Goal: Task Accomplishment & Management: Use online tool/utility

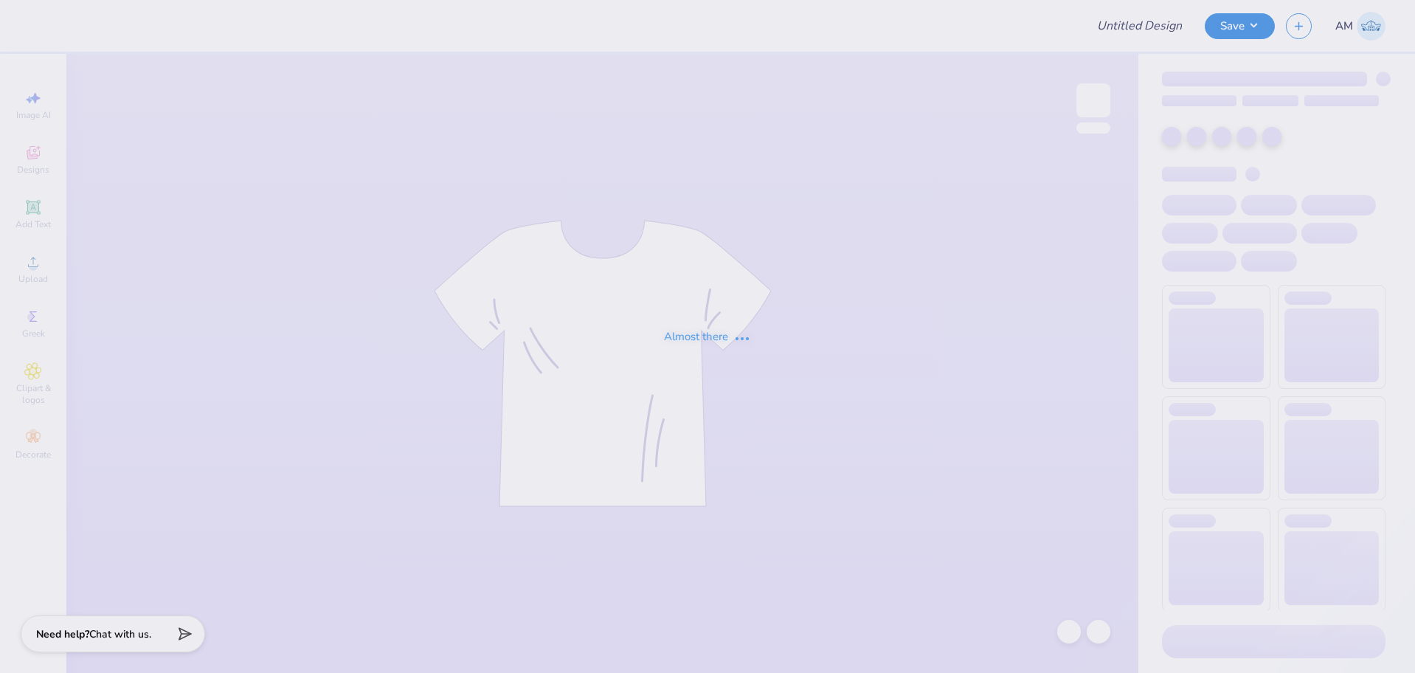
type input "DG PC"
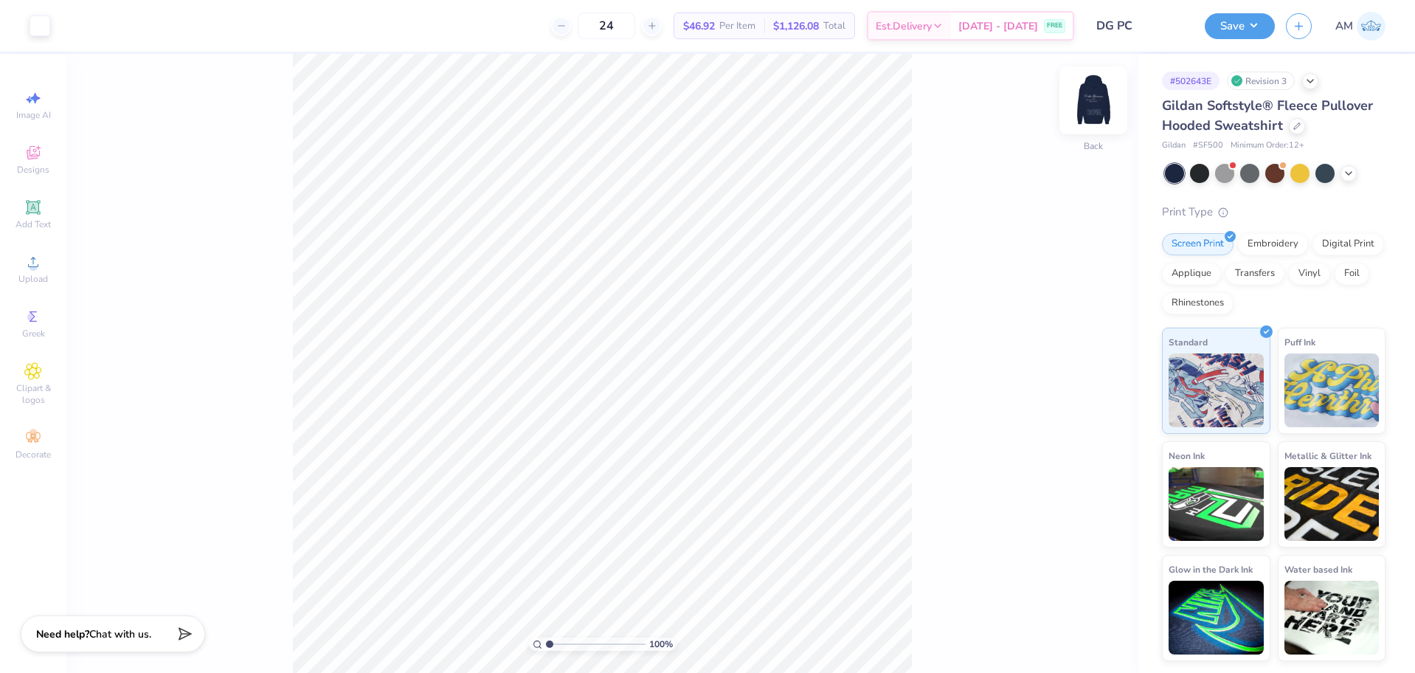
click at [1102, 90] on img at bounding box center [1093, 100] width 59 height 59
click at [37, 269] on icon at bounding box center [33, 262] width 18 height 18
click at [1072, 635] on icon at bounding box center [1069, 631] width 15 height 15
click at [33, 262] on icon at bounding box center [33, 262] width 10 height 10
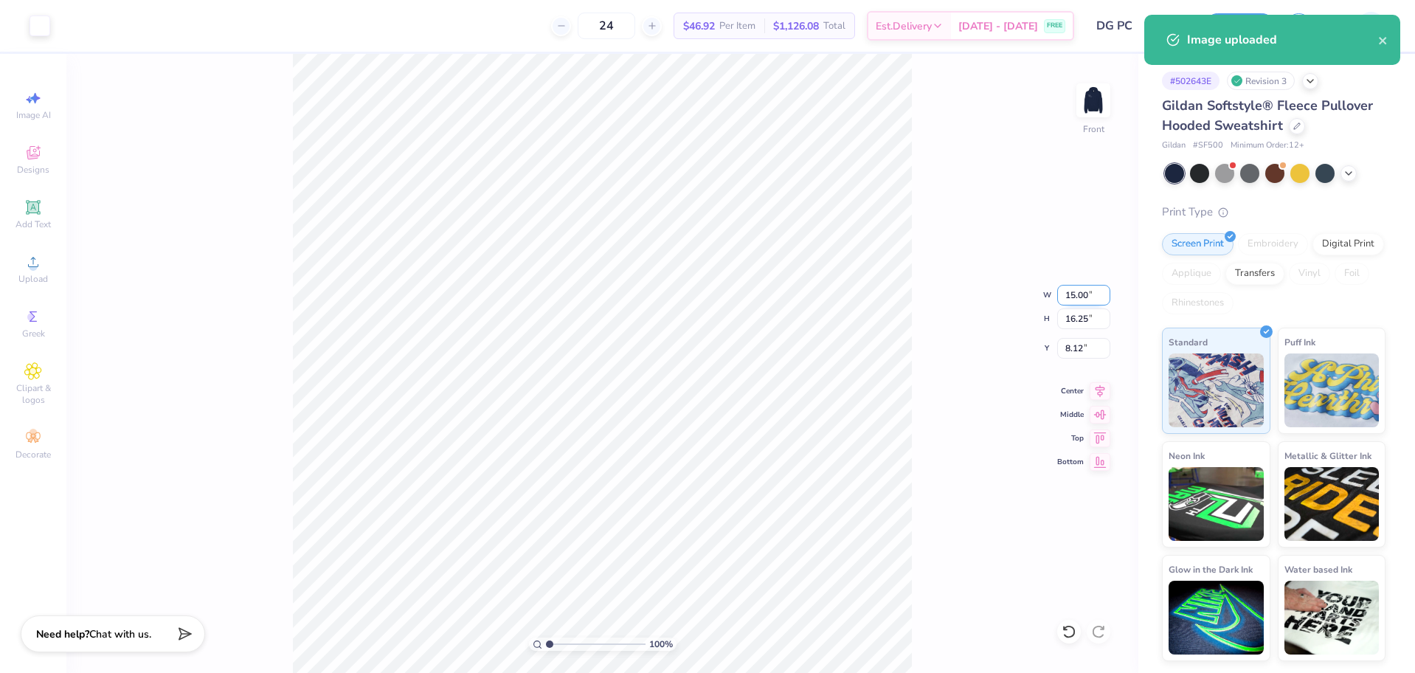
click at [1080, 300] on input "15.00" at bounding box center [1084, 295] width 53 height 21
type input "12.00"
type input "13.00"
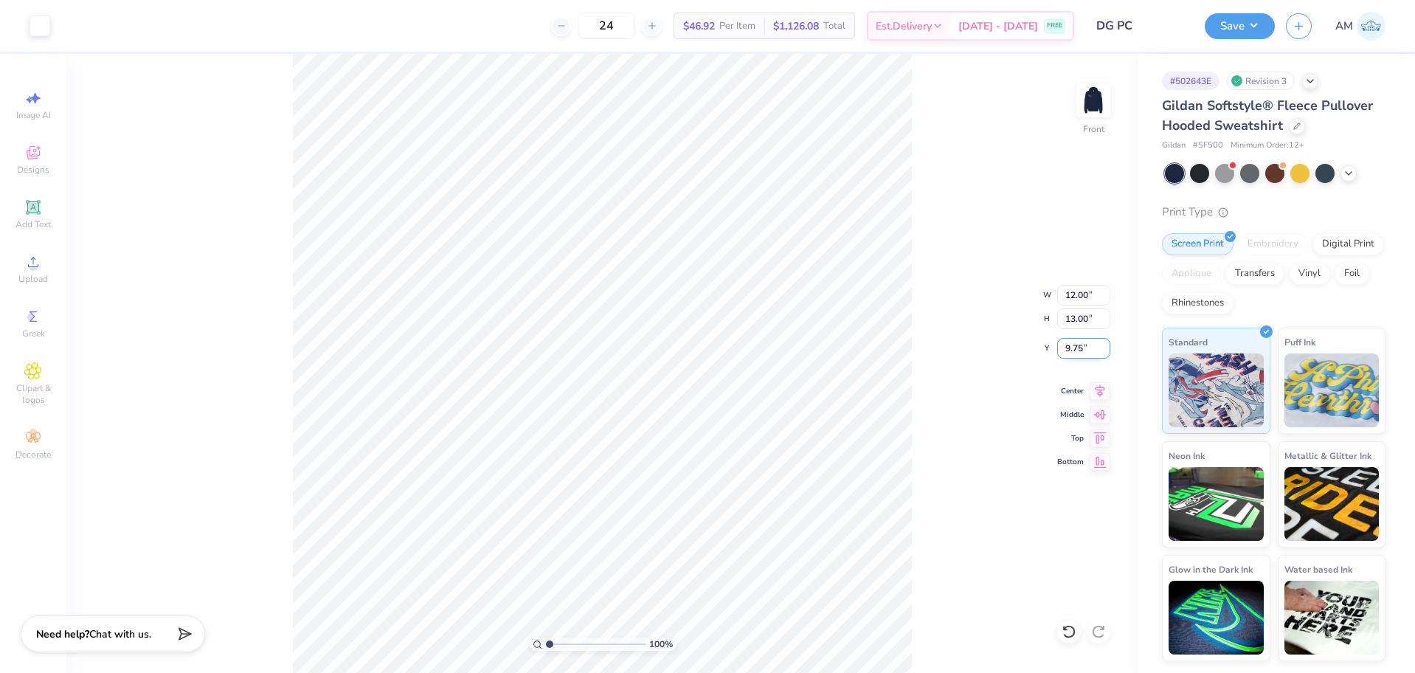
click at [1076, 345] on input "9.75" at bounding box center [1084, 348] width 53 height 21
type input "8.00"
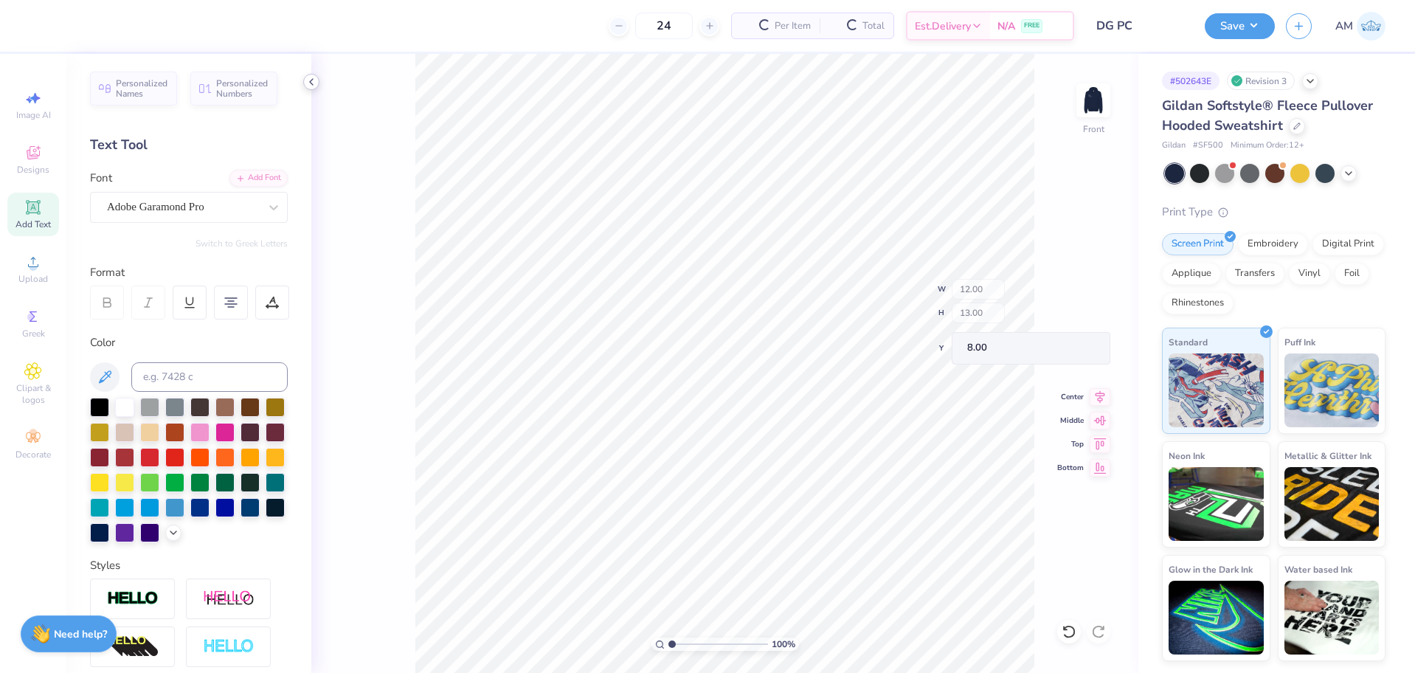
click at [311, 81] on polyline at bounding box center [311, 82] width 3 height 6
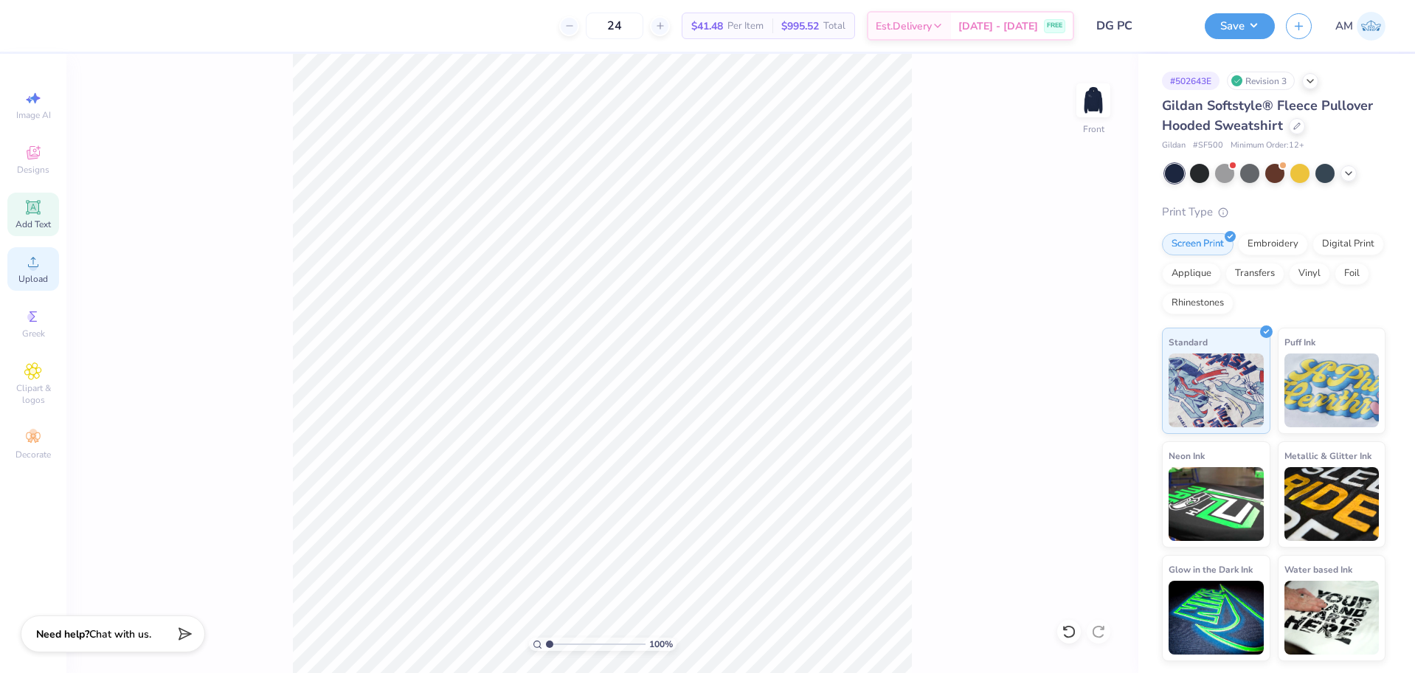
click at [24, 257] on div "Upload" at bounding box center [33, 269] width 52 height 44
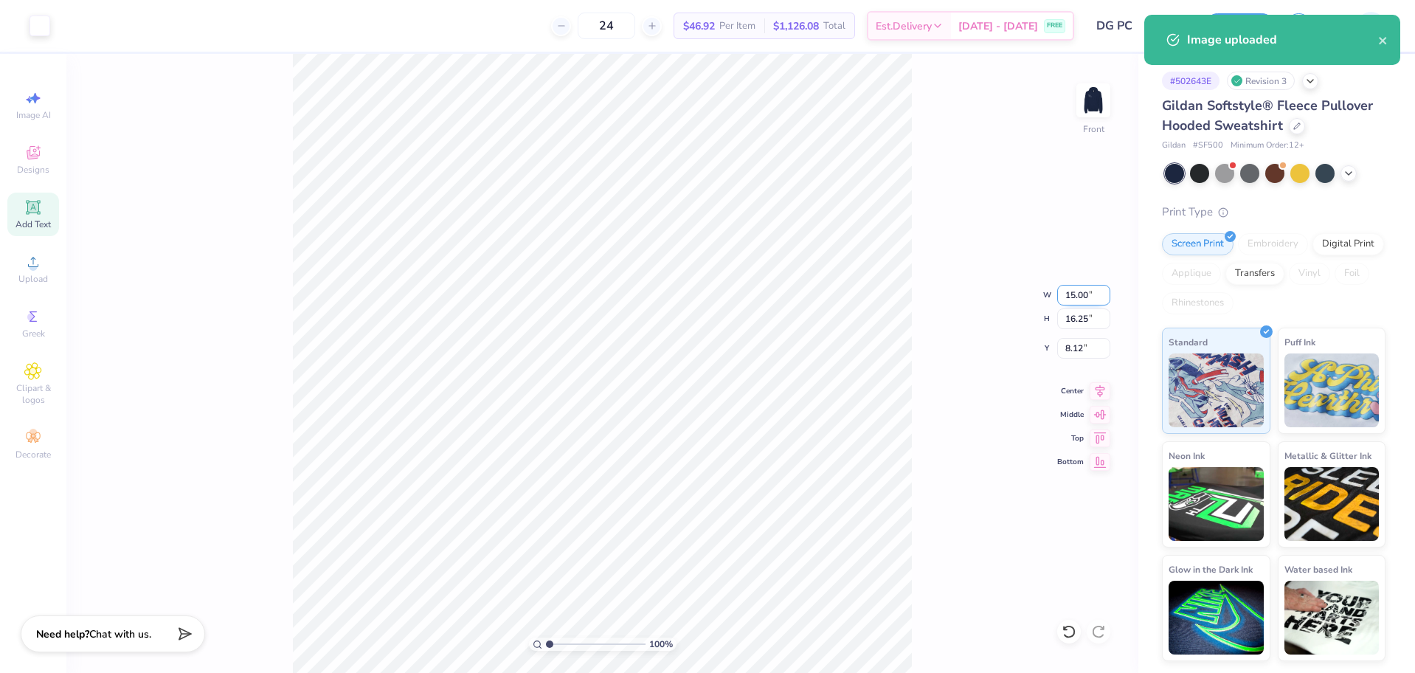
click at [1081, 300] on input "15.00" at bounding box center [1084, 295] width 53 height 21
type input "12.00"
type input "13.00"
click at [1072, 351] on input "9.75" at bounding box center [1084, 348] width 53 height 21
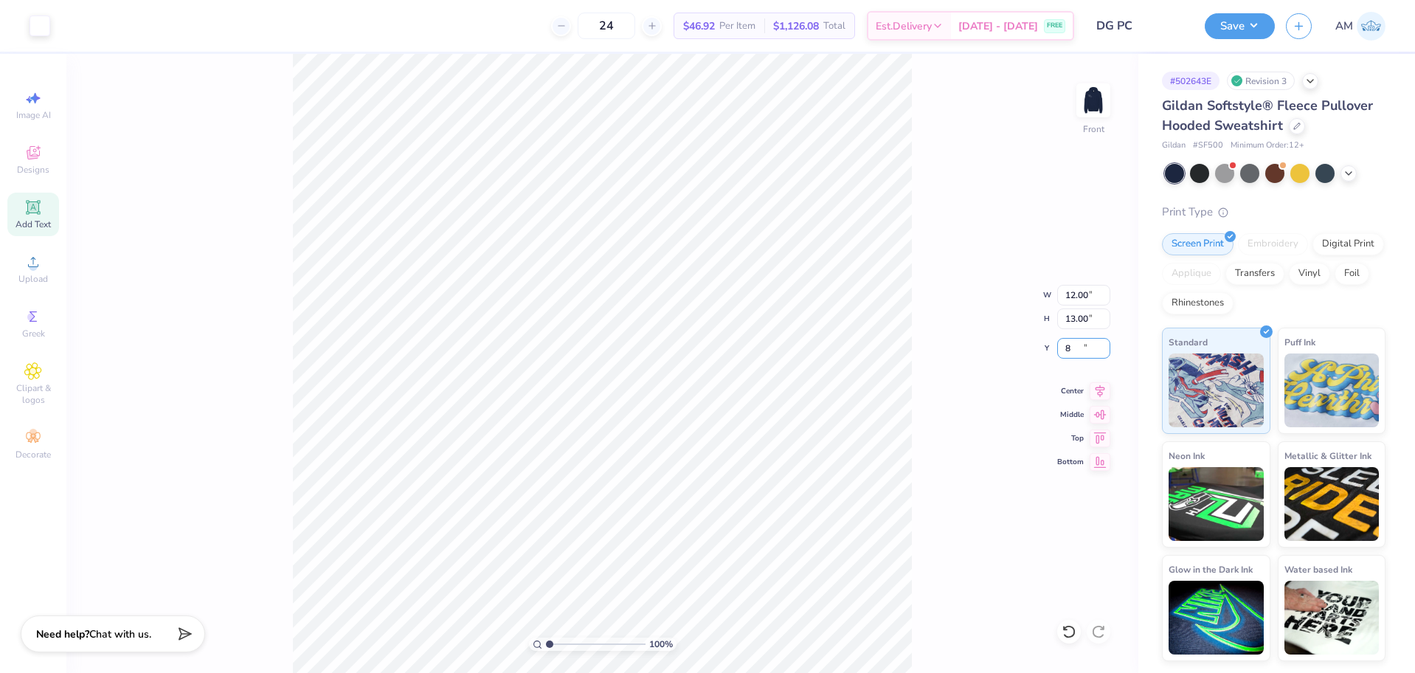
type input "8.00"
click at [1102, 390] on icon at bounding box center [1101, 389] width 10 height 13
click at [1094, 112] on img at bounding box center [1093, 100] width 59 height 59
click at [1105, 95] on img at bounding box center [1093, 100] width 59 height 59
type input "1.41"
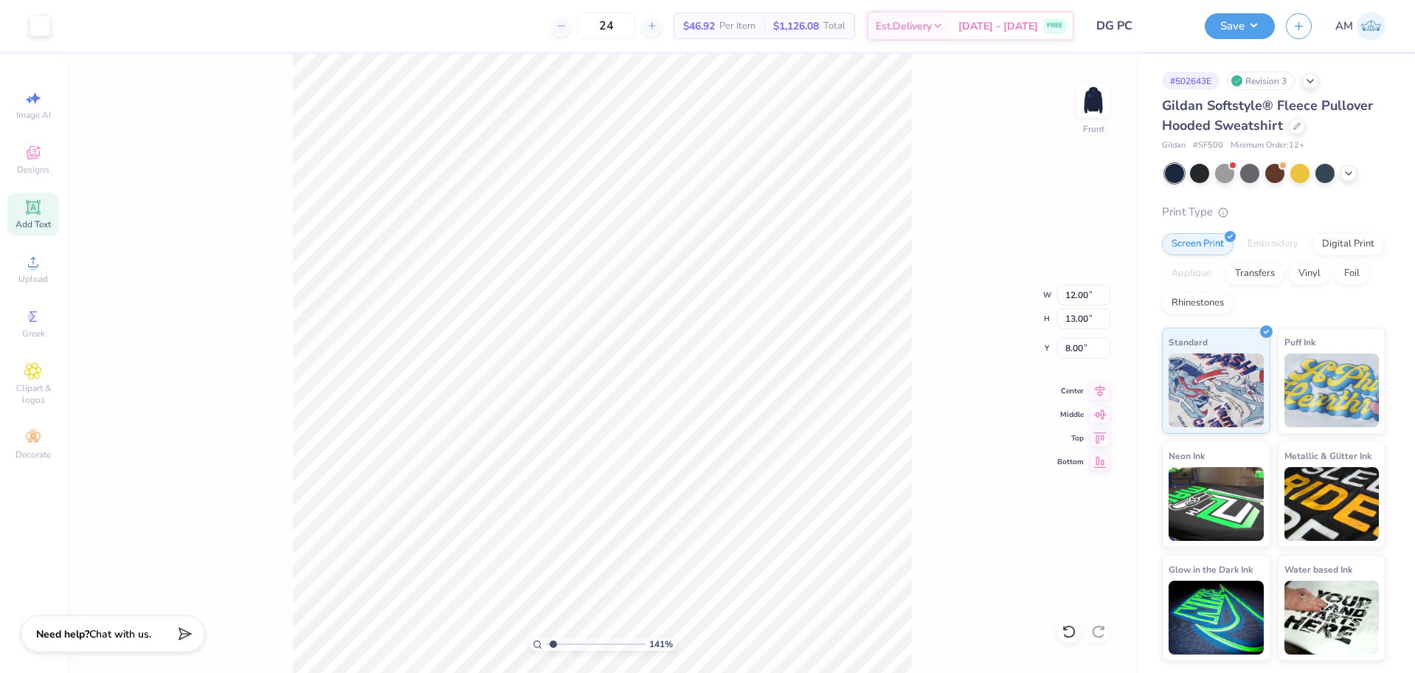
click at [553, 644] on input "range" at bounding box center [596, 644] width 100 height 13
click at [38, 280] on span "Upload" at bounding box center [33, 279] width 30 height 12
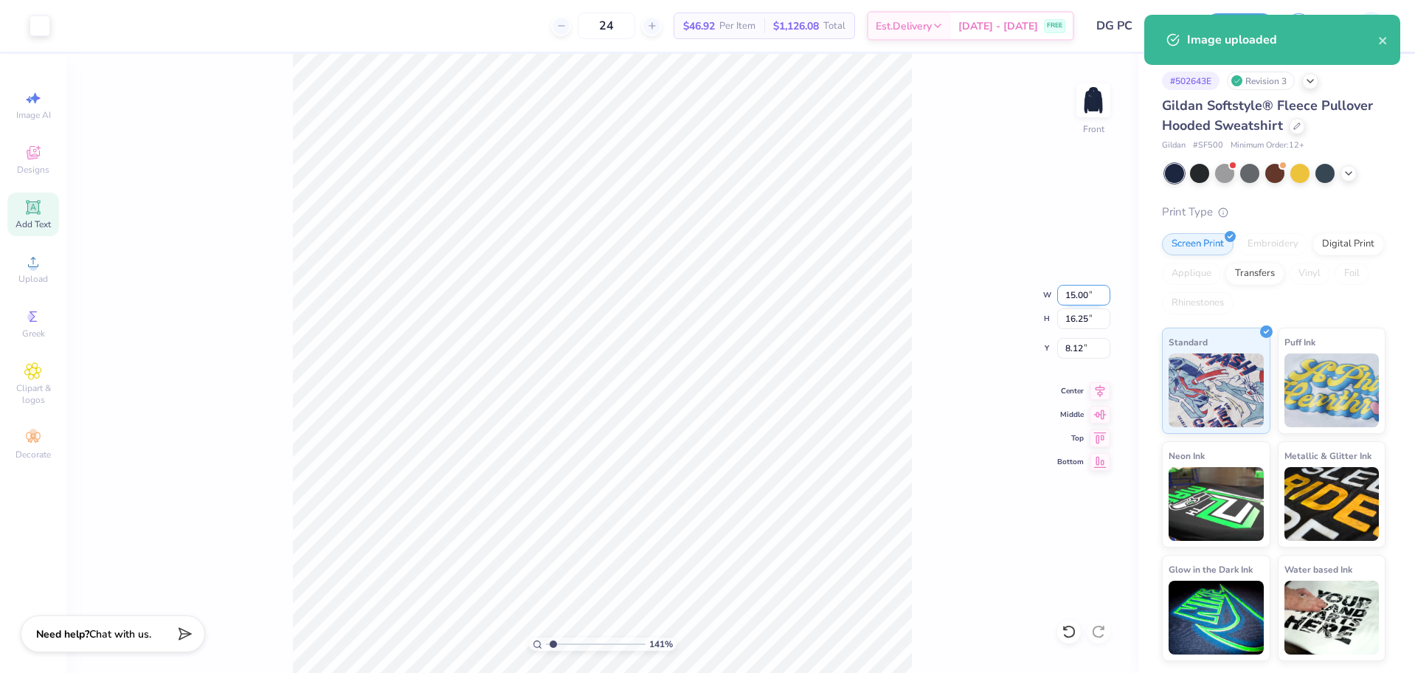
click at [1074, 295] on input "15.00" at bounding box center [1084, 295] width 53 height 21
type input "12.00"
type input "13.00"
click at [1077, 344] on input "9.75" at bounding box center [1084, 348] width 53 height 21
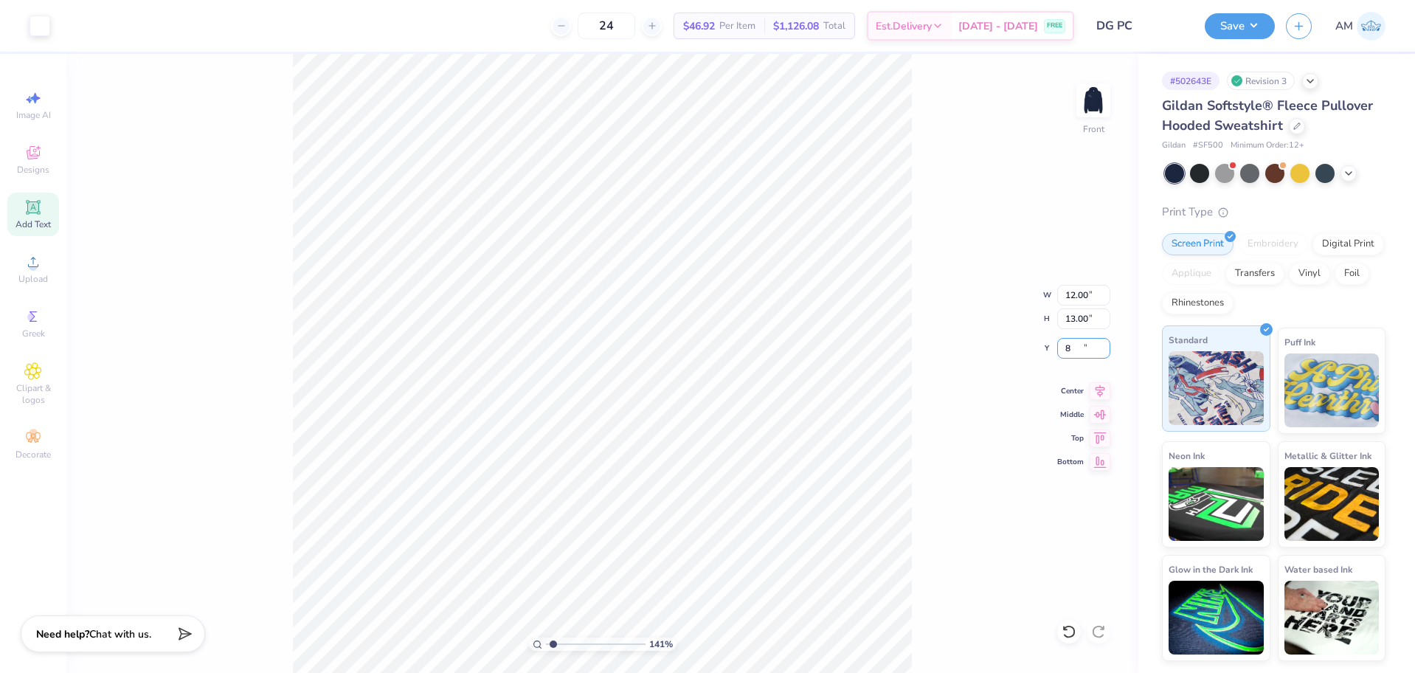
type input "8.00"
click at [976, 345] on div "141 % Front W 12.00 12.00 " H 13.00 13.00 " Y 8.00 8.00 " Center Middle Top Bot…" at bounding box center [602, 363] width 1072 height 619
click at [1073, 624] on div at bounding box center [1070, 632] width 24 height 24
click at [1013, 313] on div "141 % Front W 12.00 12.00 " H 13.00 13.00 " Y 8.00 8.00 " Center Middle Top Bot…" at bounding box center [602, 363] width 1072 height 619
click at [32, 275] on span "Upload" at bounding box center [33, 279] width 30 height 12
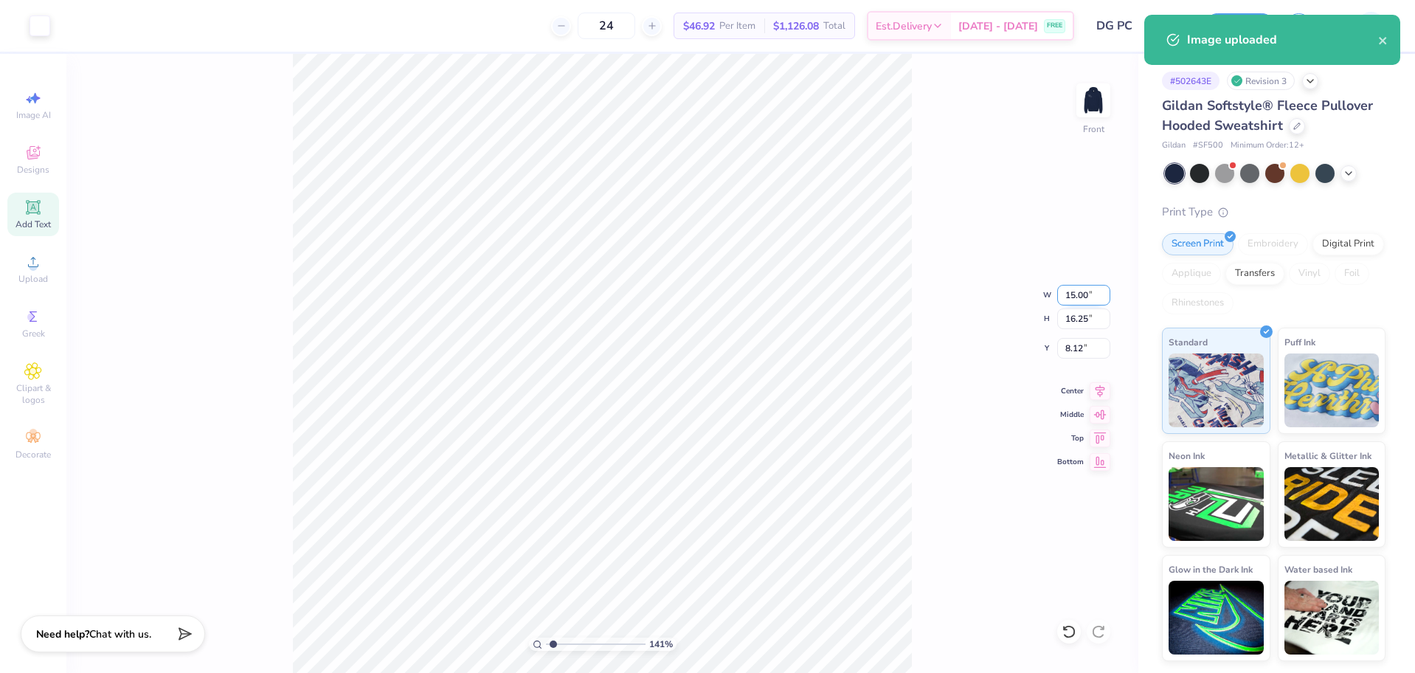
click at [1080, 297] on input "15.00" at bounding box center [1084, 295] width 53 height 21
click at [1075, 346] on input "8.12" at bounding box center [1084, 348] width 53 height 21
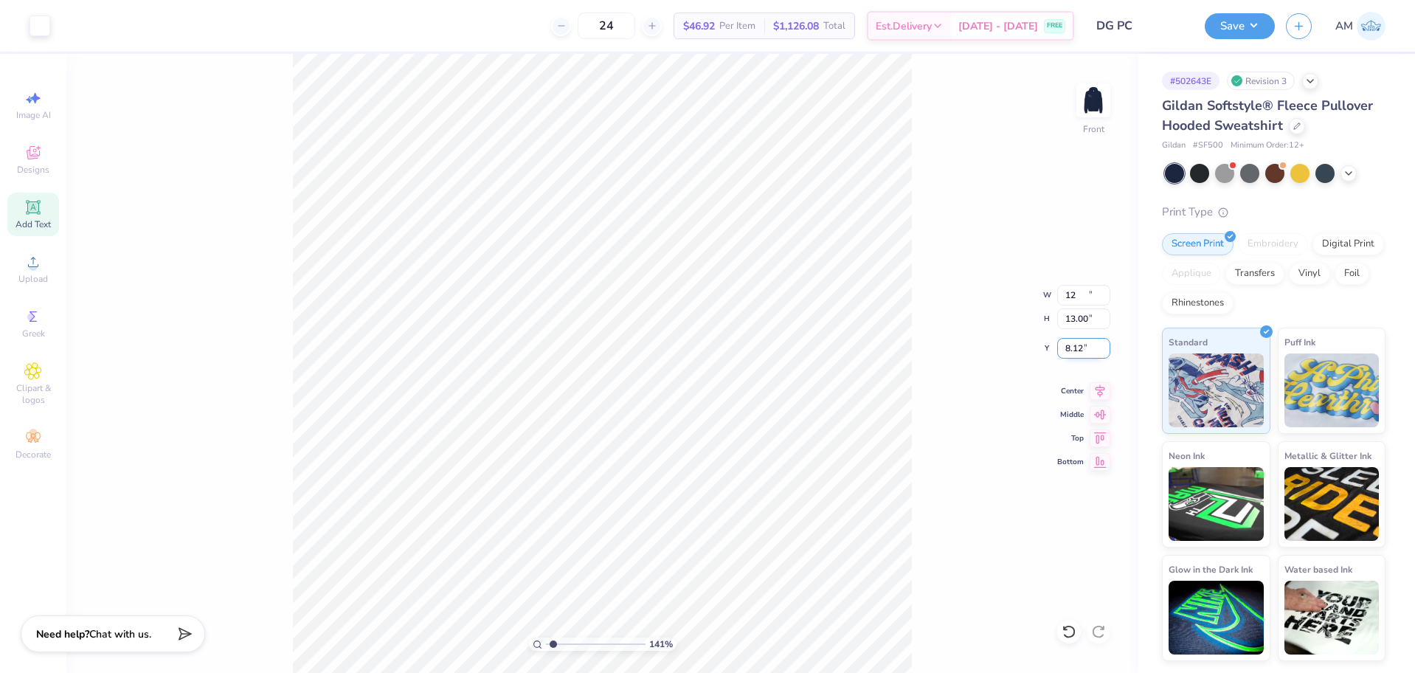
type input "12.00"
type input "13.00"
type input "8.00"
click at [1099, 393] on icon at bounding box center [1100, 389] width 21 height 18
click at [953, 396] on div "141 % Front W 12.00 12.00 " H 13.00 13.00 " Y 8.00 8.00 " Center Middle Top Bot…" at bounding box center [602, 363] width 1072 height 619
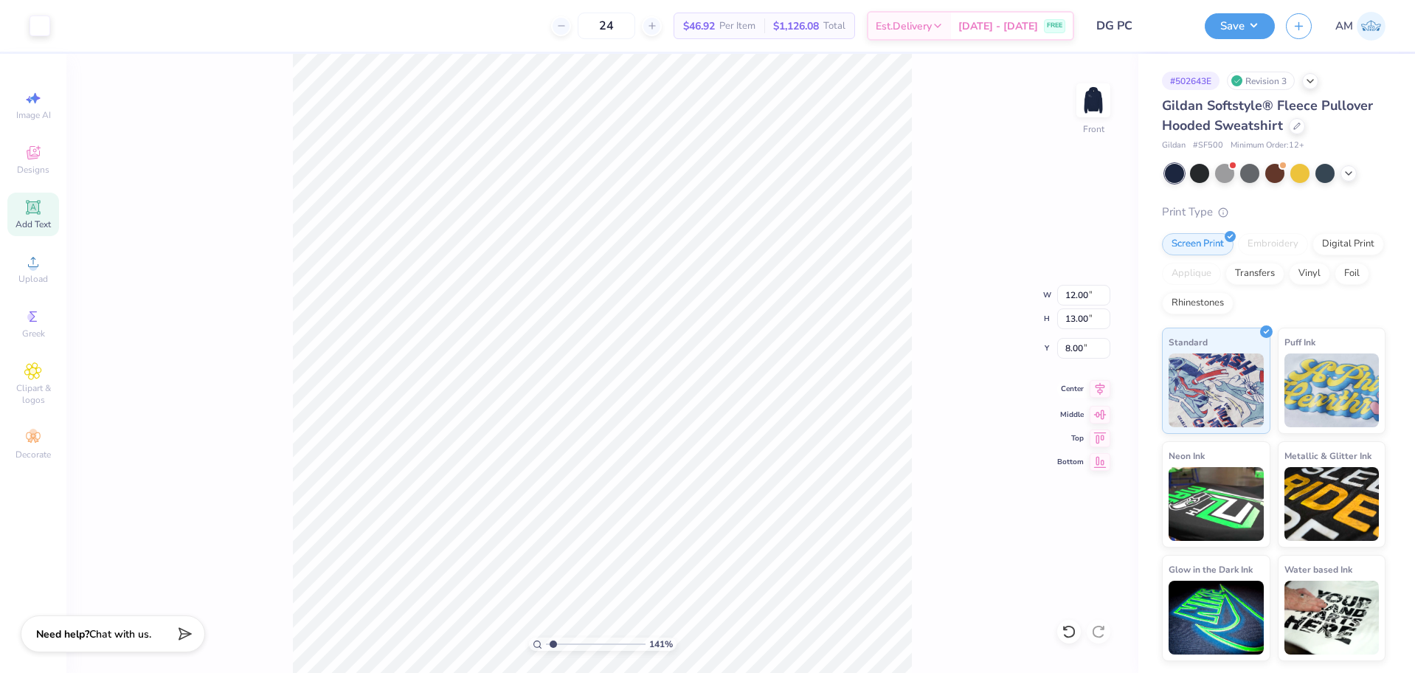
click at [1094, 387] on icon at bounding box center [1100, 389] width 21 height 18
click at [1103, 387] on icon at bounding box center [1101, 389] width 10 height 13
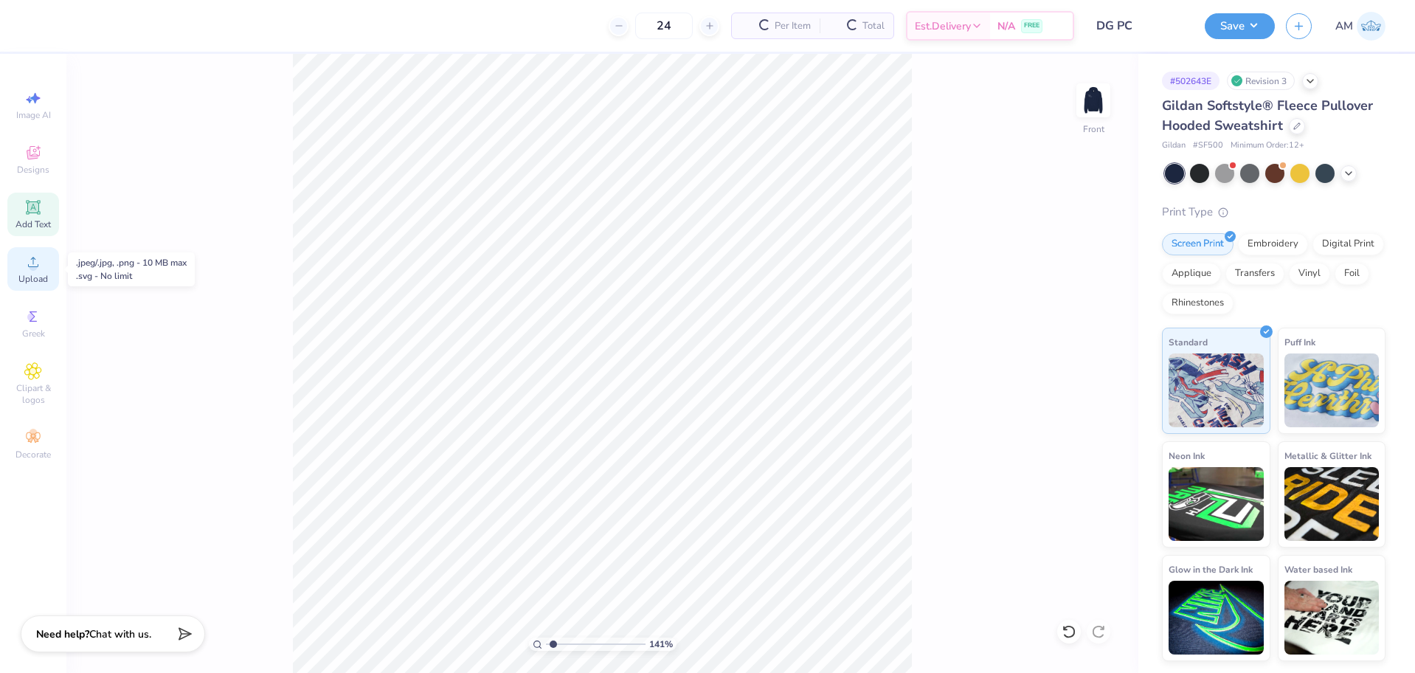
click at [40, 272] on div "Upload" at bounding box center [33, 269] width 52 height 44
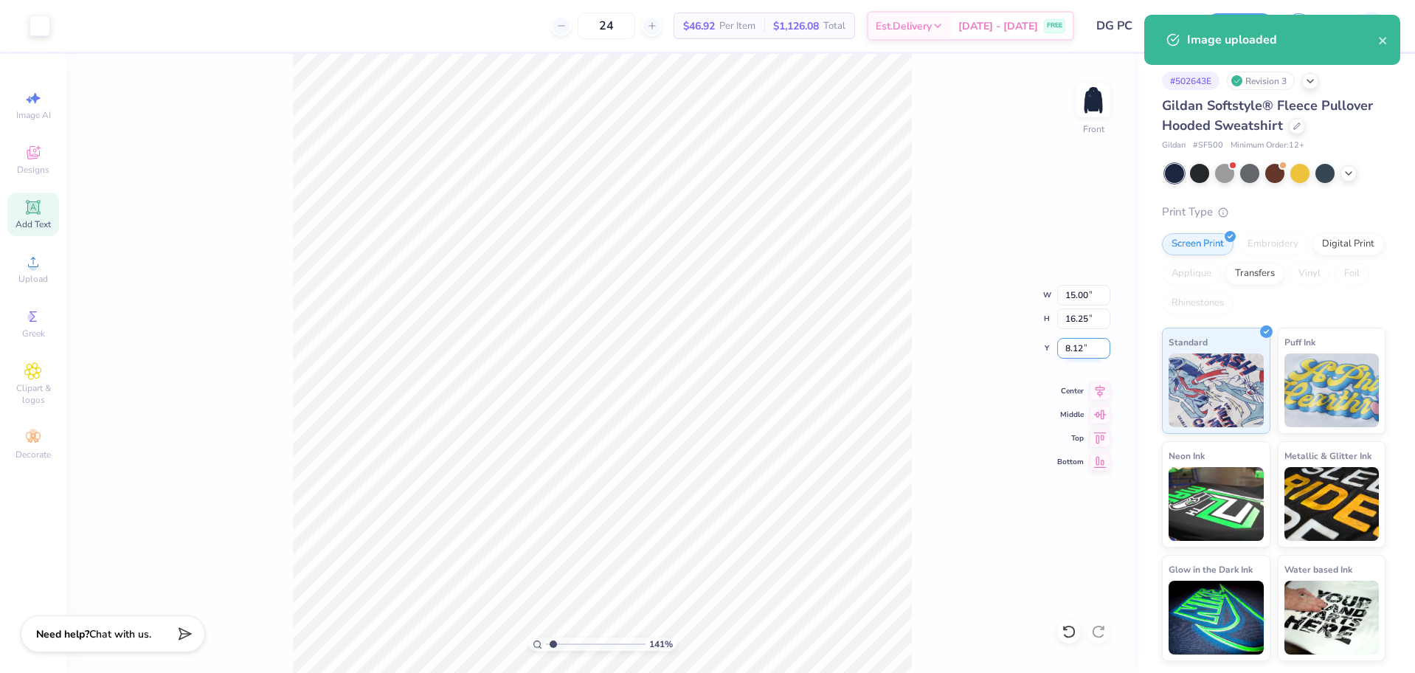
click at [1074, 356] on input "8.12" at bounding box center [1084, 348] width 53 height 21
type input "8.00"
click at [1072, 296] on input "15.00" at bounding box center [1084, 295] width 53 height 21
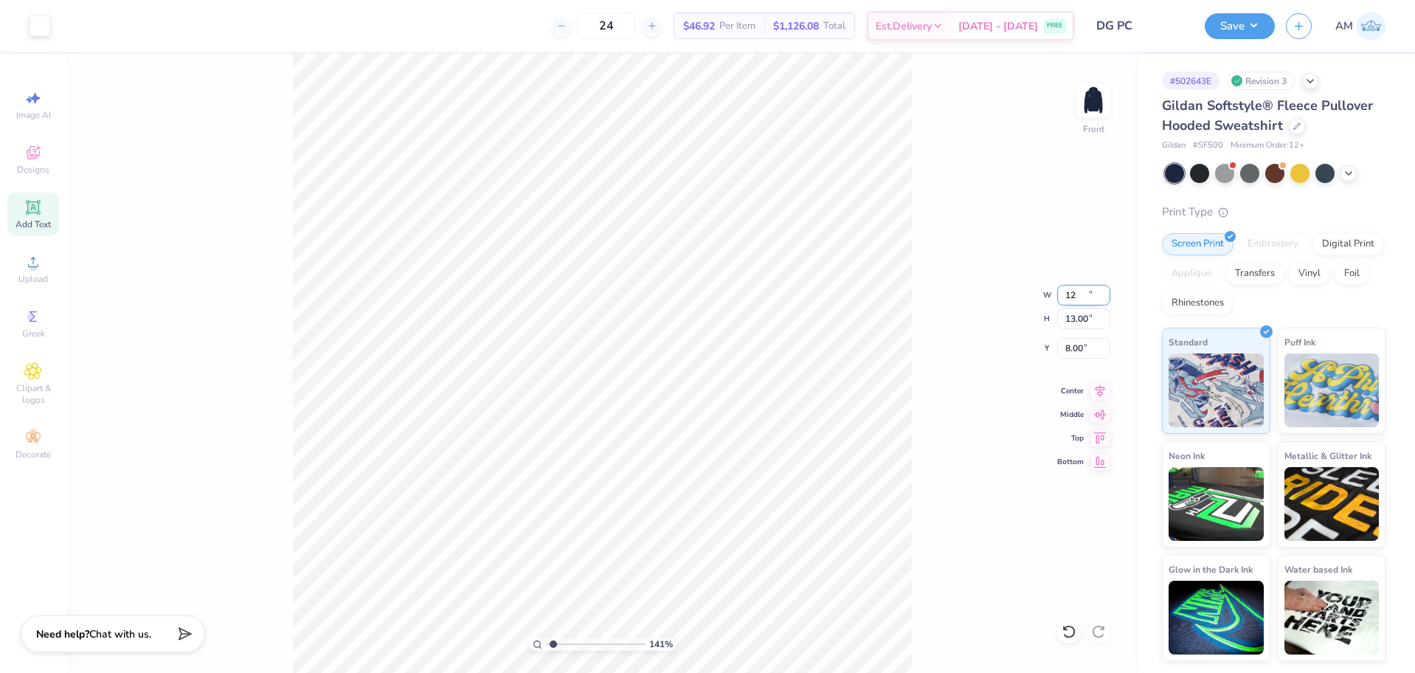
type input "12.00"
type input "13.00"
click at [1072, 350] on input "9.62" at bounding box center [1084, 348] width 53 height 21
type input "8.00"
click at [1105, 388] on icon at bounding box center [1100, 389] width 21 height 18
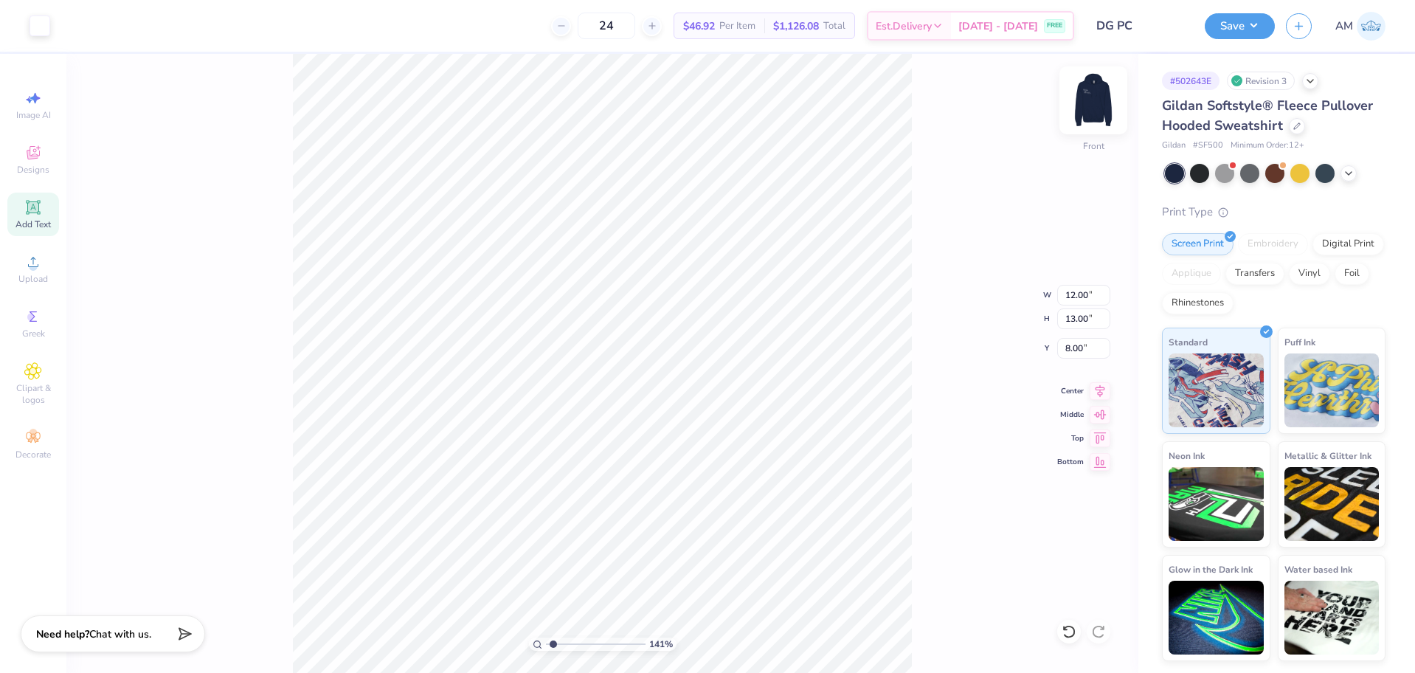
click at [1092, 92] on img at bounding box center [1093, 100] width 59 height 59
click at [1235, 30] on button "Save" at bounding box center [1240, 24] width 70 height 26
click at [1247, 22] on button "Save" at bounding box center [1240, 24] width 70 height 26
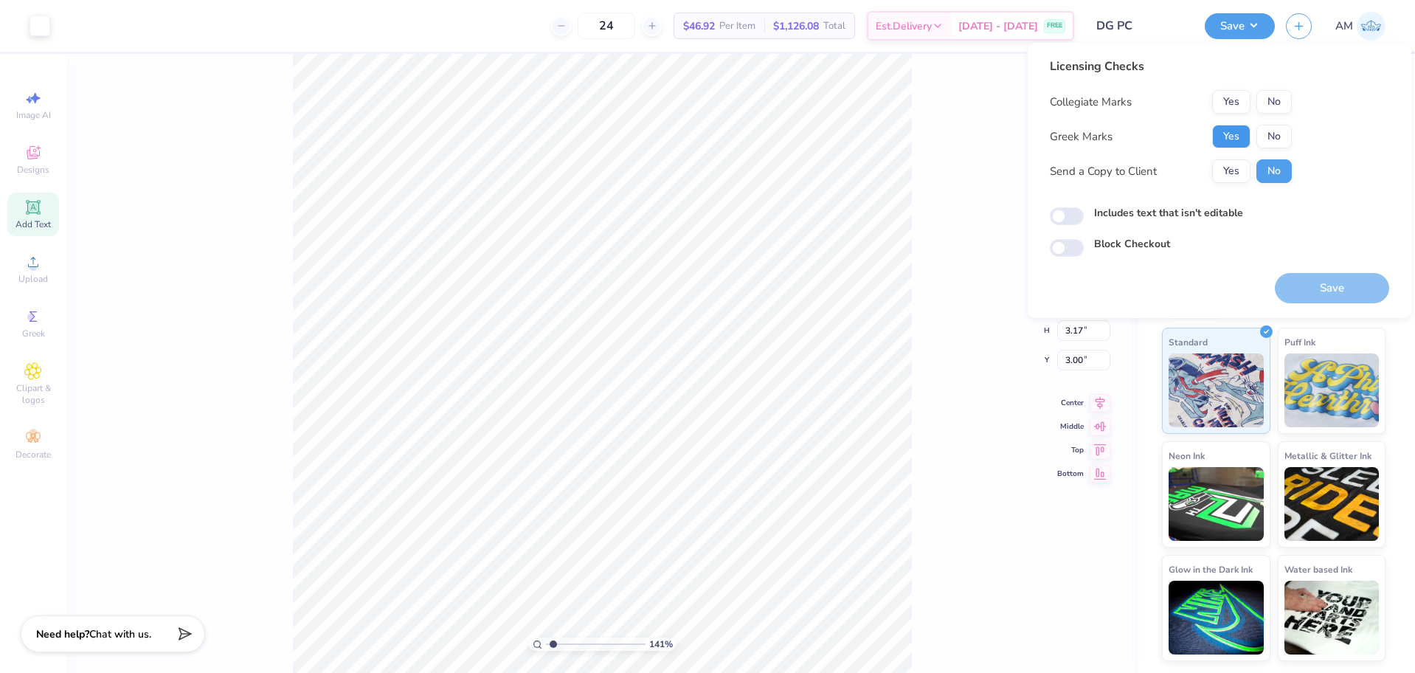
click at [1233, 136] on button "Yes" at bounding box center [1232, 137] width 38 height 24
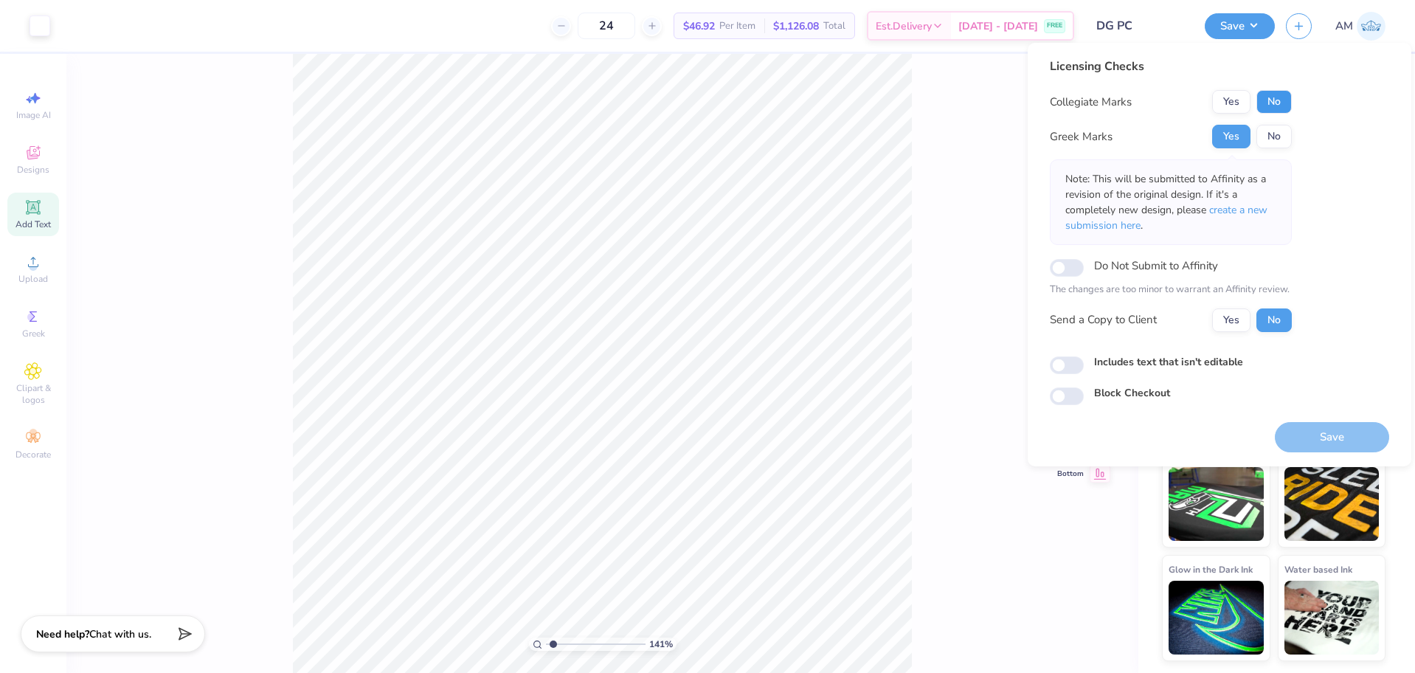
click at [1282, 100] on button "No" at bounding box center [1274, 102] width 35 height 24
click at [1251, 328] on div "Yes No" at bounding box center [1253, 320] width 80 height 24
click at [1239, 325] on button "Yes" at bounding box center [1232, 320] width 38 height 24
click at [1068, 368] on input "Includes text that isn't editable" at bounding box center [1067, 365] width 34 height 18
checkbox input "true"
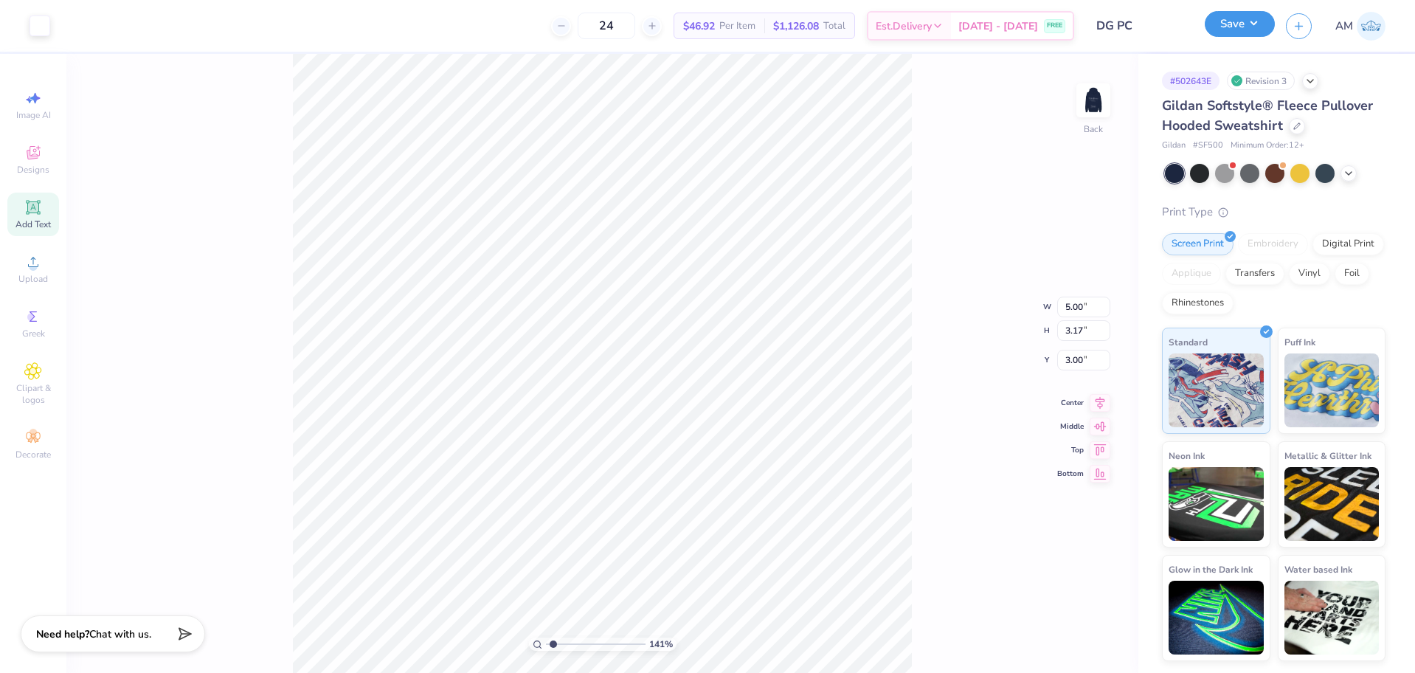
click at [1241, 20] on button "Save" at bounding box center [1240, 24] width 70 height 26
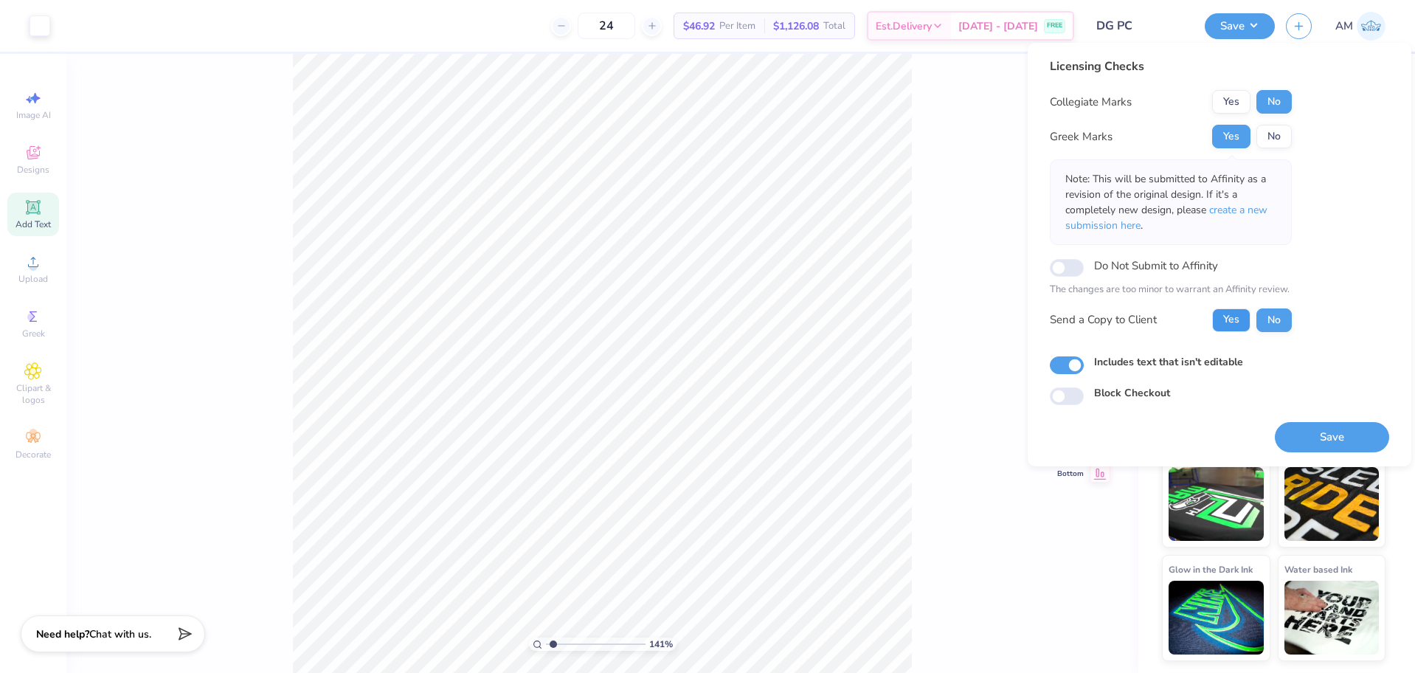
click at [1237, 317] on button "Yes" at bounding box center [1232, 320] width 38 height 24
click at [1353, 445] on button "Save" at bounding box center [1332, 437] width 114 height 30
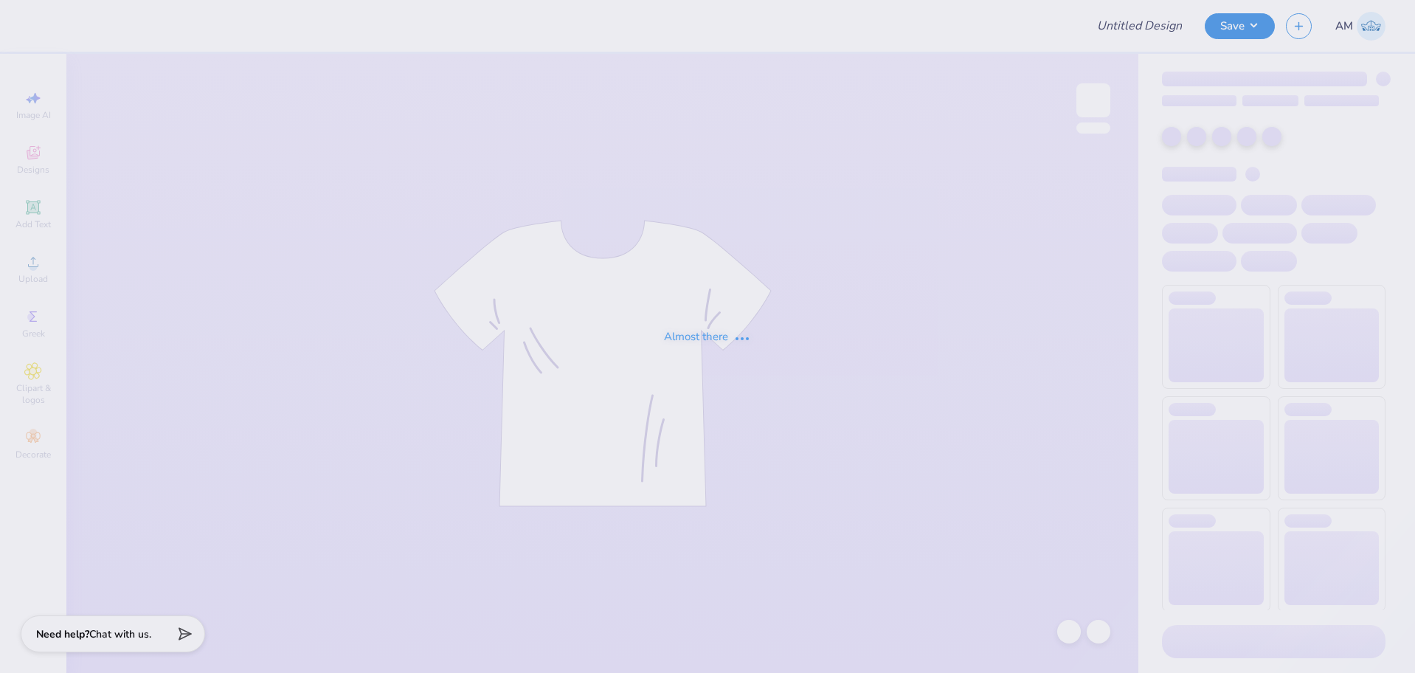
type input "Ramblers Chain Link"
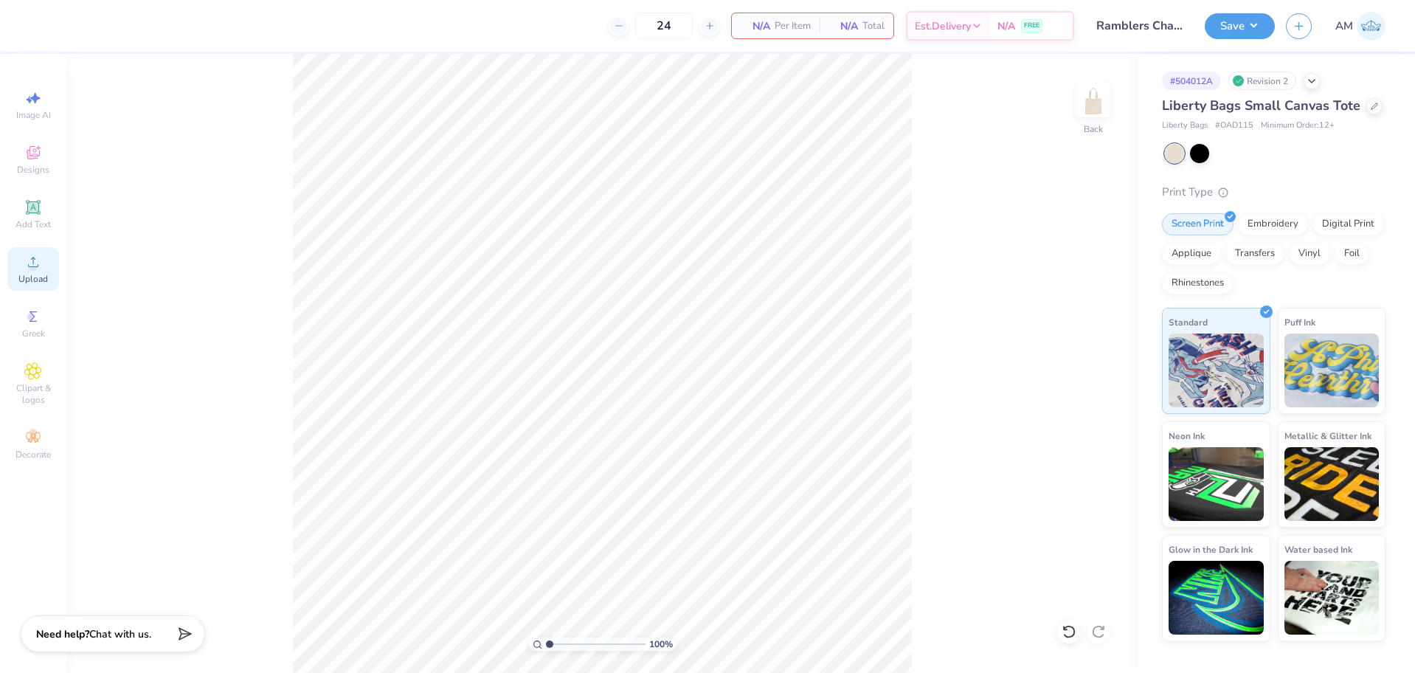
click at [21, 267] on div "Upload" at bounding box center [33, 269] width 52 height 44
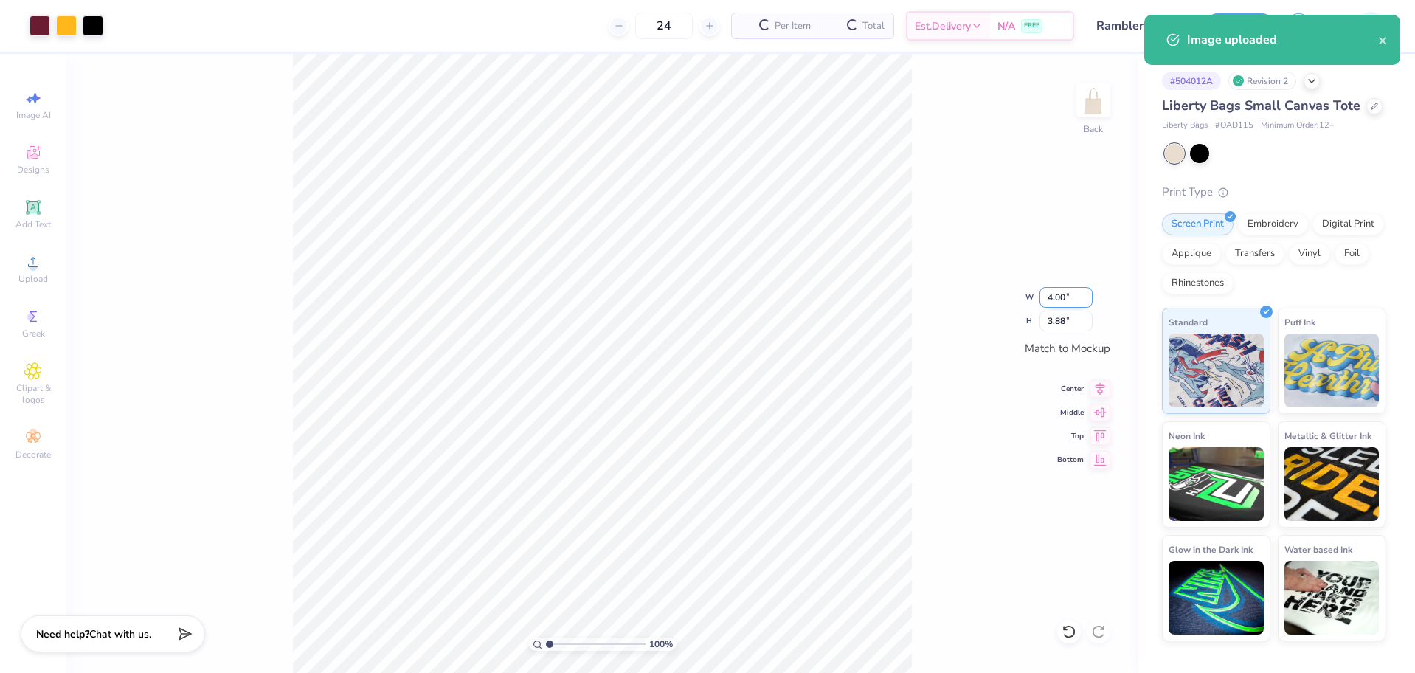
click at [1060, 297] on input "4.00" at bounding box center [1066, 297] width 53 height 21
click at [1060, 320] on input "3.88" at bounding box center [1066, 321] width 53 height 21
type input "3.6"
type input "3.71"
type input "3.60"
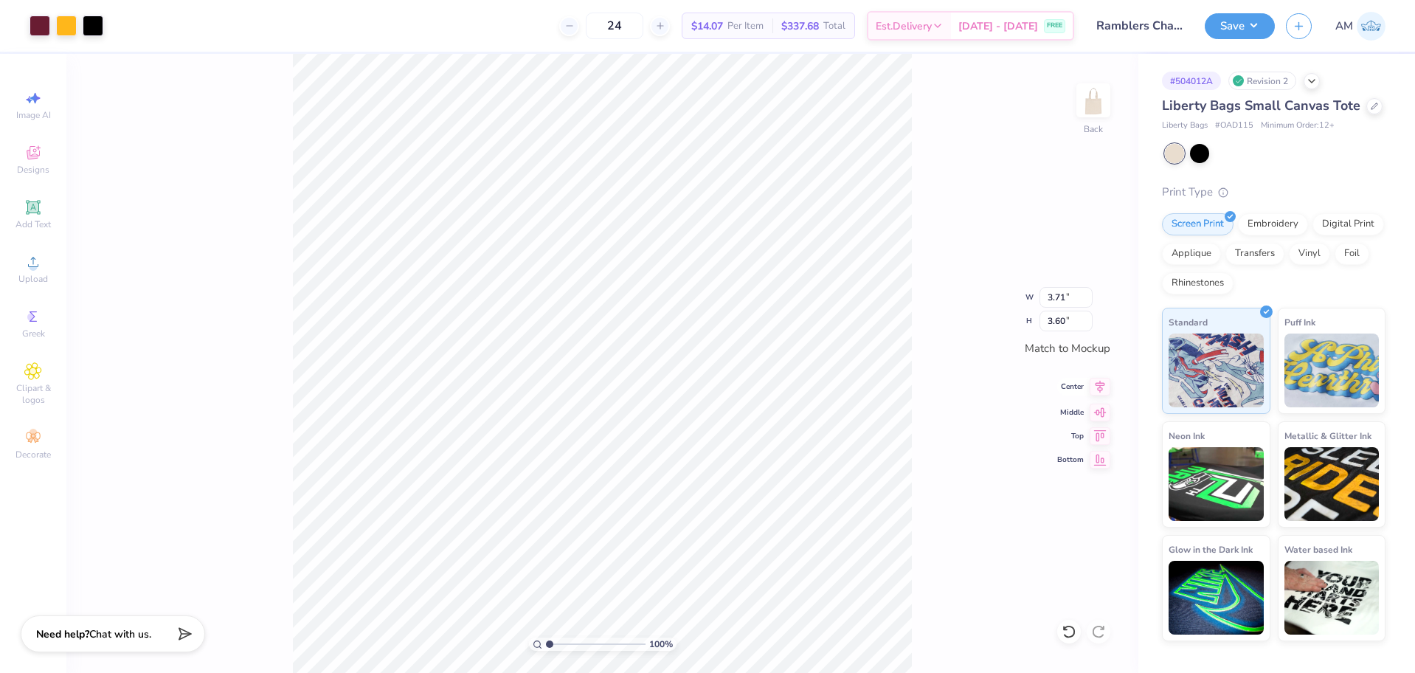
click at [1097, 389] on icon at bounding box center [1100, 387] width 21 height 18
click at [1058, 298] on input "3.71" at bounding box center [1066, 297] width 53 height 21
type input "4.00"
type input "3.88"
click at [1097, 393] on icon at bounding box center [1100, 387] width 21 height 18
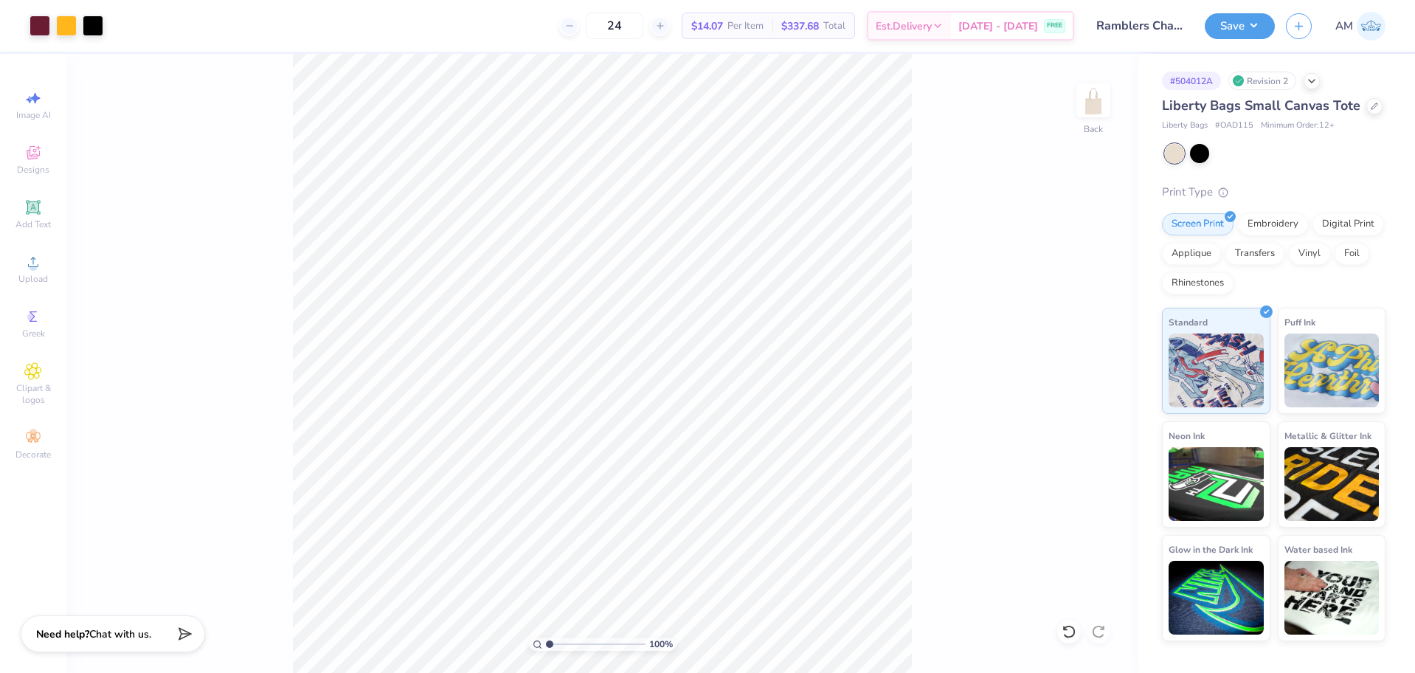
click at [230, 316] on div "100 % Back" at bounding box center [602, 363] width 1072 height 619
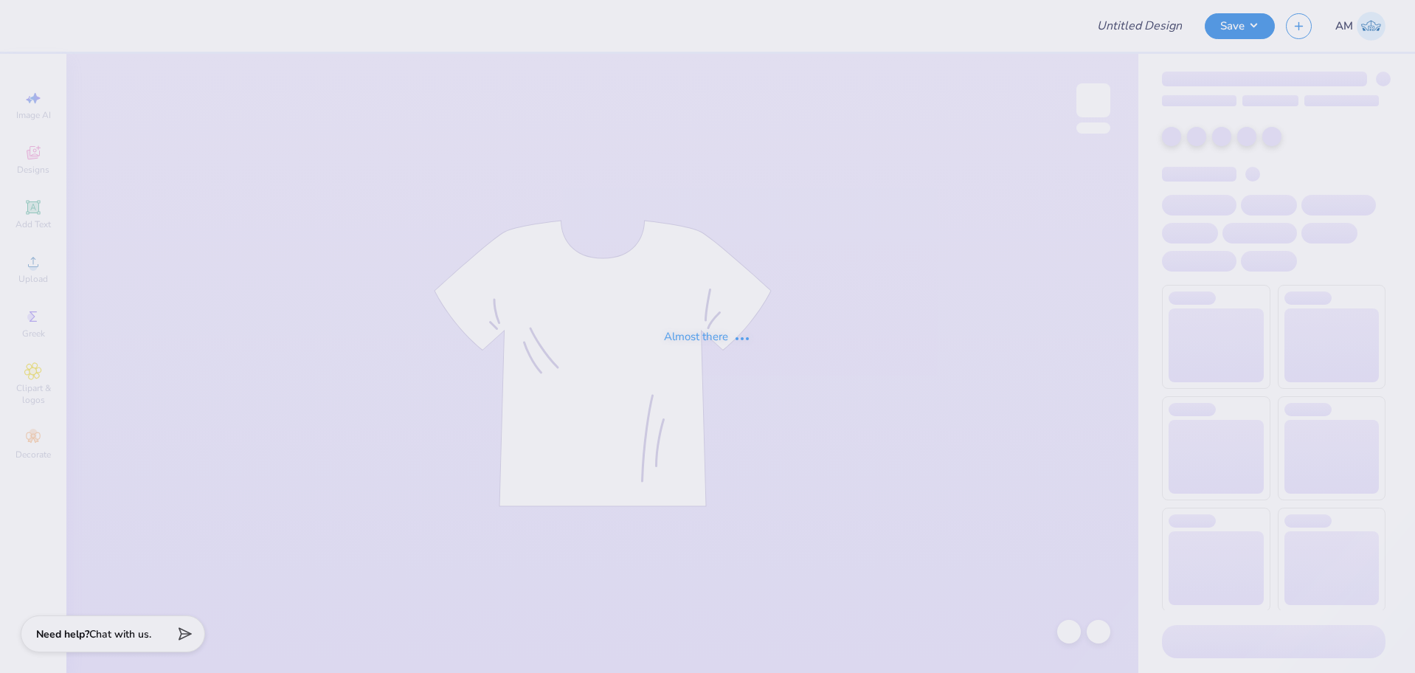
type input "Ramblers Chain Link"
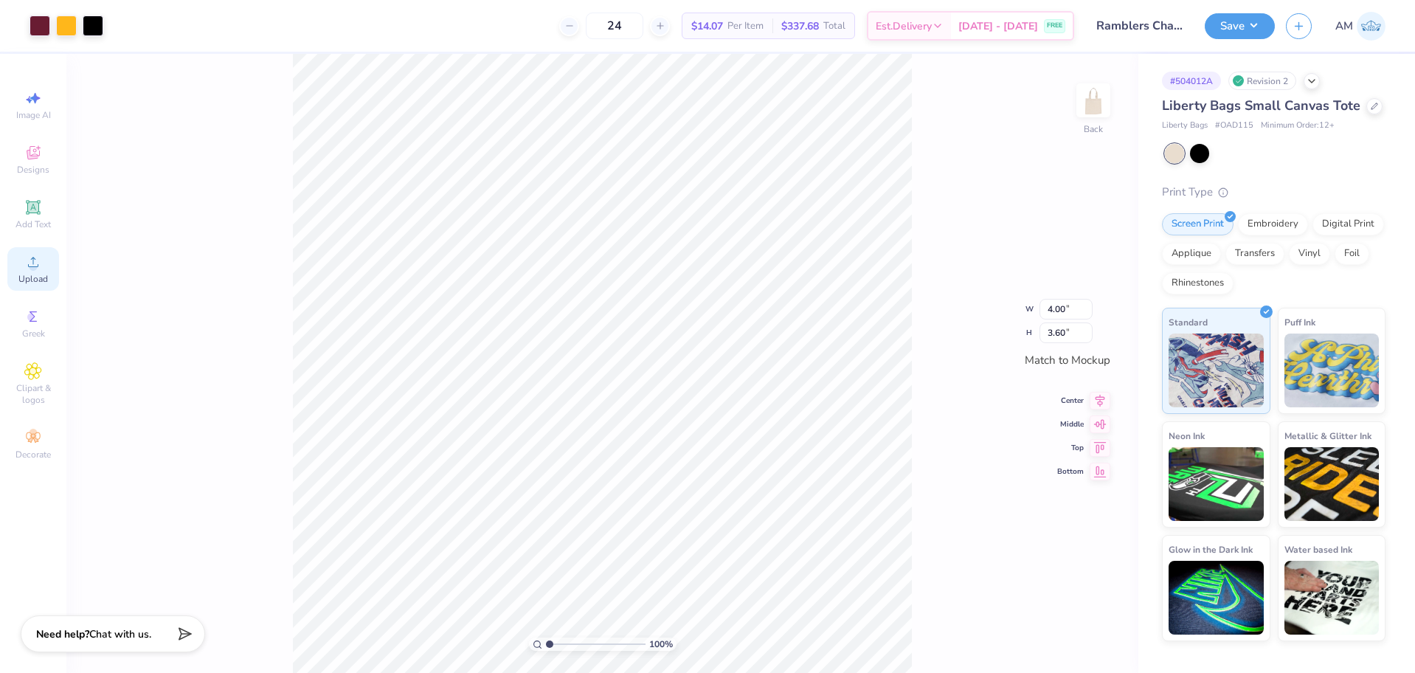
click at [32, 262] on icon at bounding box center [33, 262] width 18 height 18
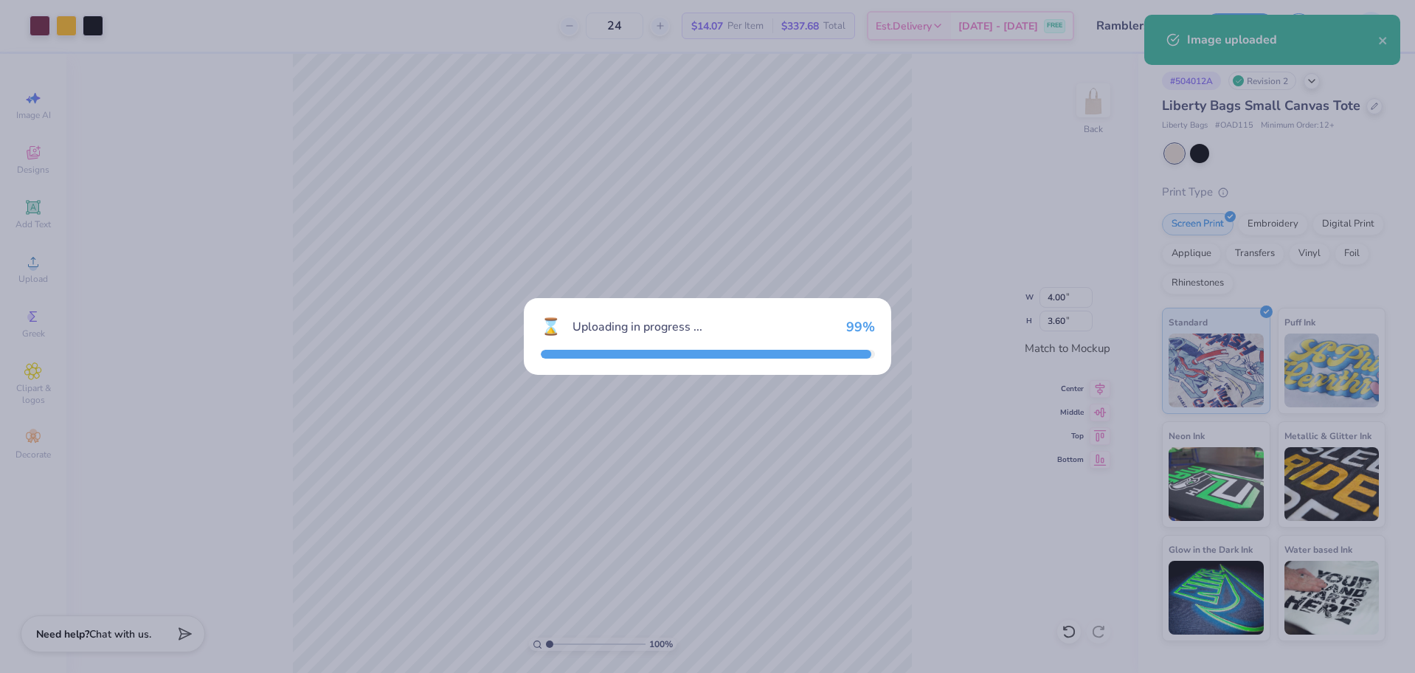
type input "3.88"
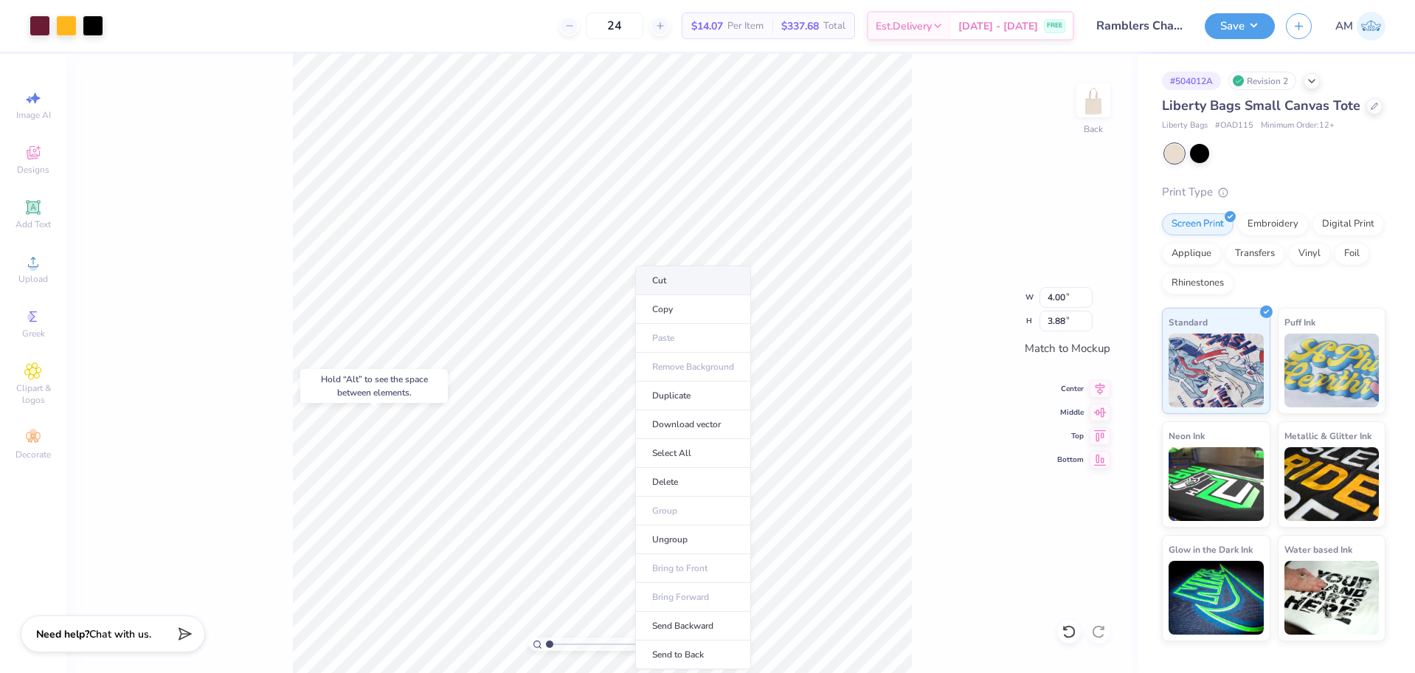
click at [666, 285] on li "Cut" at bounding box center [693, 281] width 116 height 30
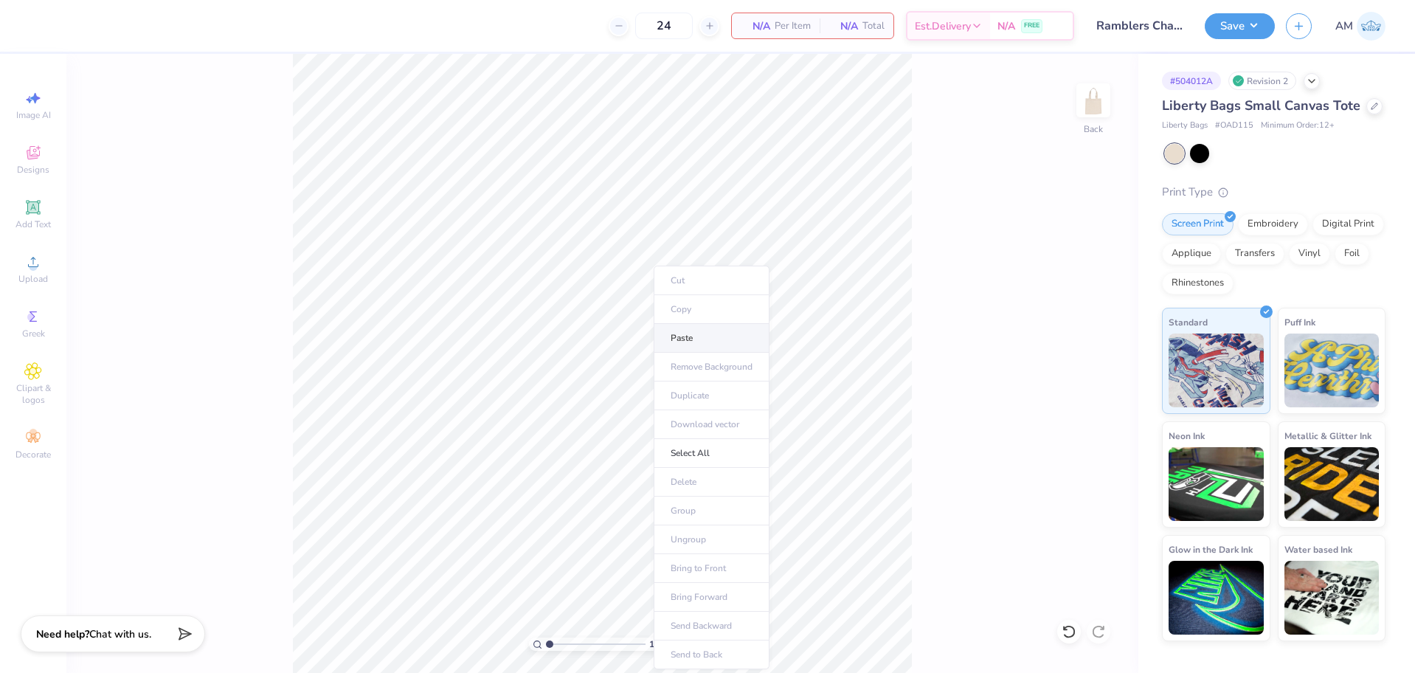
click at [683, 337] on li "Paste" at bounding box center [712, 338] width 116 height 29
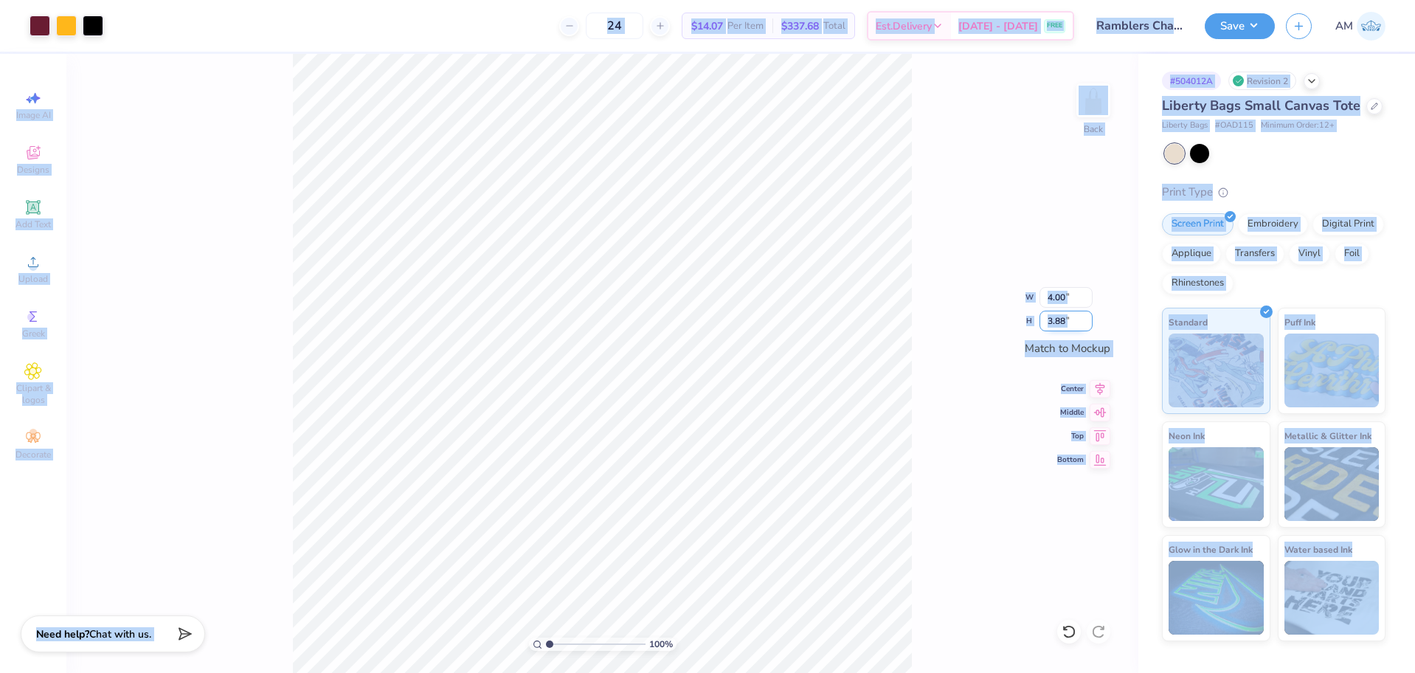
click at [1056, 321] on input "3.88" at bounding box center [1066, 321] width 53 height 21
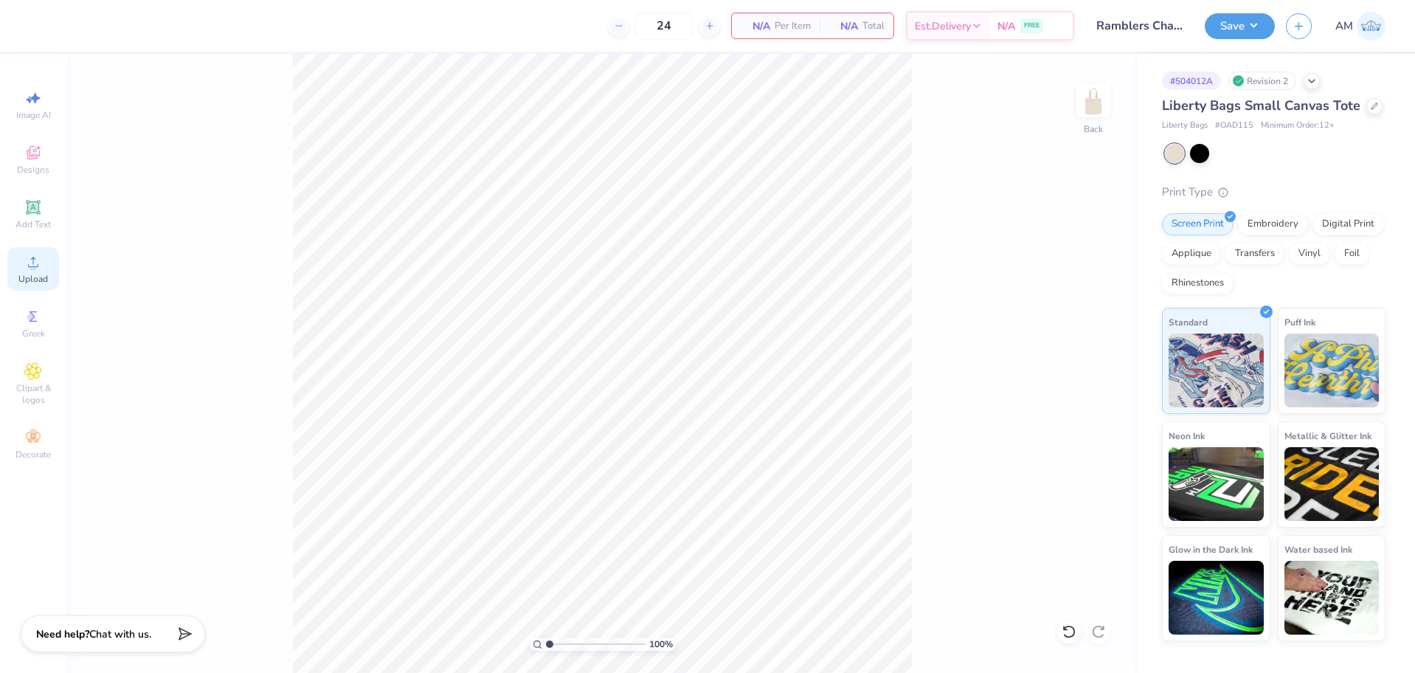
click at [33, 272] on div "Upload" at bounding box center [33, 269] width 52 height 44
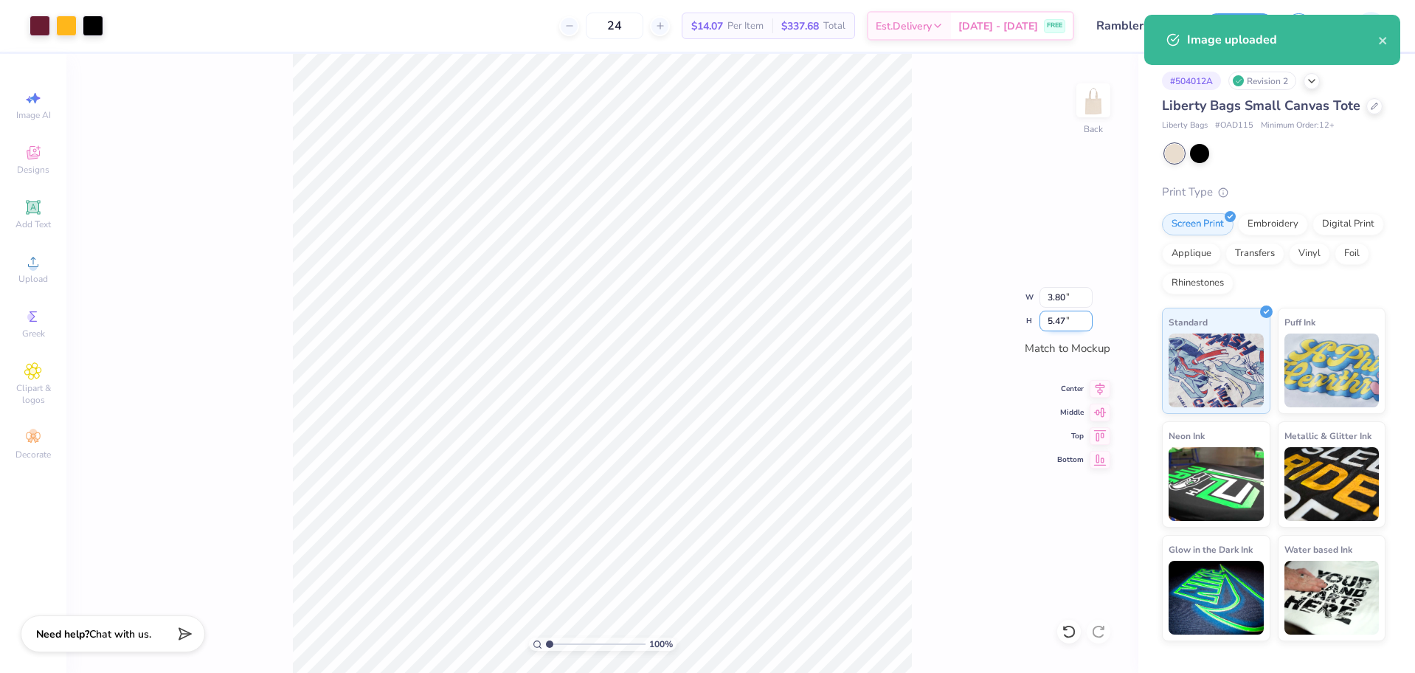
click at [1056, 317] on input "5.47" at bounding box center [1066, 321] width 53 height 21
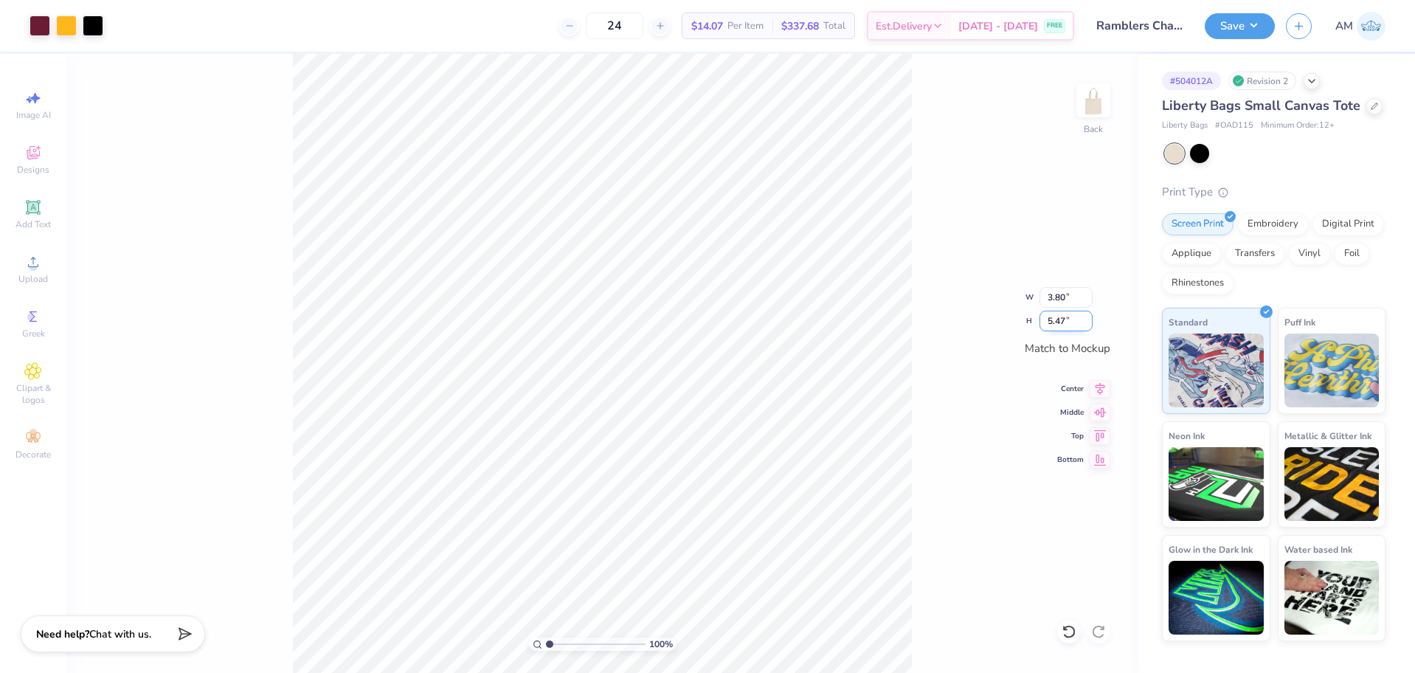
click at [1053, 321] on input "5.47" at bounding box center [1066, 321] width 53 height 21
click at [50, 32] on div at bounding box center [40, 24] width 21 height 21
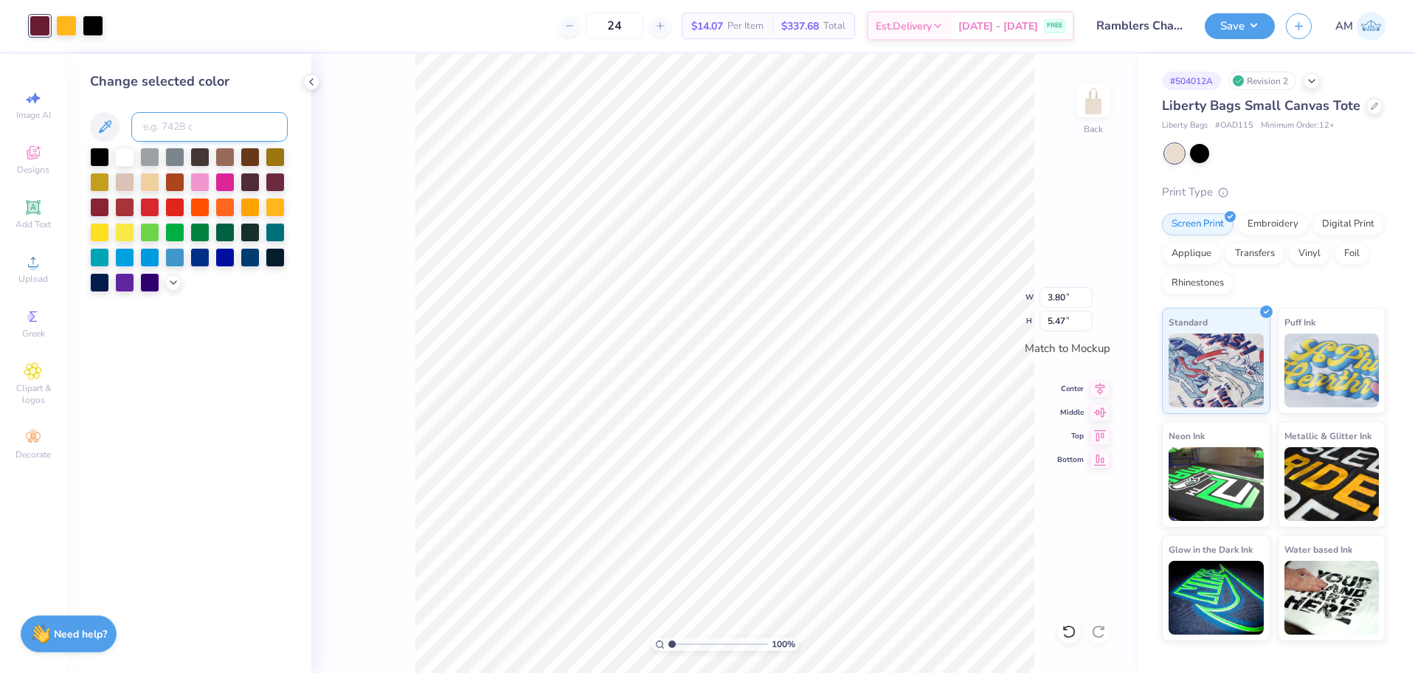
click at [219, 132] on input at bounding box center [209, 127] width 156 height 30
type input "504"
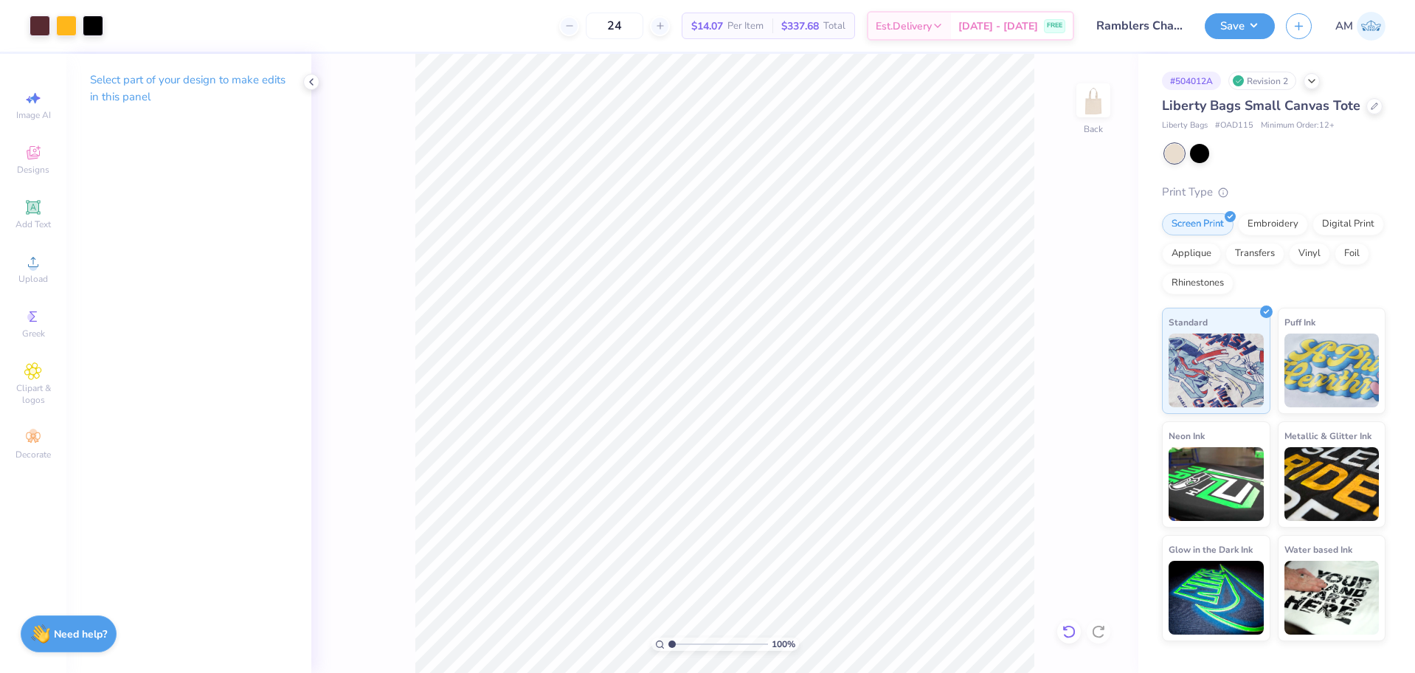
click at [1067, 629] on icon at bounding box center [1069, 631] width 15 height 15
drag, startPoint x: 1067, startPoint y: 320, endPoint x: 1040, endPoint y: 323, distance: 27.6
click at [1040, 323] on input "5.47" at bounding box center [1066, 321] width 53 height 21
type input "4"
type input "2.78"
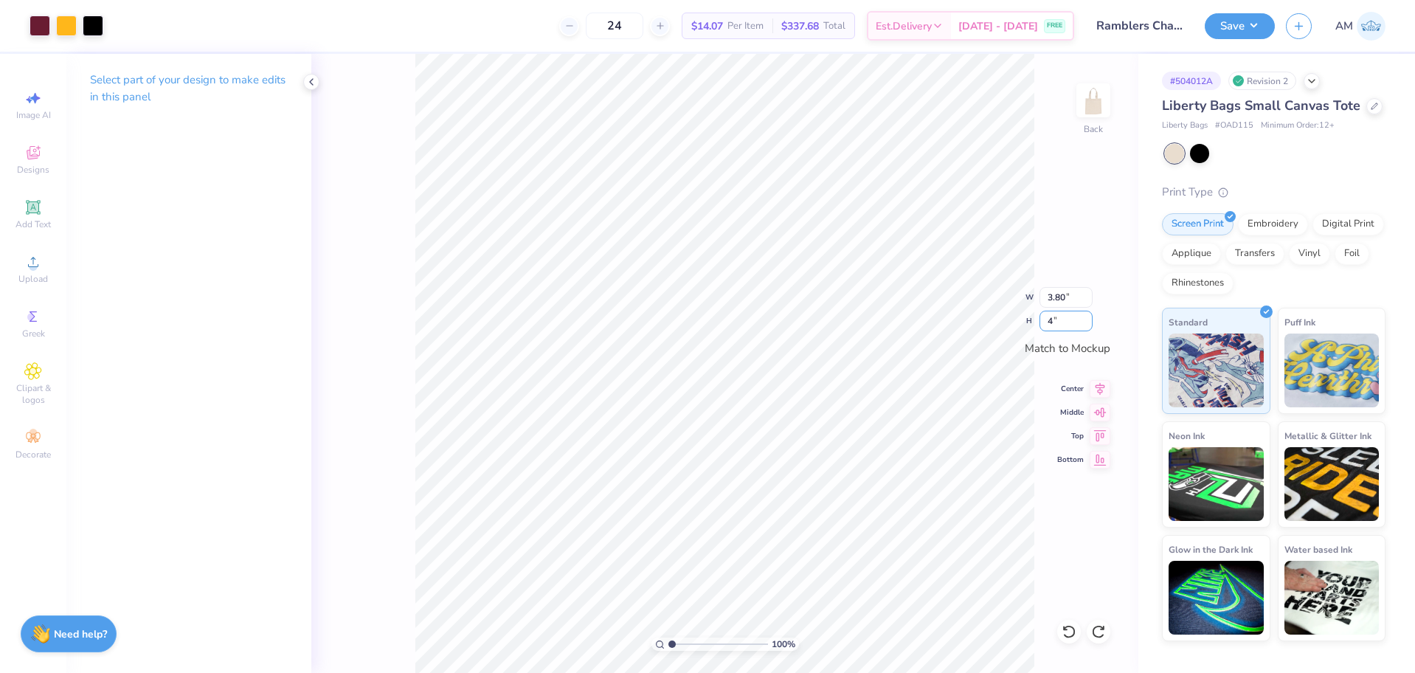
type input "4.00"
drag, startPoint x: 1063, startPoint y: 300, endPoint x: 1043, endPoint y: 300, distance: 19.9
click at [1043, 300] on input "2.78" at bounding box center [1066, 297] width 53 height 21
drag, startPoint x: 1065, startPoint y: 297, endPoint x: 1044, endPoint y: 297, distance: 20.7
click at [1044, 297] on input "2.78" at bounding box center [1066, 297] width 53 height 21
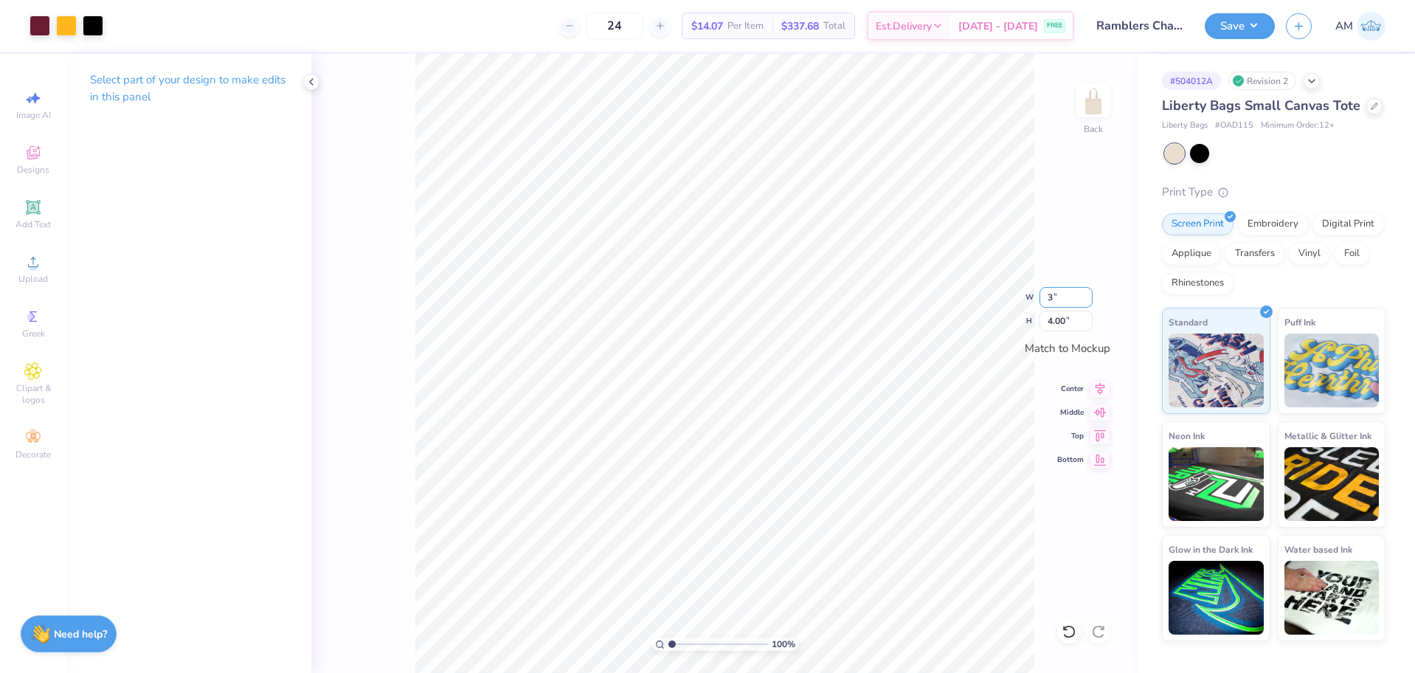
type input "3.00"
type input "4.32"
click at [1066, 627] on icon at bounding box center [1069, 631] width 13 height 13
type input "2.78"
type input "4.00"
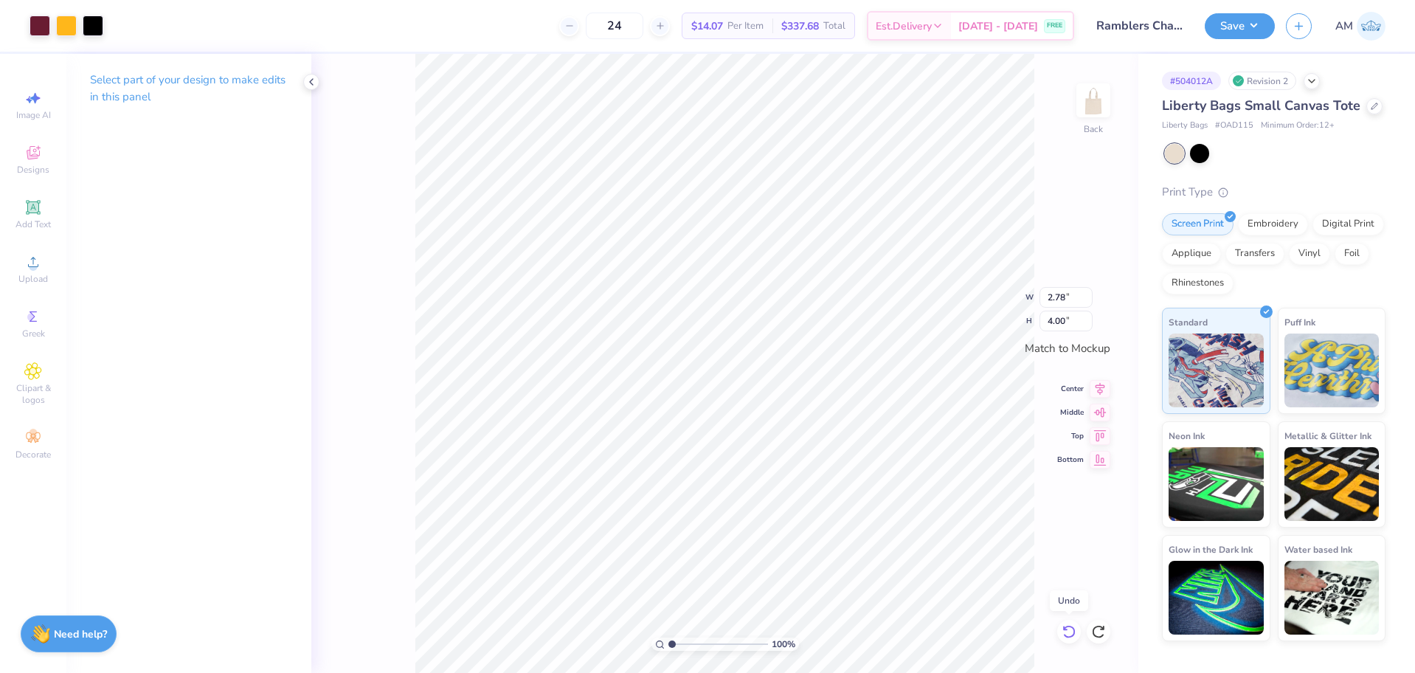
click at [1066, 627] on icon at bounding box center [1069, 631] width 13 height 13
type input "3.80"
type input "5.47"
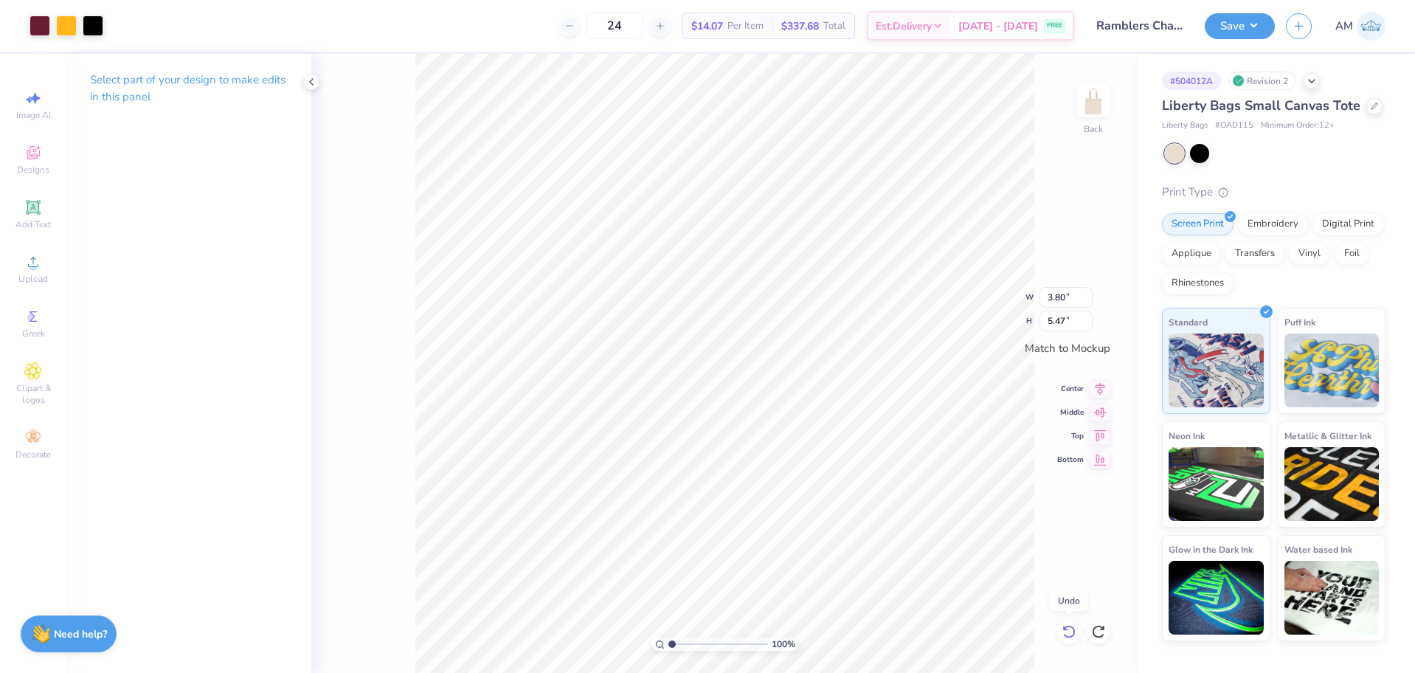
click at [1066, 627] on icon at bounding box center [1069, 631] width 13 height 13
type input "4.00"
type input "3.88"
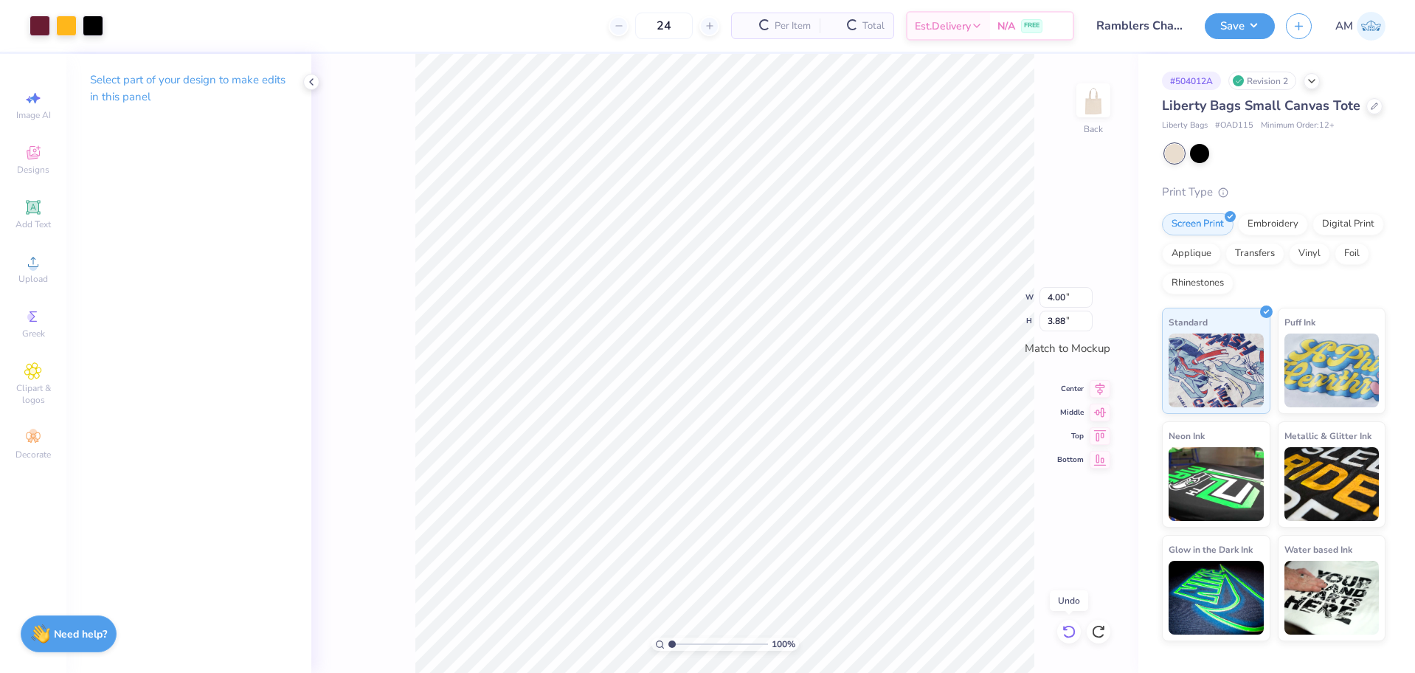
click at [1066, 627] on icon at bounding box center [1069, 631] width 13 height 13
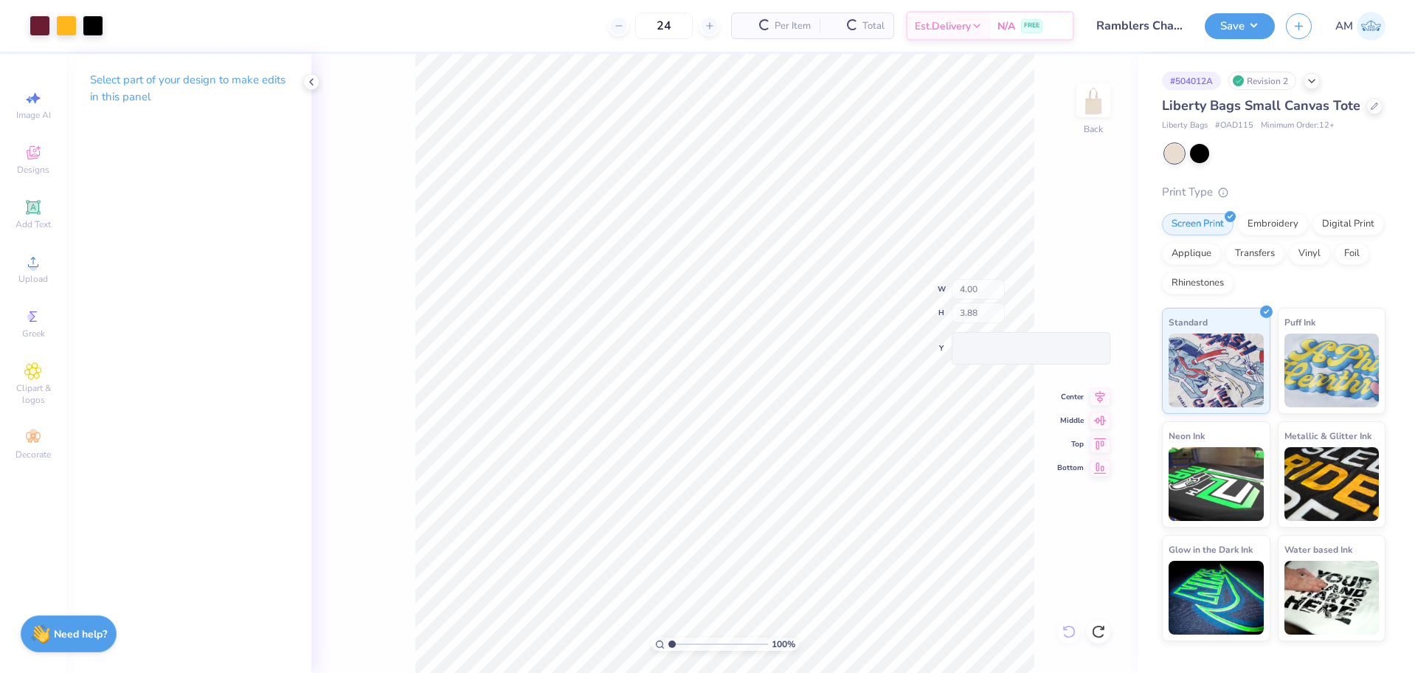
click at [1066, 627] on div "100 % Back W 4.00 H 3.88 Y Center Middle Top Bottom" at bounding box center [724, 363] width 827 height 619
click at [1066, 627] on div "100 % Back" at bounding box center [724, 363] width 827 height 619
click at [1100, 629] on icon at bounding box center [1099, 631] width 15 height 15
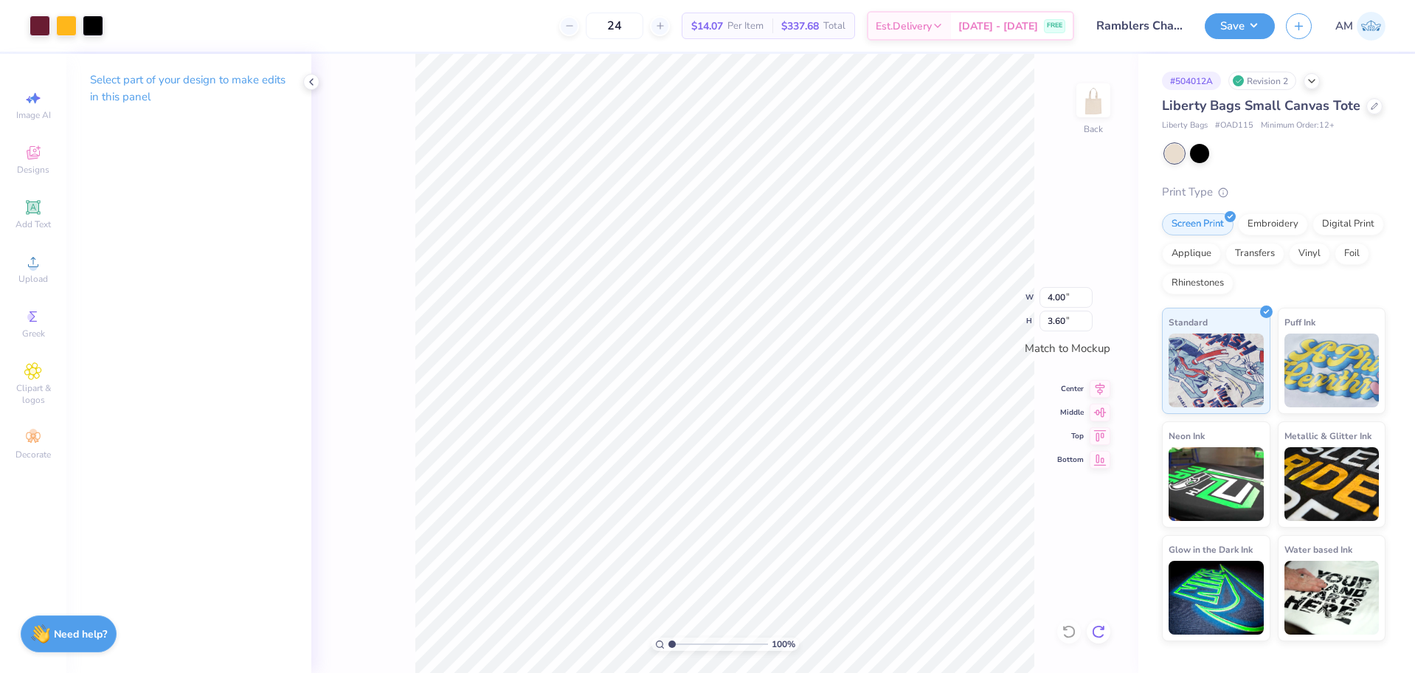
type input "3.88"
click at [1100, 629] on icon at bounding box center [1099, 631] width 15 height 15
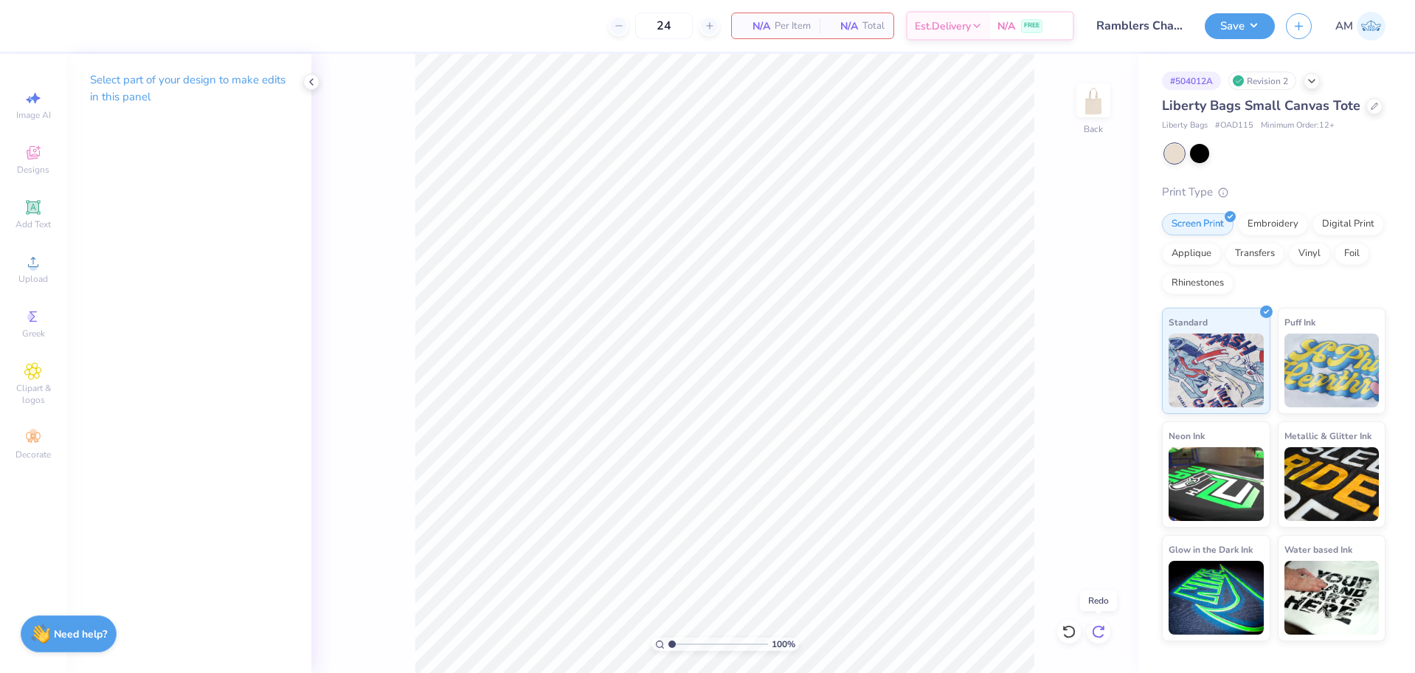
click at [1100, 629] on icon at bounding box center [1099, 631] width 15 height 15
type input "3.80"
type input "5.47"
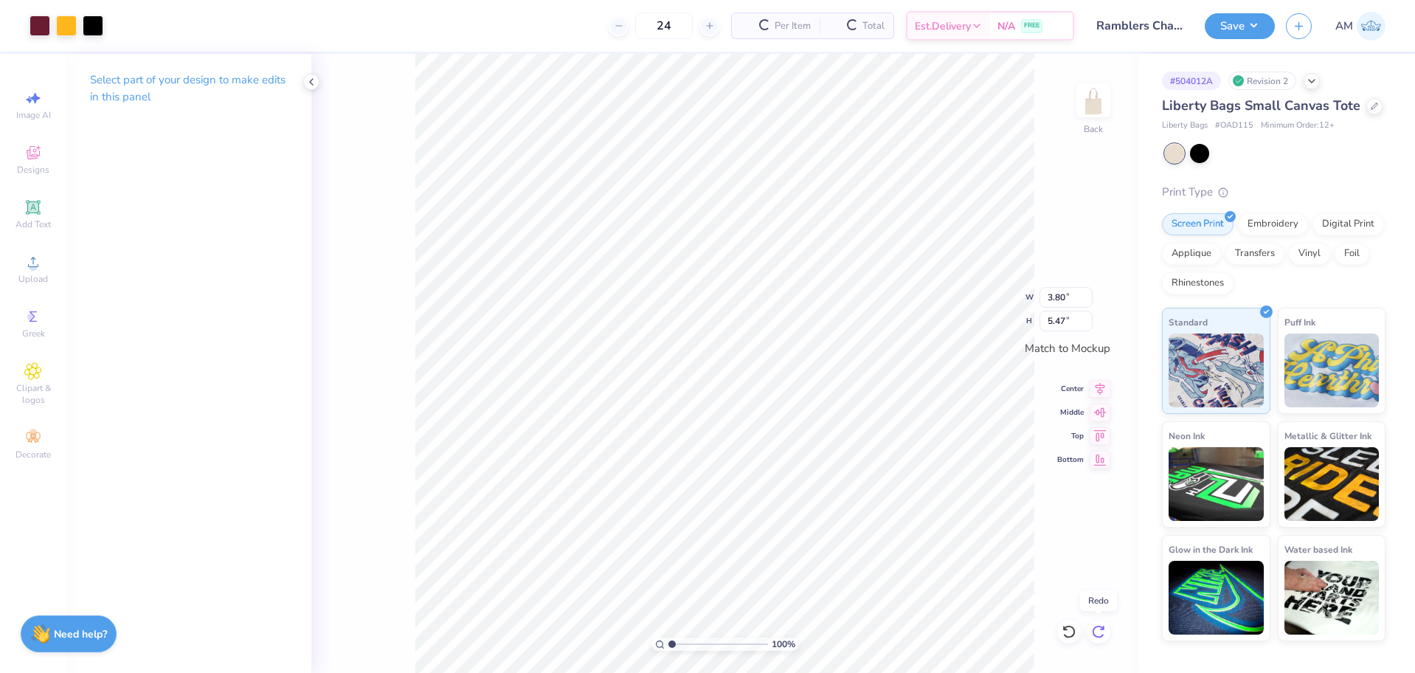
click at [1100, 629] on icon at bounding box center [1099, 631] width 15 height 15
type input "2.78"
type input "4.00"
click at [1100, 629] on icon at bounding box center [1099, 631] width 15 height 15
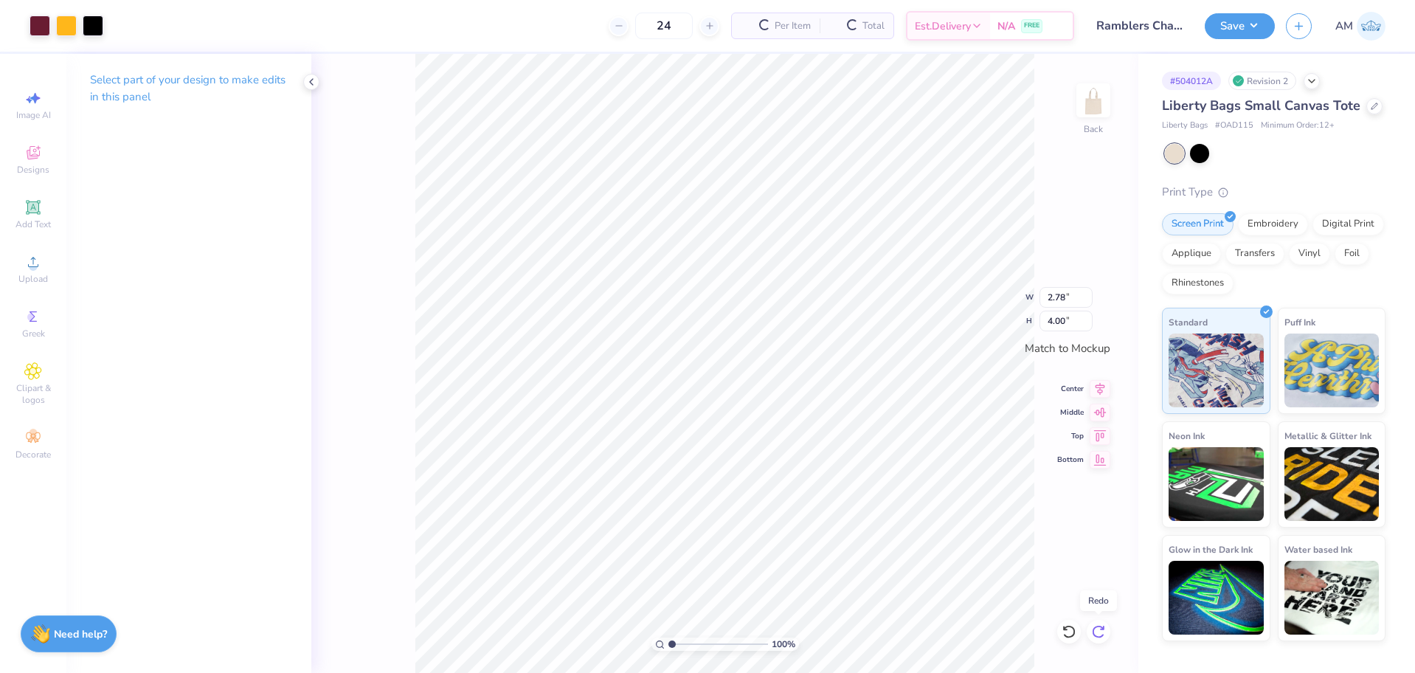
click at [1100, 629] on icon at bounding box center [1099, 631] width 15 height 15
type input "3.00"
type input "4.32"
click at [1100, 629] on div "100 % Back W 3.00 3.00 " H 4.32 4.32 " Match to Mockup Center Middle Top Bottom" at bounding box center [724, 363] width 827 height 619
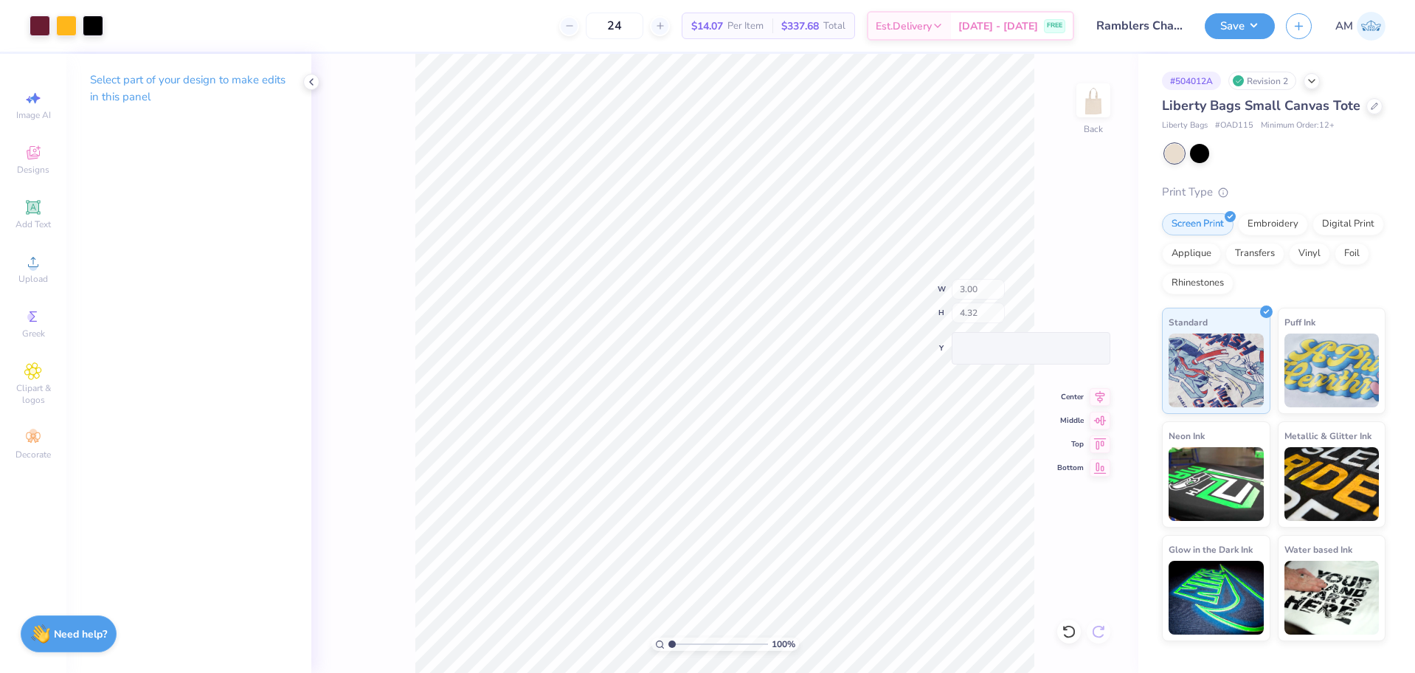
click at [1100, 629] on div "100 % Back W 3.00 H 4.32 Y Center Middle Top Bottom" at bounding box center [724, 363] width 827 height 619
click at [1055, 314] on input "4.32" at bounding box center [1066, 321] width 53 height 21
type input "3.6"
type input "2.50"
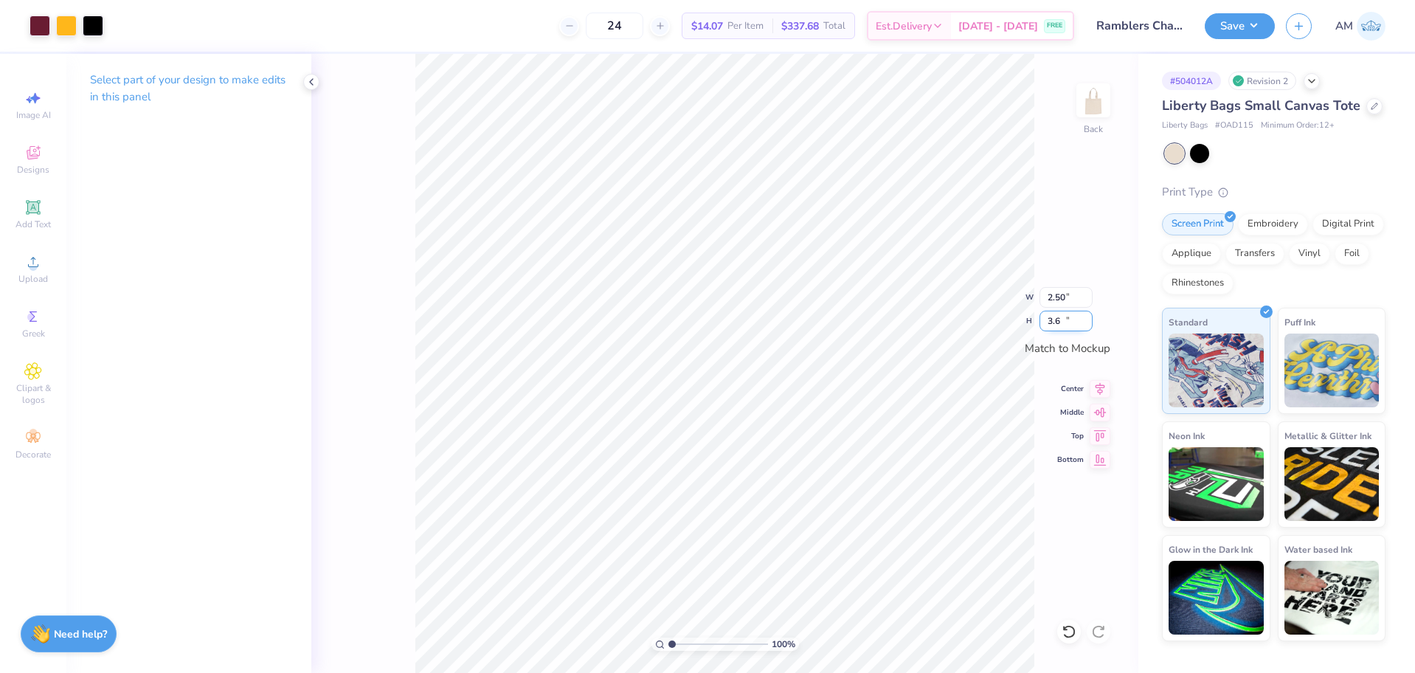
type input "3.60"
click at [1092, 385] on icon at bounding box center [1100, 387] width 21 height 18
click at [1093, 393] on icon at bounding box center [1100, 387] width 21 height 18
type input "2.88"
type input "4.15"
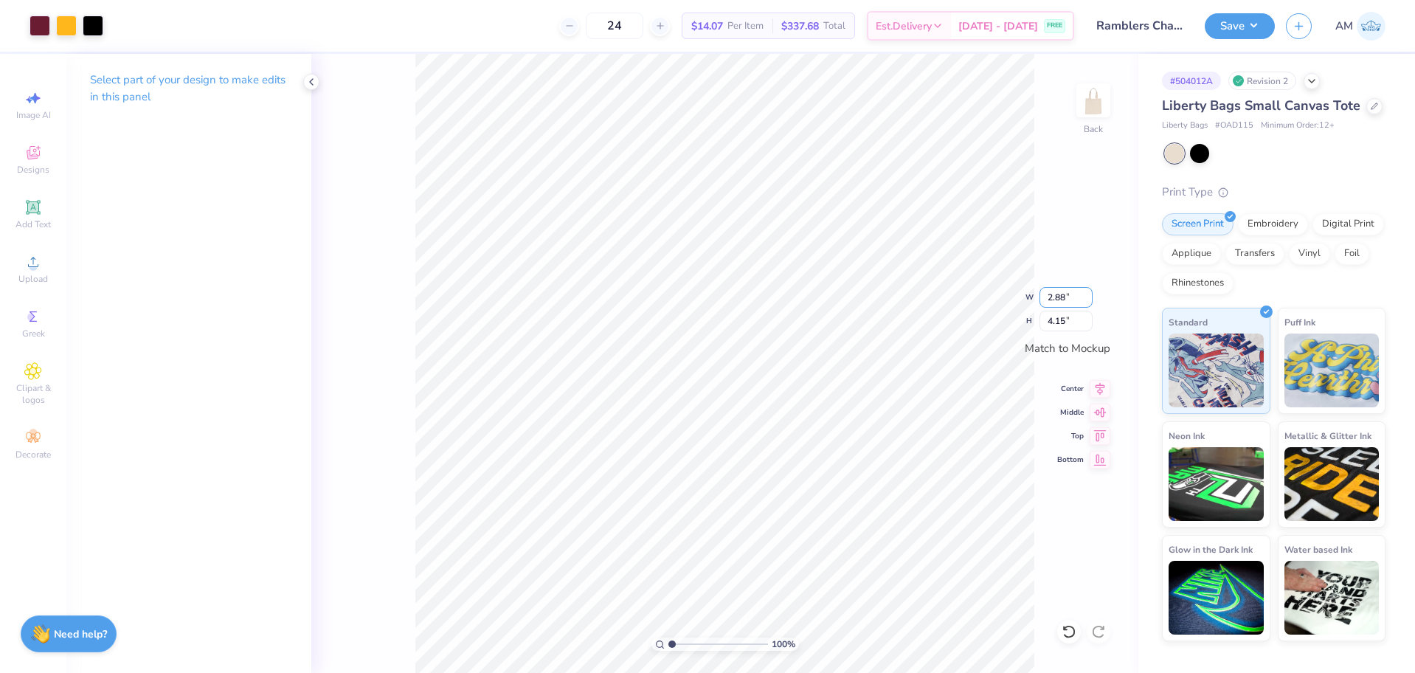
click at [1033, 301] on div "100 % Back W 2.88 2.88 " H 4.15 4.15 " Match to Mockup Center Middle Top Bottom" at bounding box center [724, 363] width 827 height 619
click at [1099, 391] on icon at bounding box center [1100, 387] width 21 height 18
click at [1068, 634] on icon at bounding box center [1069, 631] width 15 height 15
click at [1067, 634] on icon at bounding box center [1069, 631] width 15 height 15
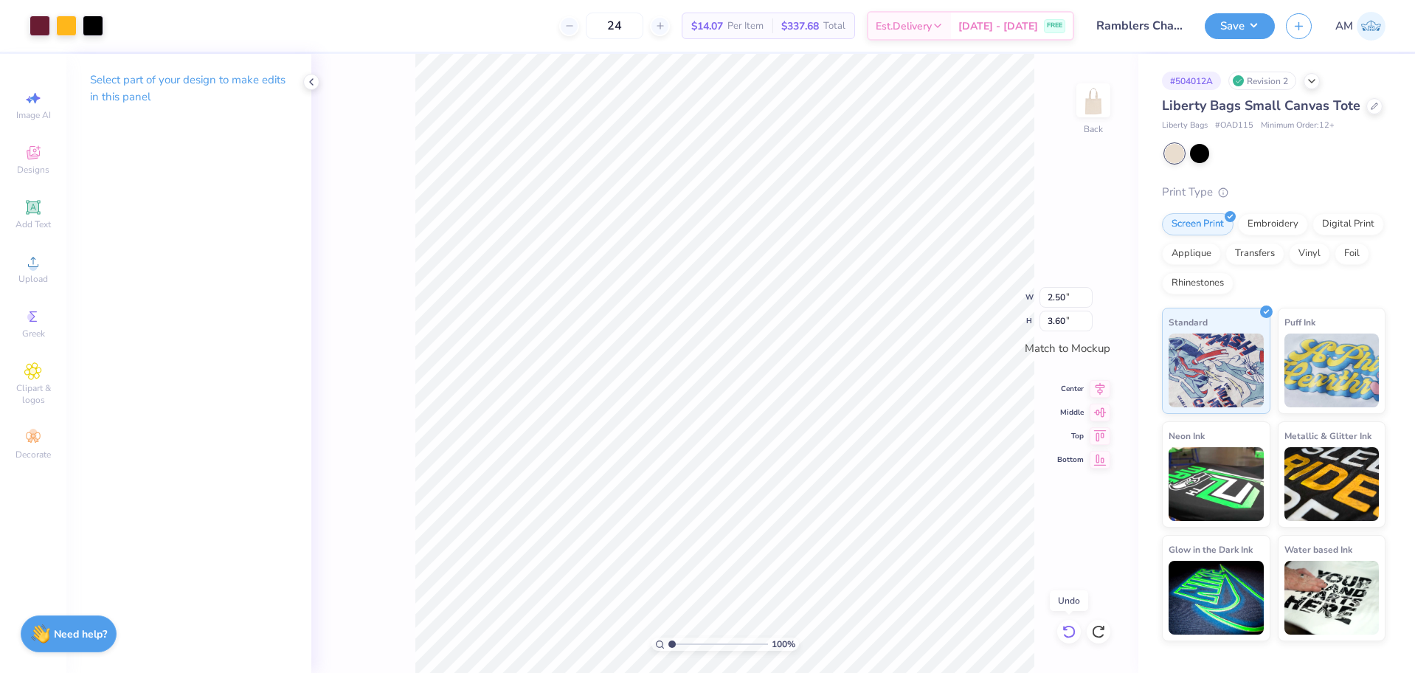
type input "2.50"
type input "3.60"
click at [1067, 634] on icon at bounding box center [1069, 631] width 15 height 15
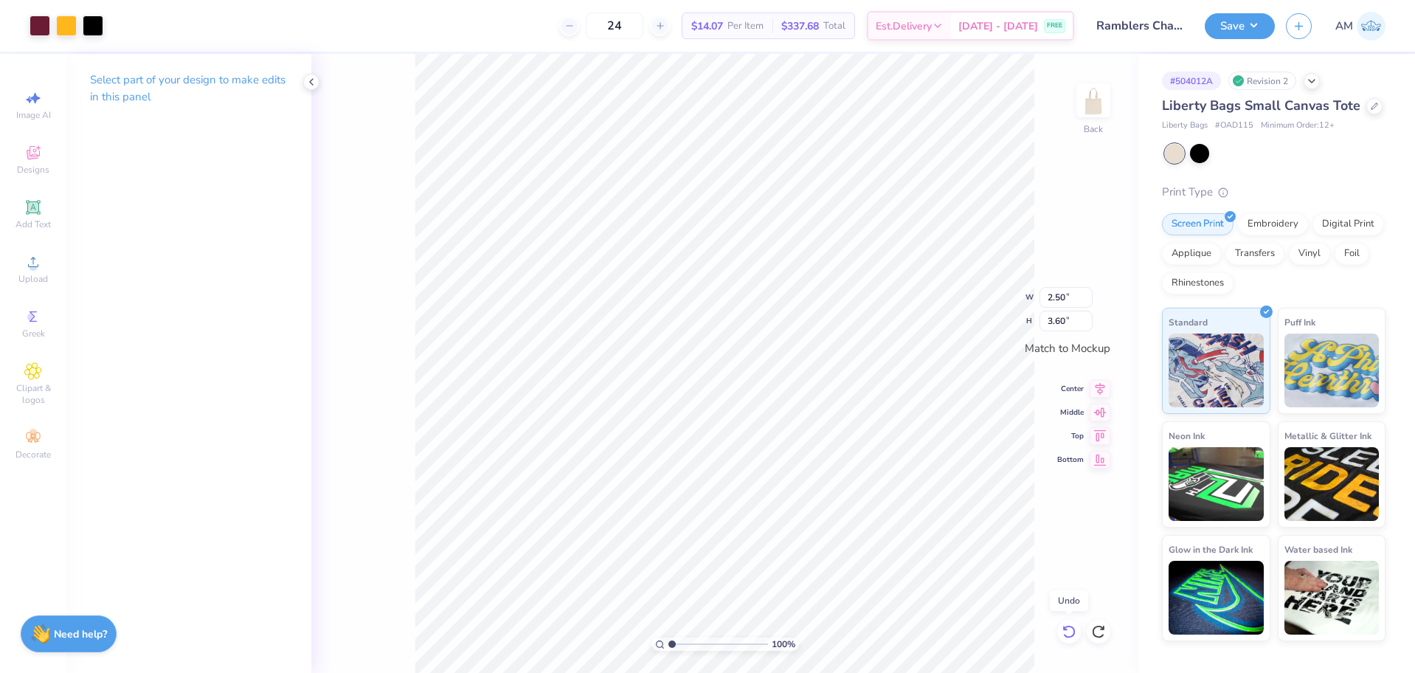
click at [1067, 634] on icon at bounding box center [1069, 631] width 15 height 15
type input "3.00"
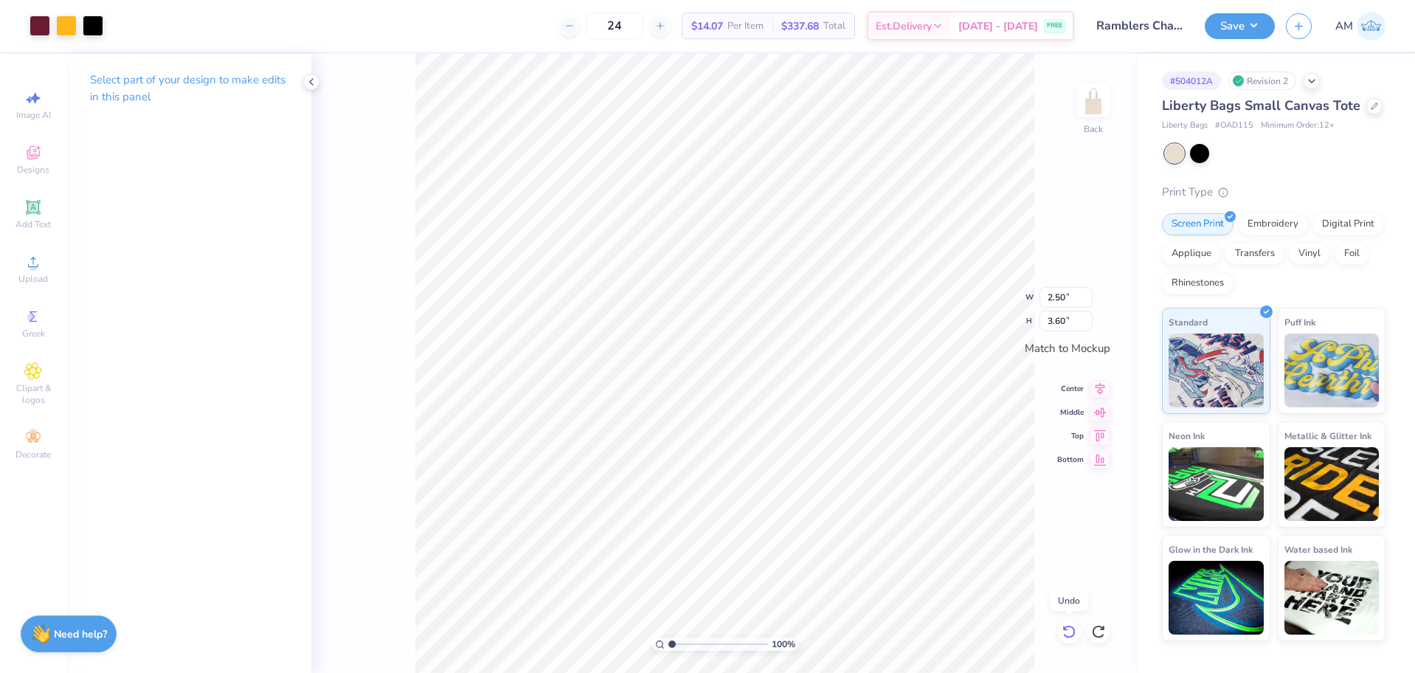
type input "4.32"
click at [1067, 634] on icon at bounding box center [1069, 631] width 15 height 15
type input "2.78"
type input "4.00"
click at [1067, 634] on icon at bounding box center [1069, 631] width 15 height 15
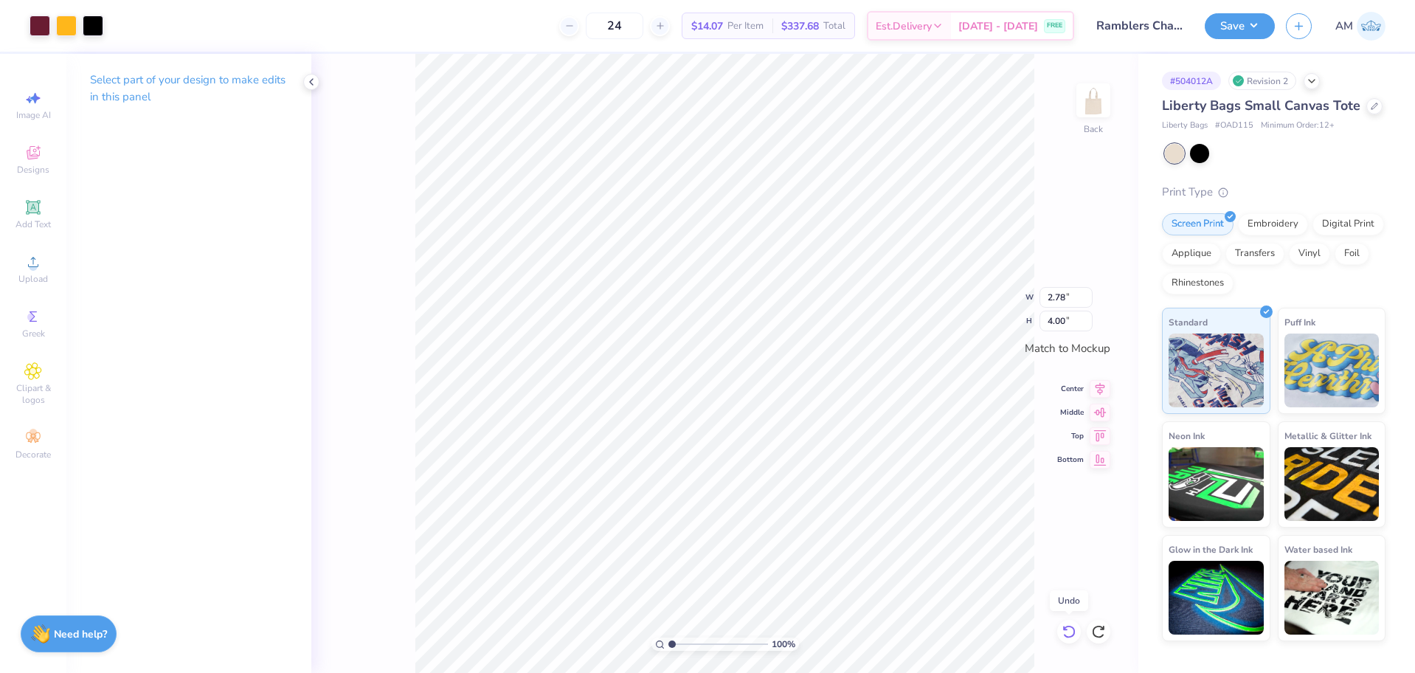
click at [1067, 634] on icon at bounding box center [1069, 631] width 15 height 15
type input "3.80"
type input "5.47"
click at [1067, 634] on icon at bounding box center [1069, 631] width 15 height 15
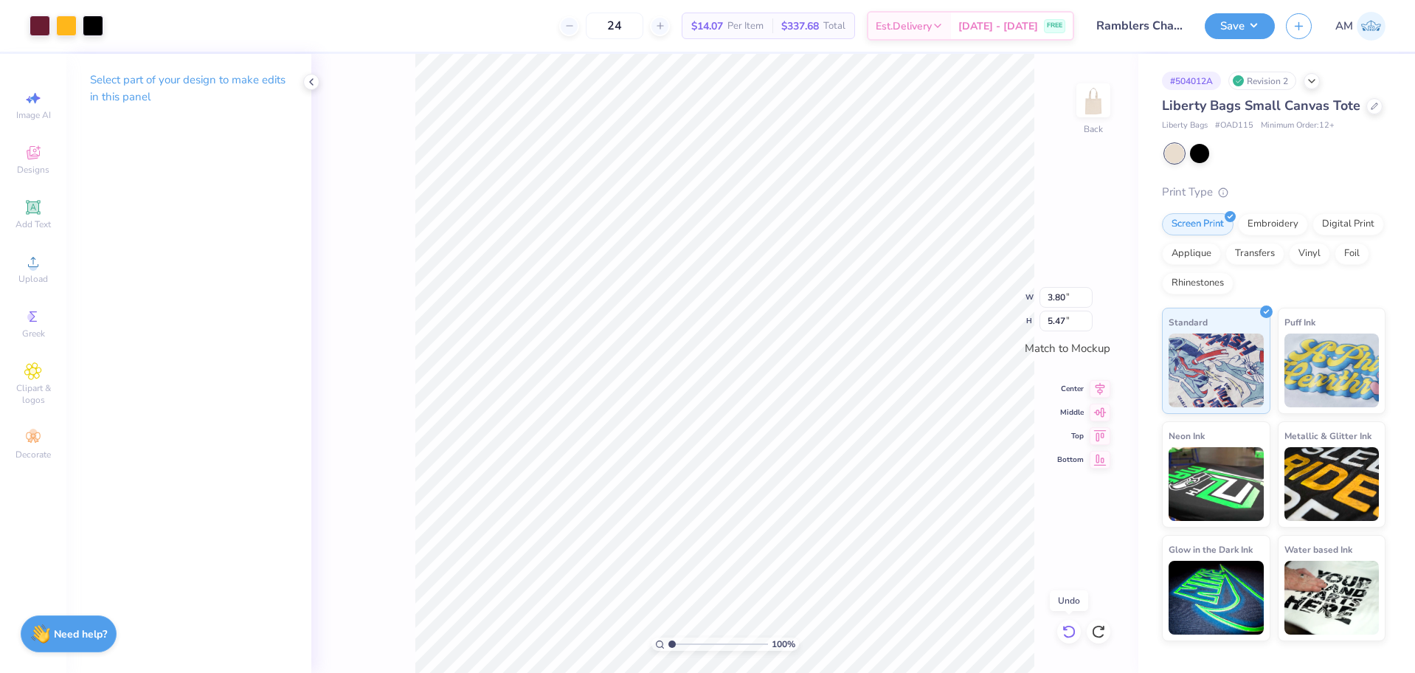
click at [1067, 634] on icon at bounding box center [1069, 631] width 15 height 15
type input "4.00"
type input "3.88"
click at [1067, 634] on icon at bounding box center [1069, 631] width 15 height 15
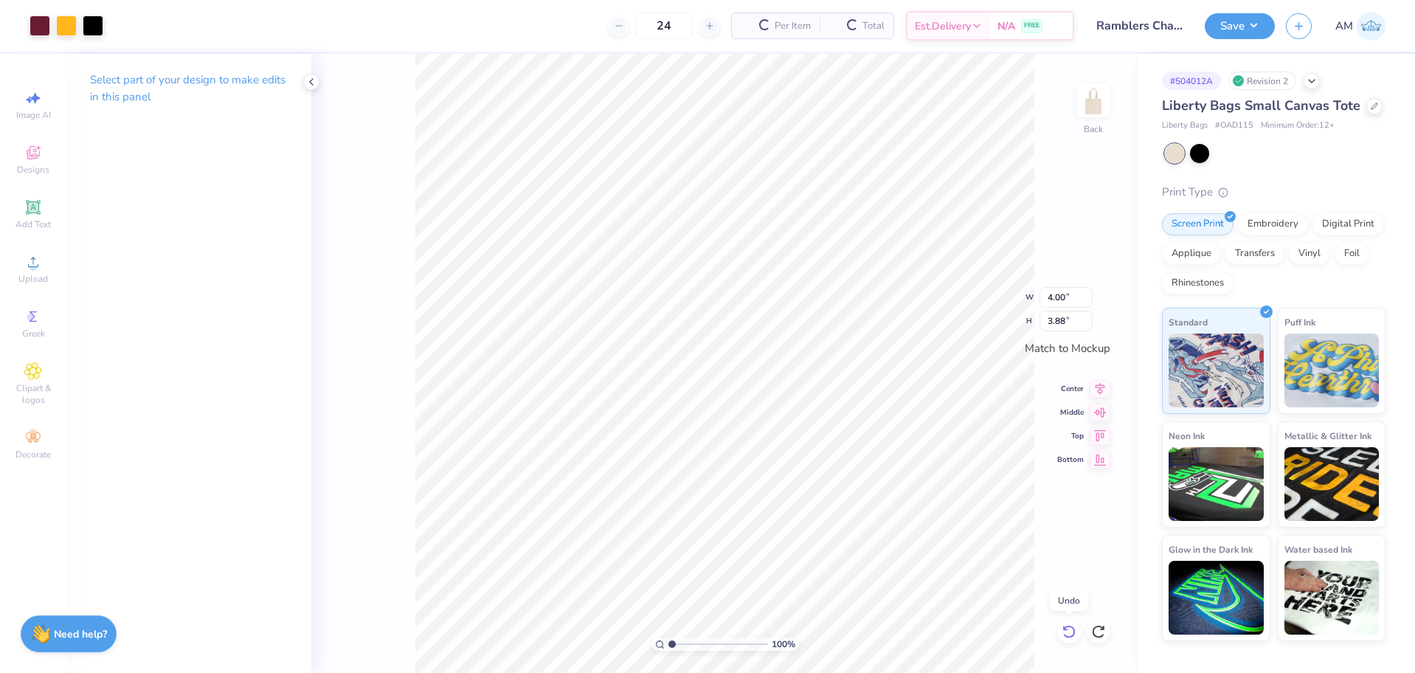
click at [1067, 634] on icon at bounding box center [1069, 631] width 15 height 15
click at [1067, 634] on div "100 % Back W 4.00 H 3.88 Y Center Middle Top Bottom" at bounding box center [724, 363] width 827 height 619
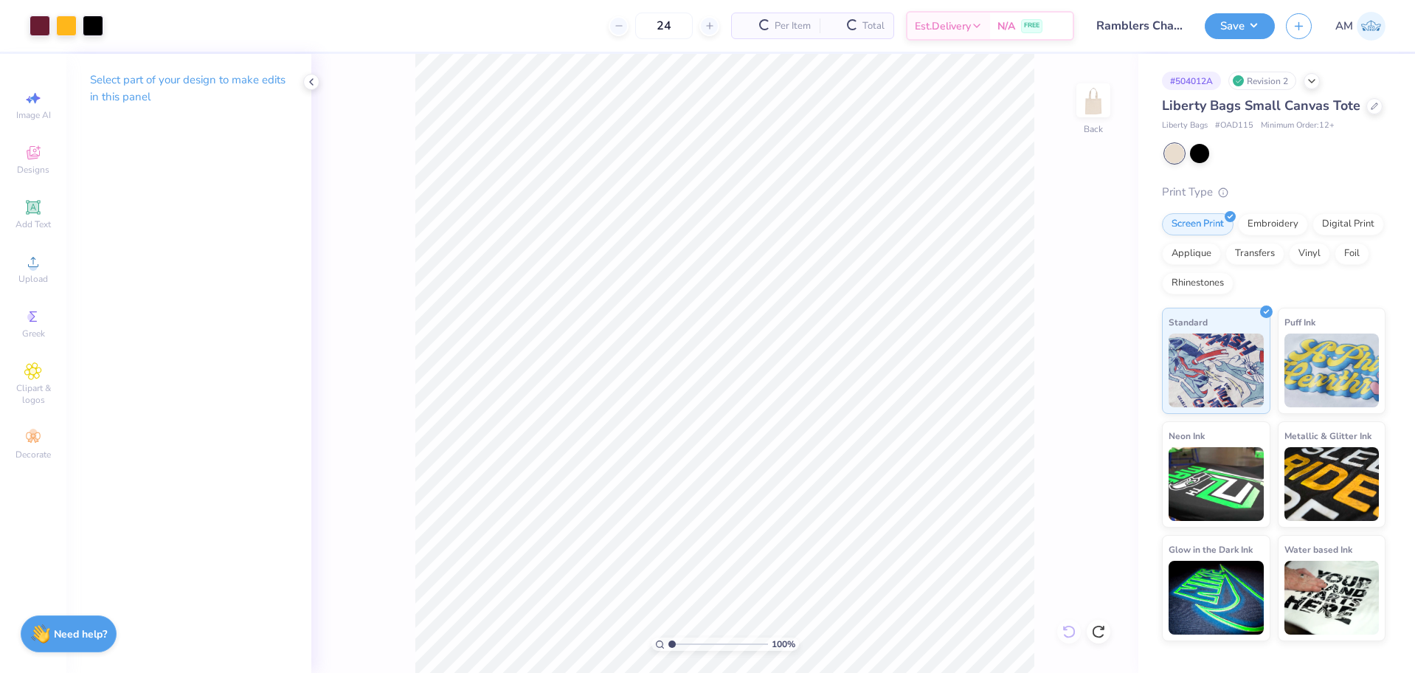
click at [1067, 634] on div "100 % Back" at bounding box center [724, 363] width 827 height 619
click at [32, 272] on div "Upload" at bounding box center [33, 269] width 52 height 44
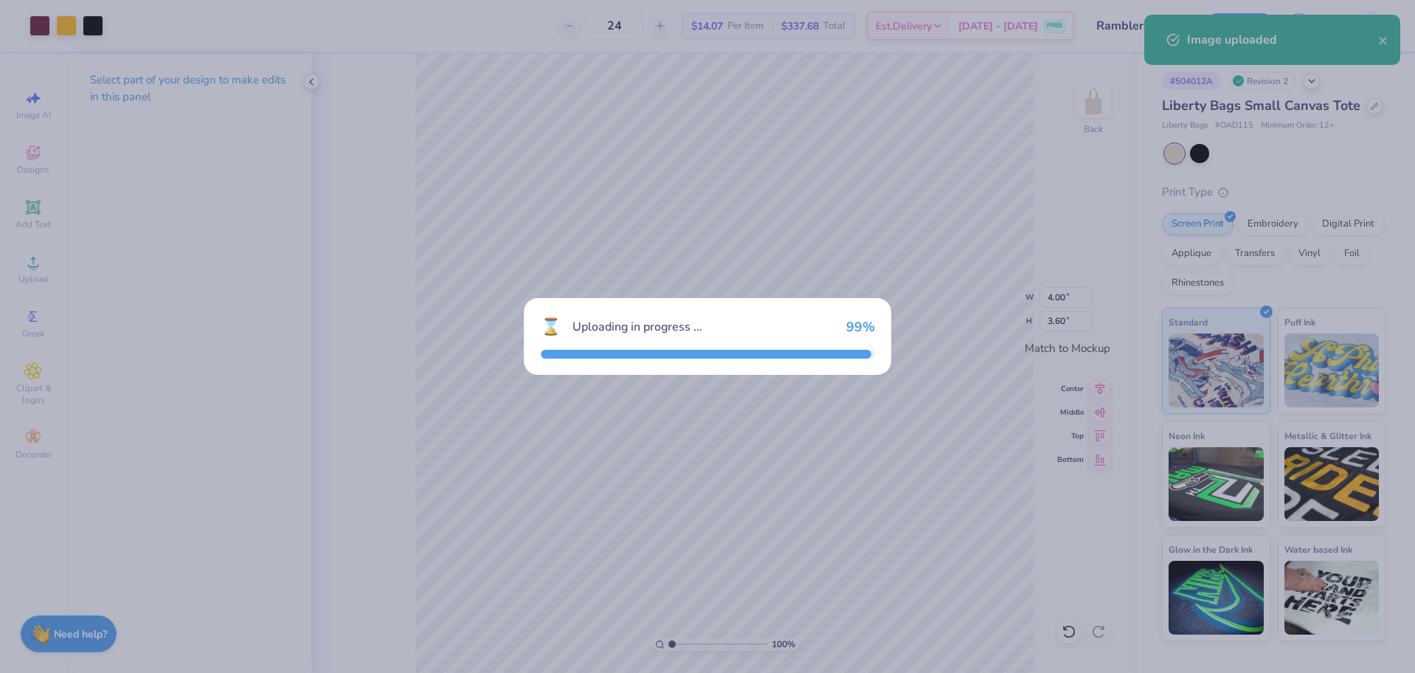
type input "3.80"
type input "5.47"
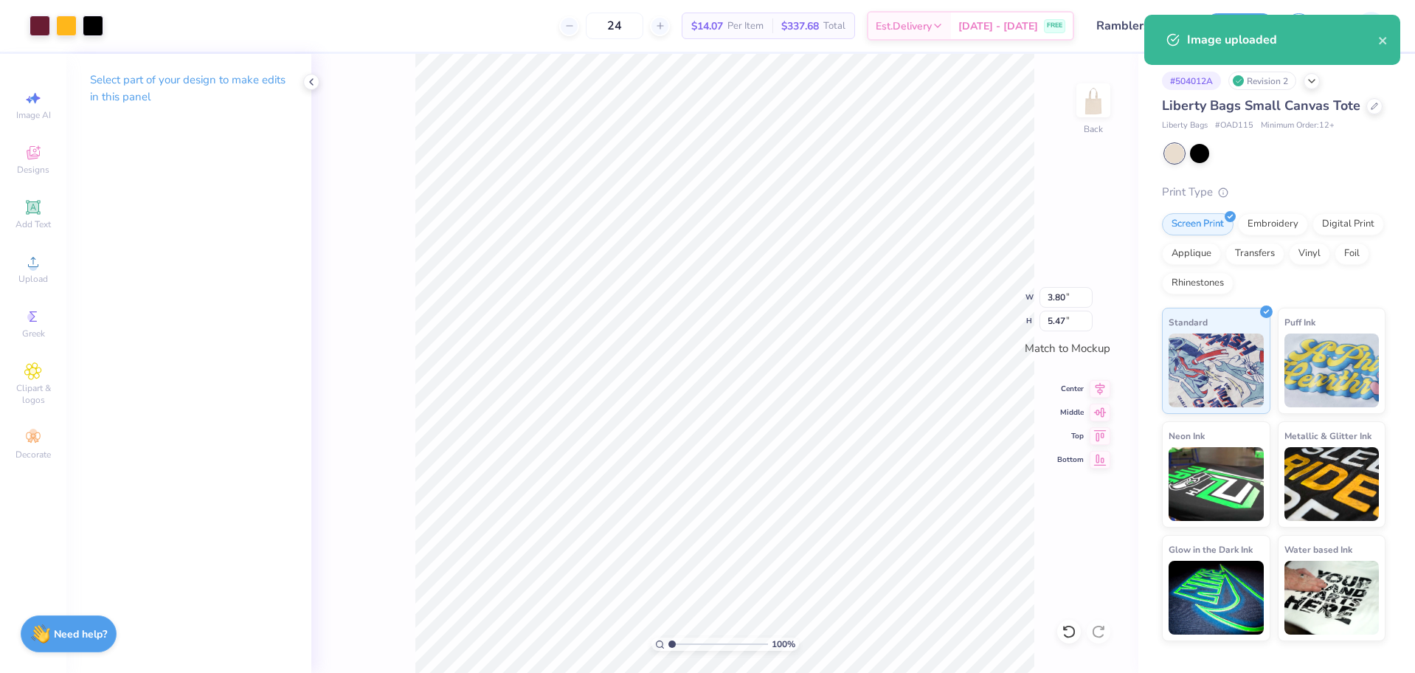
type input "2.61"
type input "3.76"
type input "4.00"
type input "3.60"
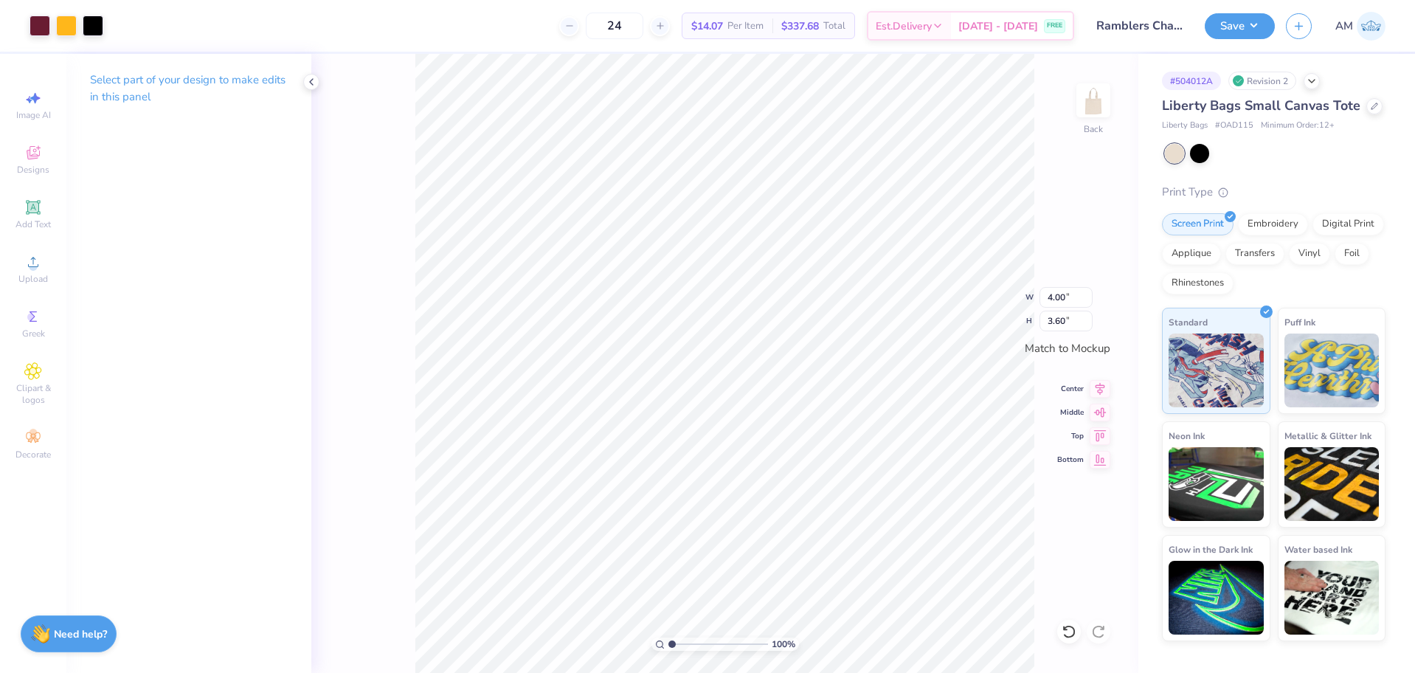
type input "2.61"
type input "3.76"
type input "4.00"
type input "3.60"
type input "2.61"
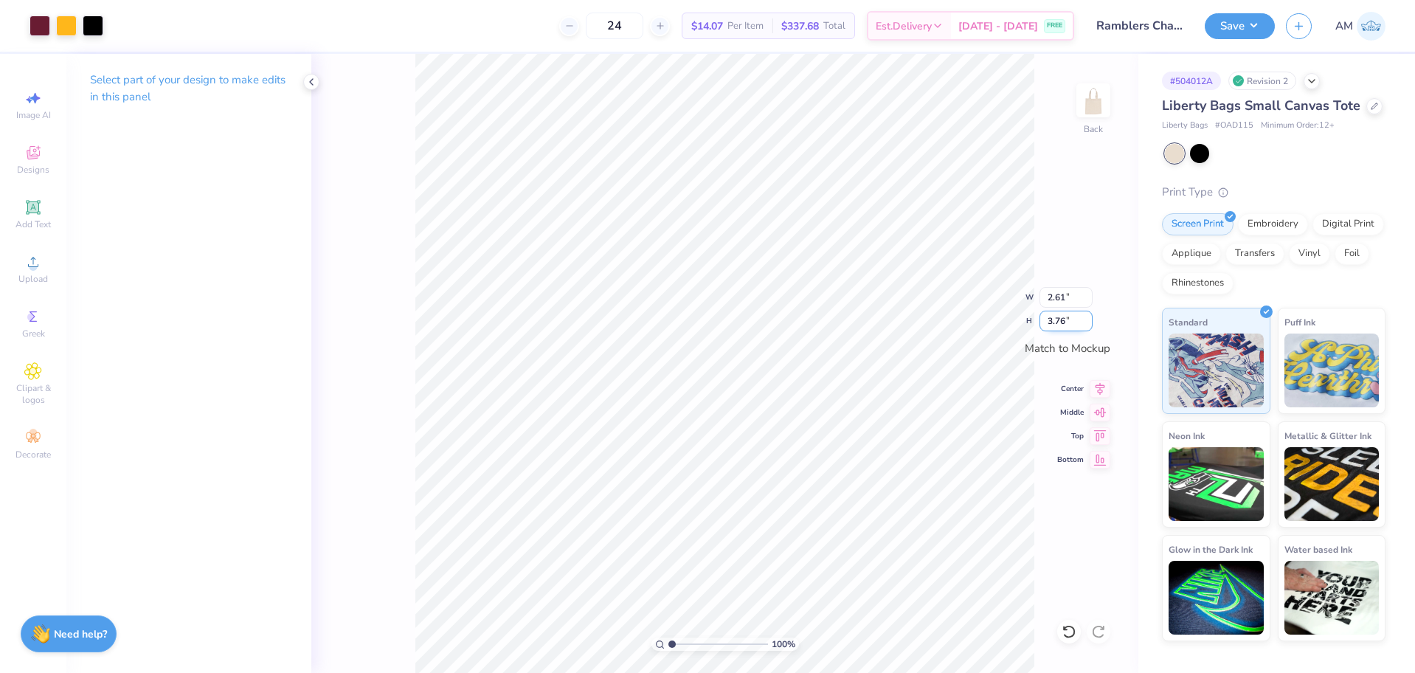
click at [1059, 323] on input "3.76" at bounding box center [1066, 321] width 53 height 21
type input "3.6"
type input "2.50"
type input "3.60"
click at [1100, 392] on icon at bounding box center [1100, 387] width 21 height 18
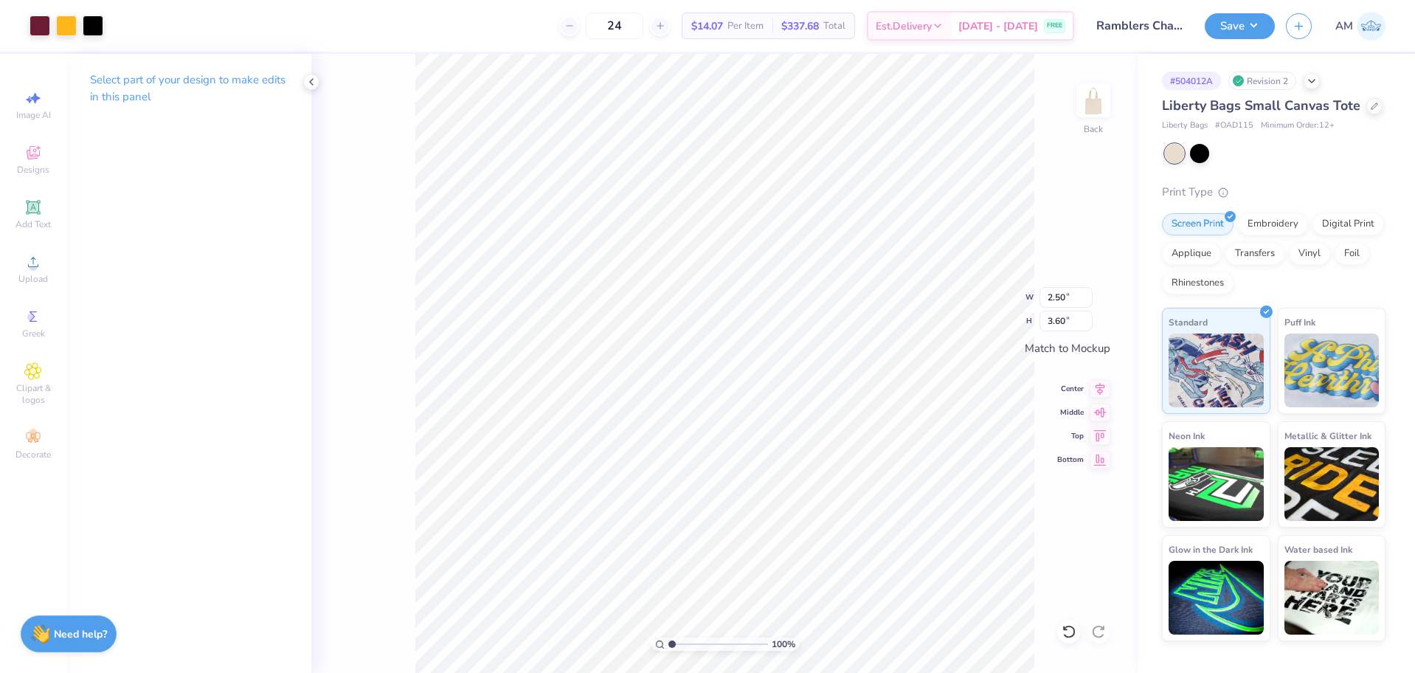
type input "4.00"
click at [1098, 381] on icon at bounding box center [1100, 387] width 21 height 18
type input "3.61"
click at [1092, 319] on input "3.61" at bounding box center [1066, 321] width 53 height 21
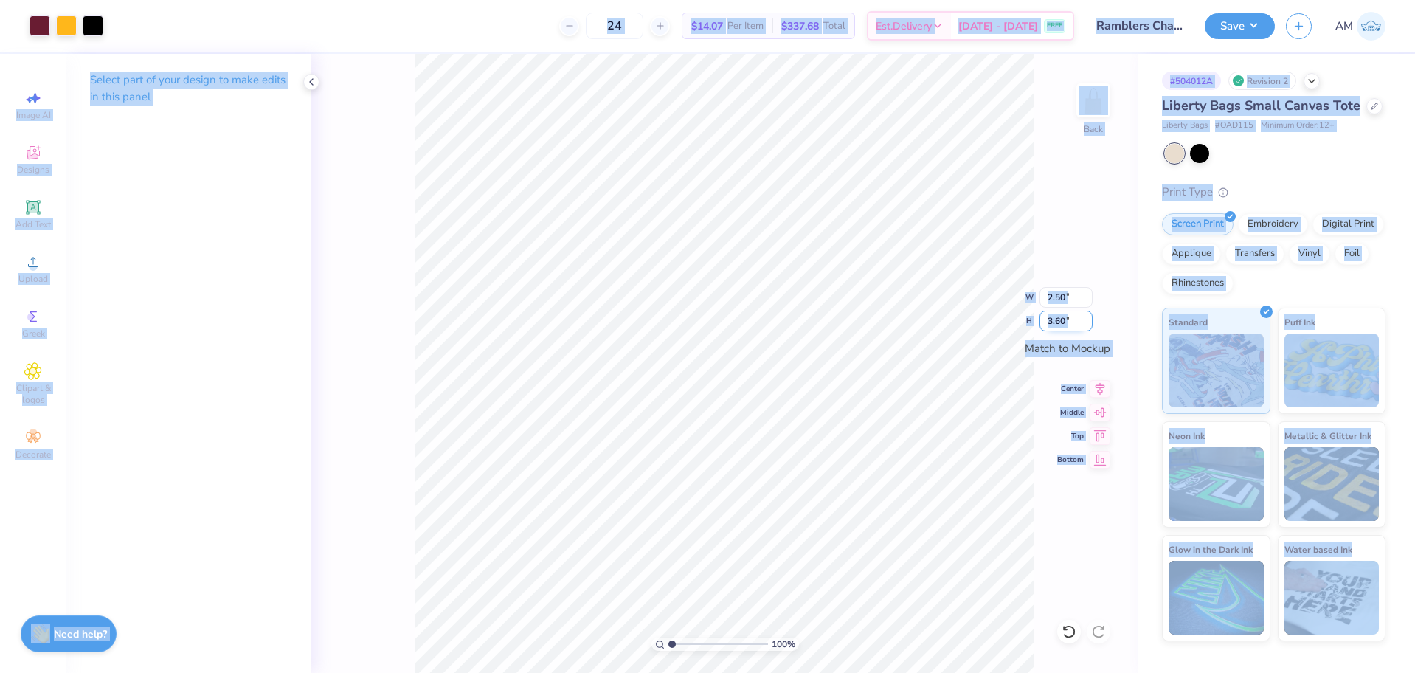
click at [1068, 317] on input "3.60" at bounding box center [1066, 321] width 53 height 21
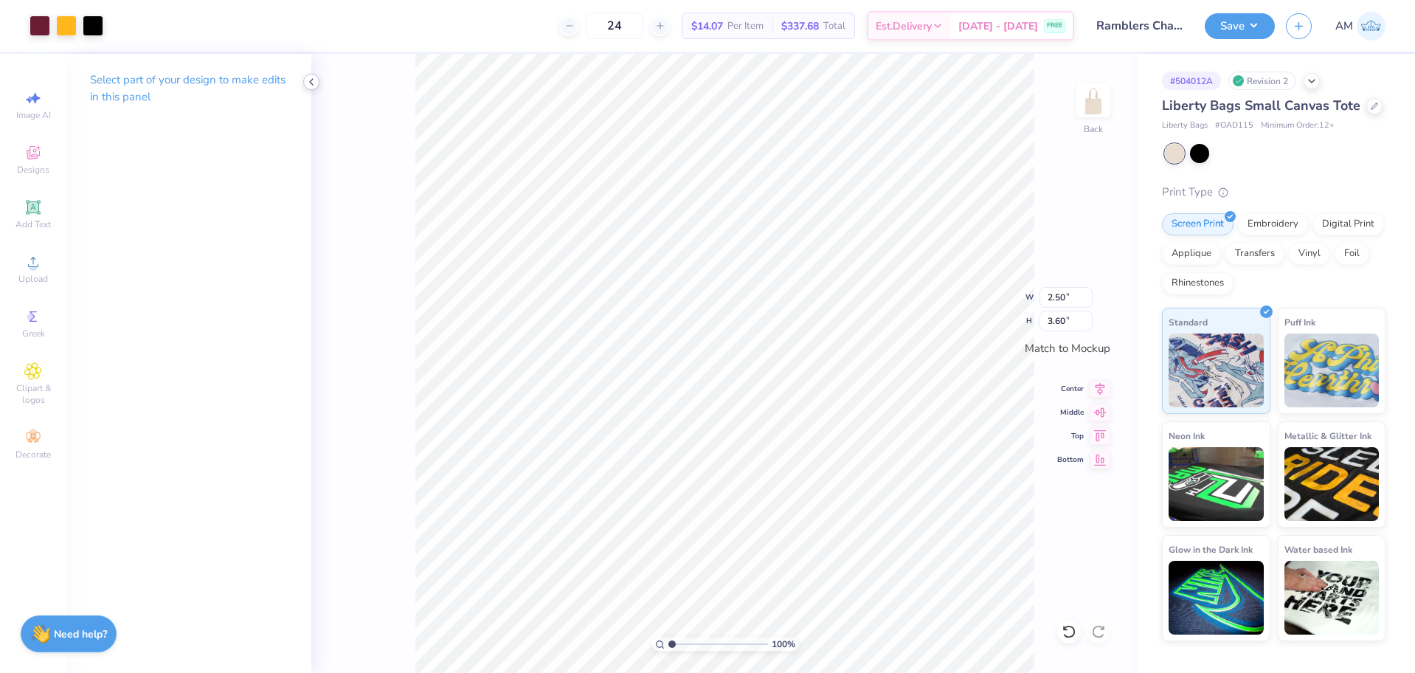
click at [317, 79] on div at bounding box center [311, 82] width 16 height 16
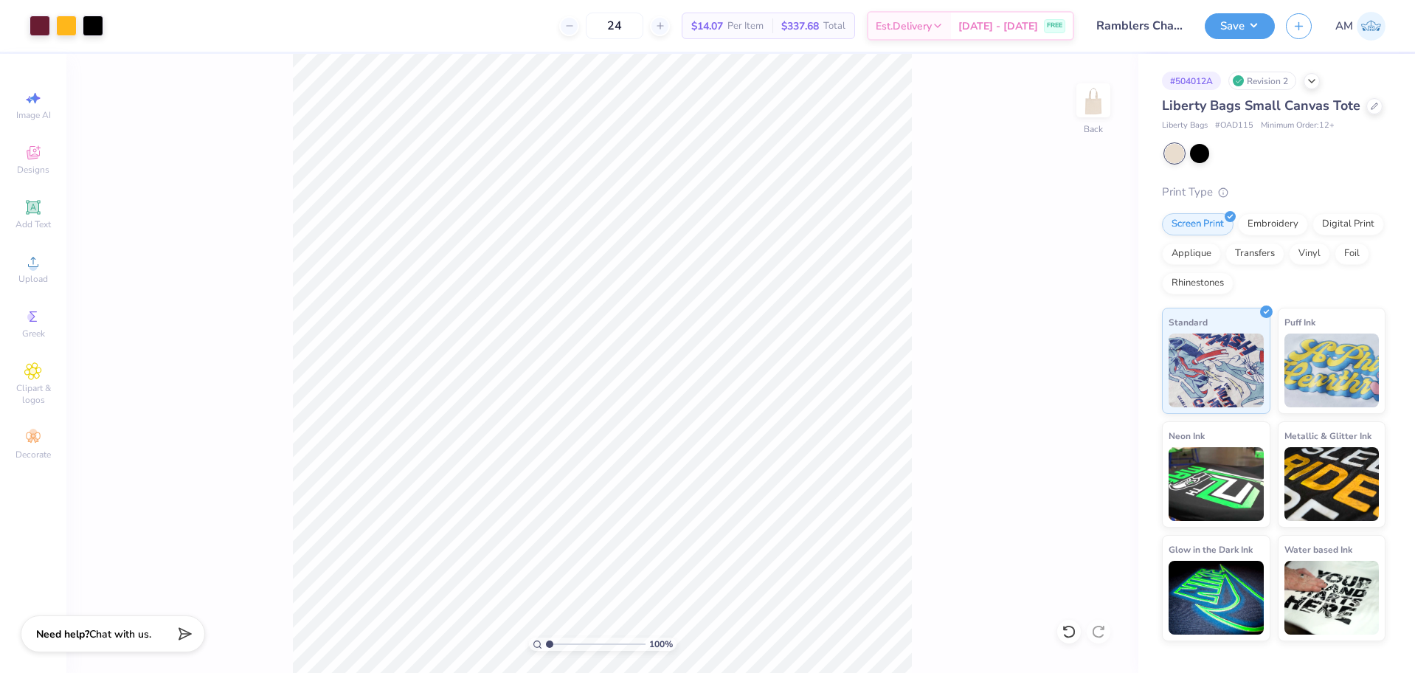
click at [951, 641] on div "100 % Back" at bounding box center [602, 363] width 1072 height 619
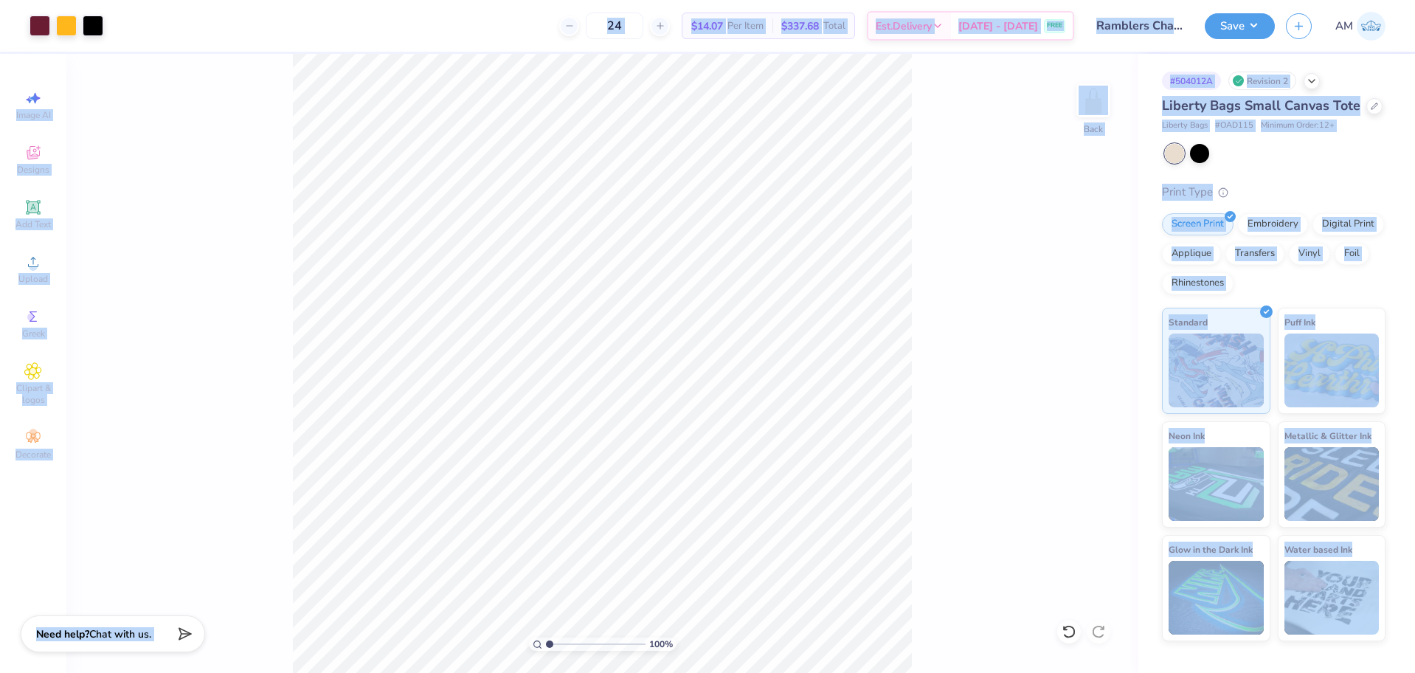
click at [1022, 376] on div "100 % Back" at bounding box center [602, 363] width 1072 height 619
click at [1073, 320] on input "3.60" at bounding box center [1066, 321] width 53 height 21
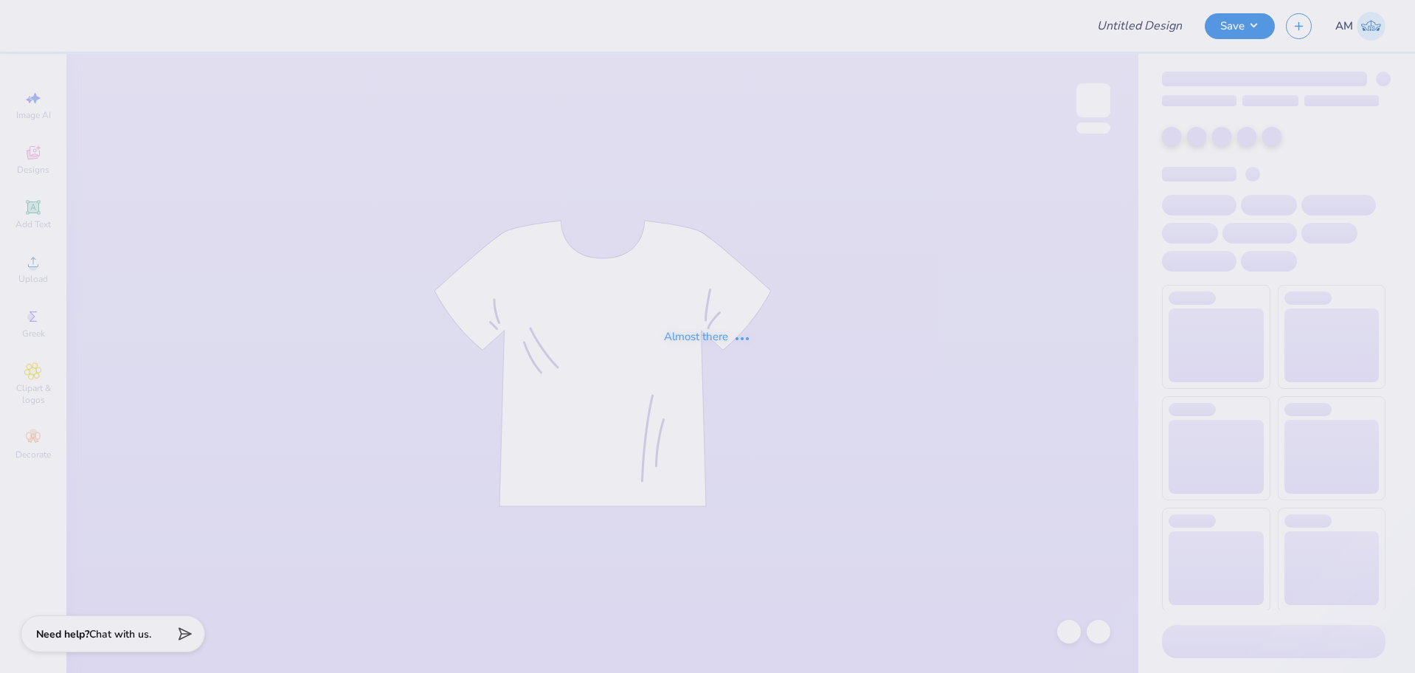
type input "[PERSON_NAME] : The [GEOGRAPHIC_DATA][US_STATE]"
type input "Recruitment Jerseys"
type input "[PERSON_NAME] Bid Day"
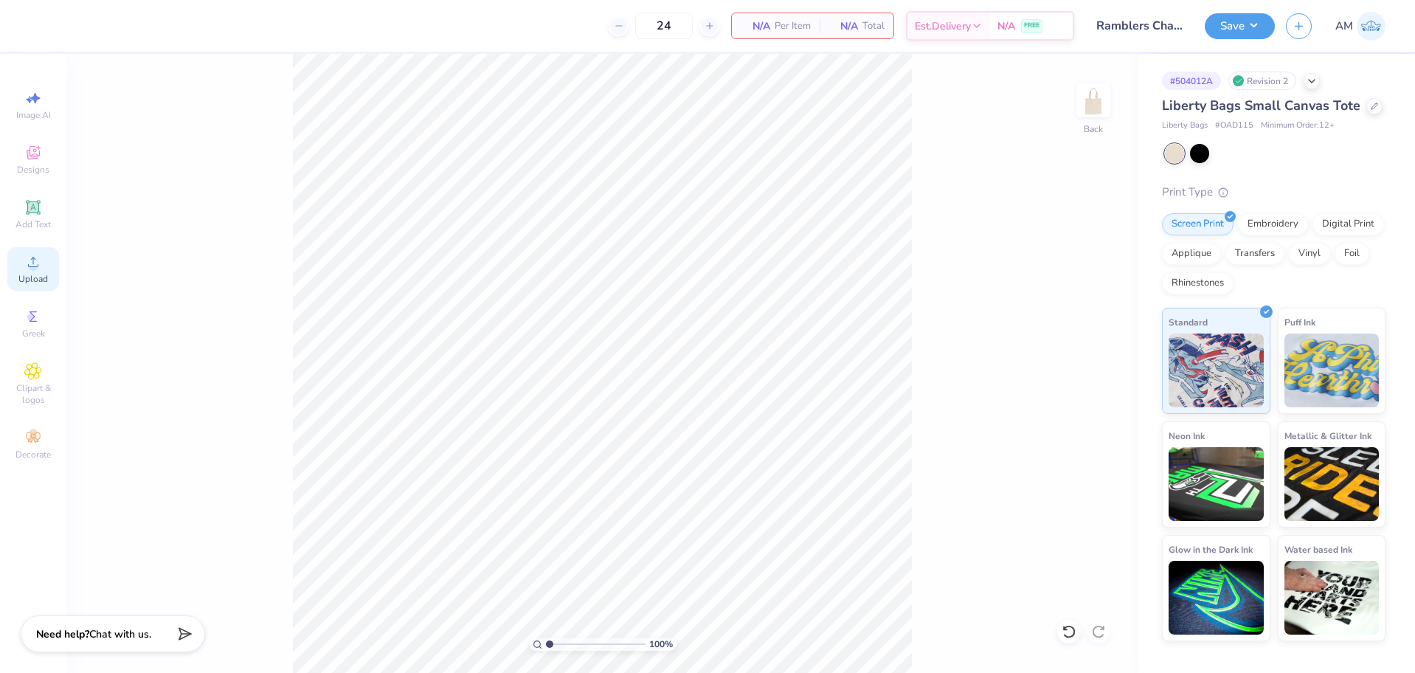
click at [41, 267] on icon at bounding box center [33, 262] width 18 height 18
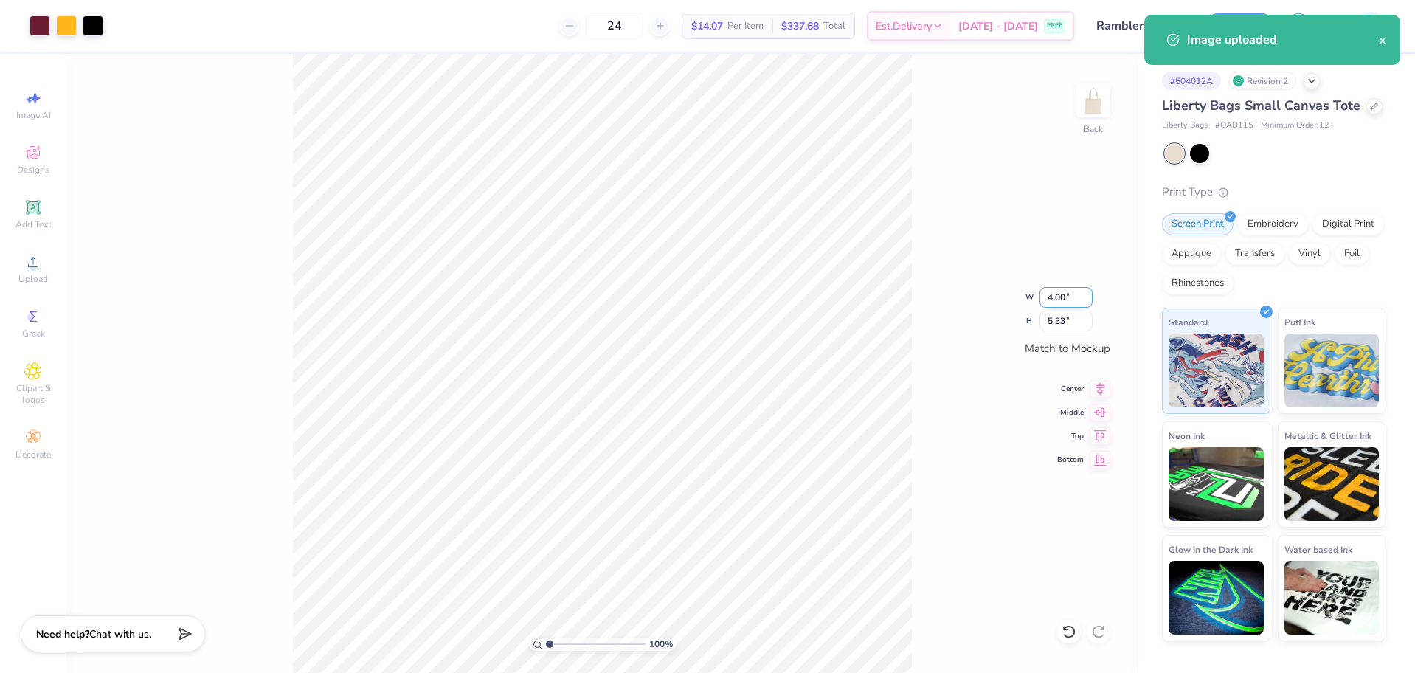
click at [1054, 295] on input "4.00" at bounding box center [1066, 297] width 53 height 21
type input "2.50"
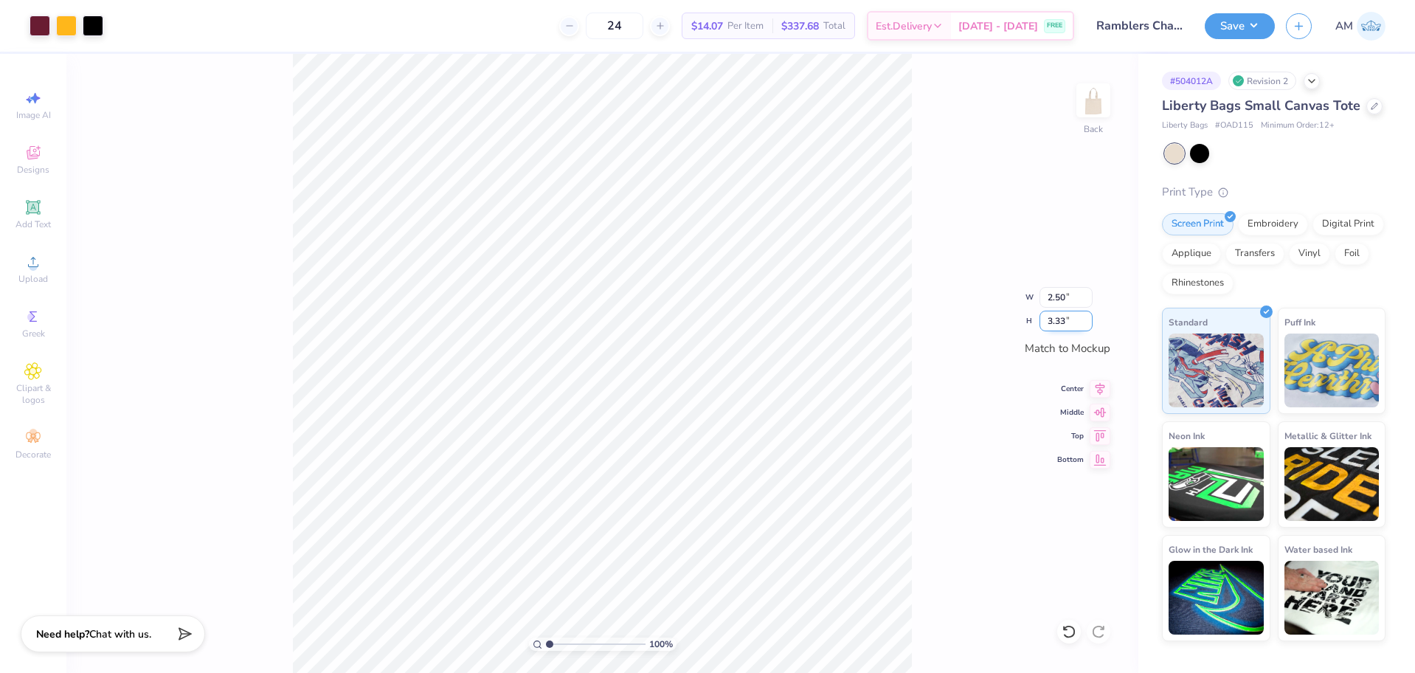
click at [1050, 321] on input "3.33" at bounding box center [1066, 321] width 53 height 21
type input "3.6"
type input "2.70"
type input "3.60"
click at [1097, 388] on icon at bounding box center [1100, 387] width 21 height 18
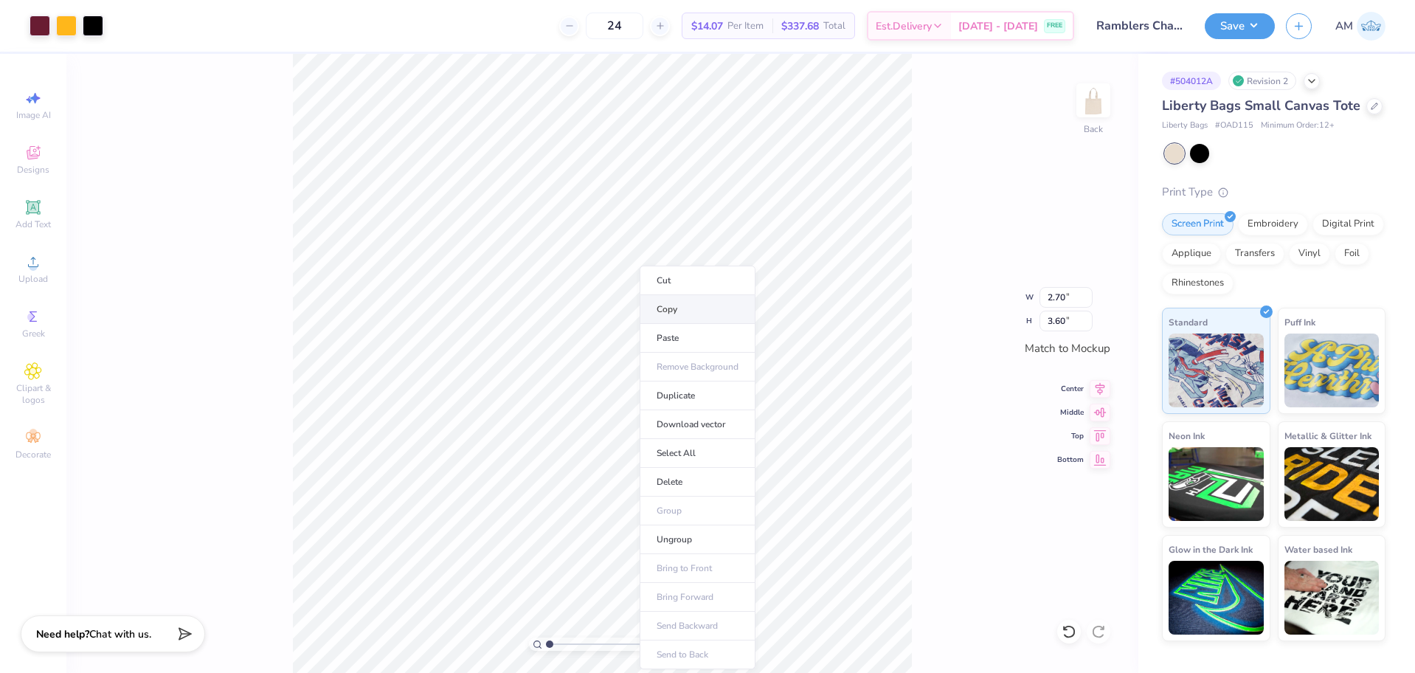
click at [683, 315] on li "Copy" at bounding box center [698, 309] width 116 height 29
click at [1069, 632] on icon at bounding box center [1069, 631] width 15 height 15
type input "2.50"
type input "3.33"
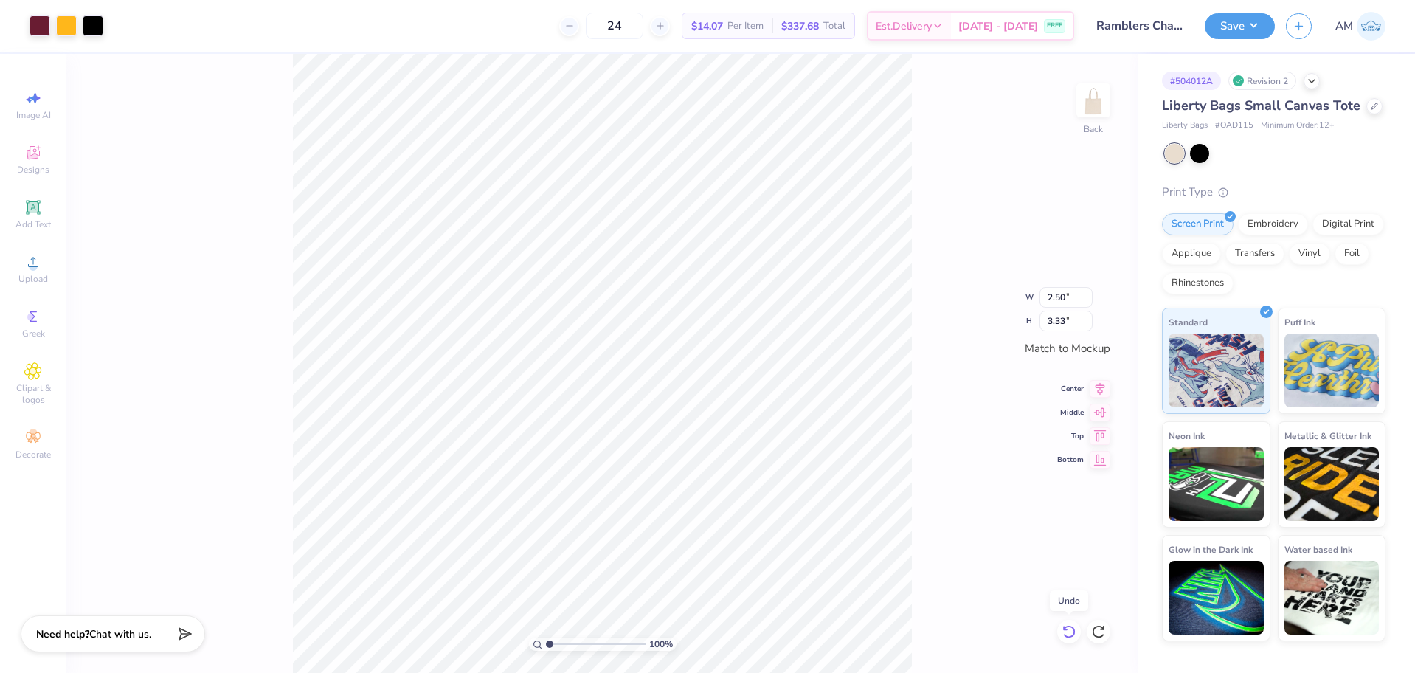
click at [1069, 632] on icon at bounding box center [1069, 631] width 15 height 15
type input "4.00"
type input "5.33"
click at [1069, 632] on icon at bounding box center [1069, 631] width 15 height 15
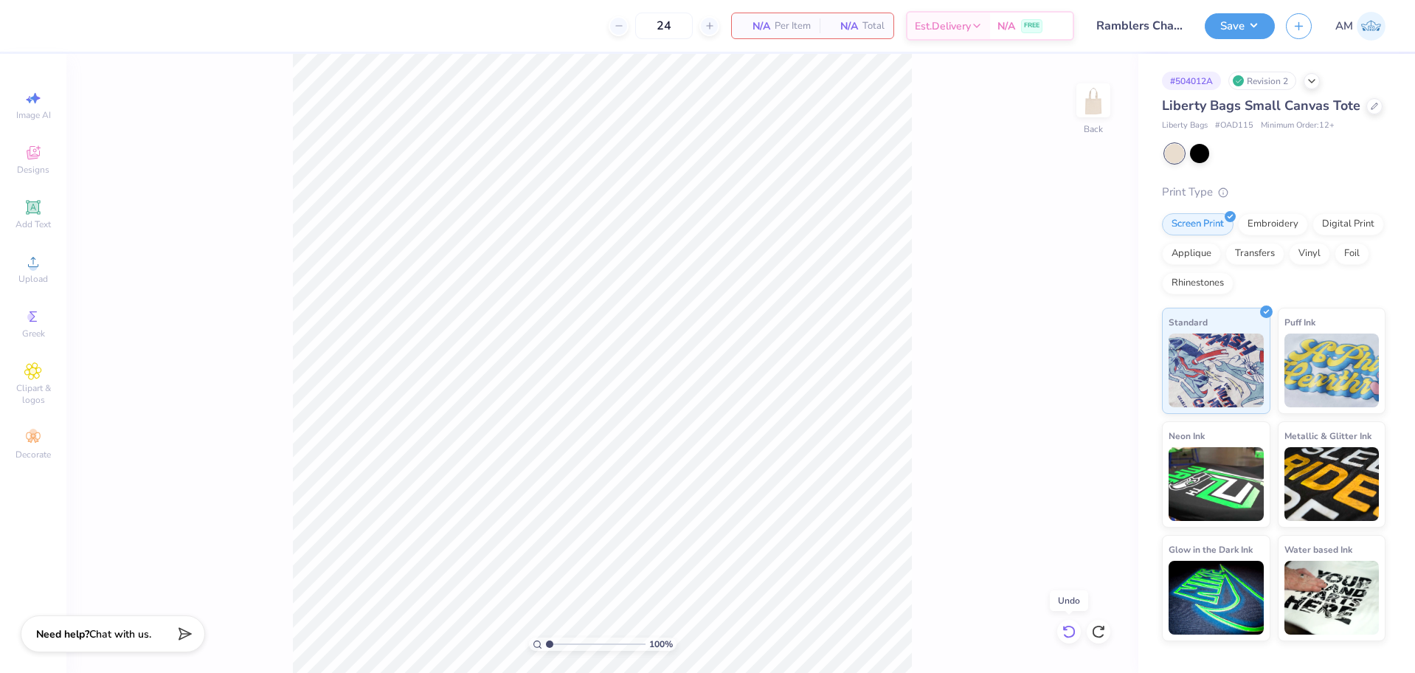
click at [1069, 632] on icon at bounding box center [1069, 631] width 15 height 15
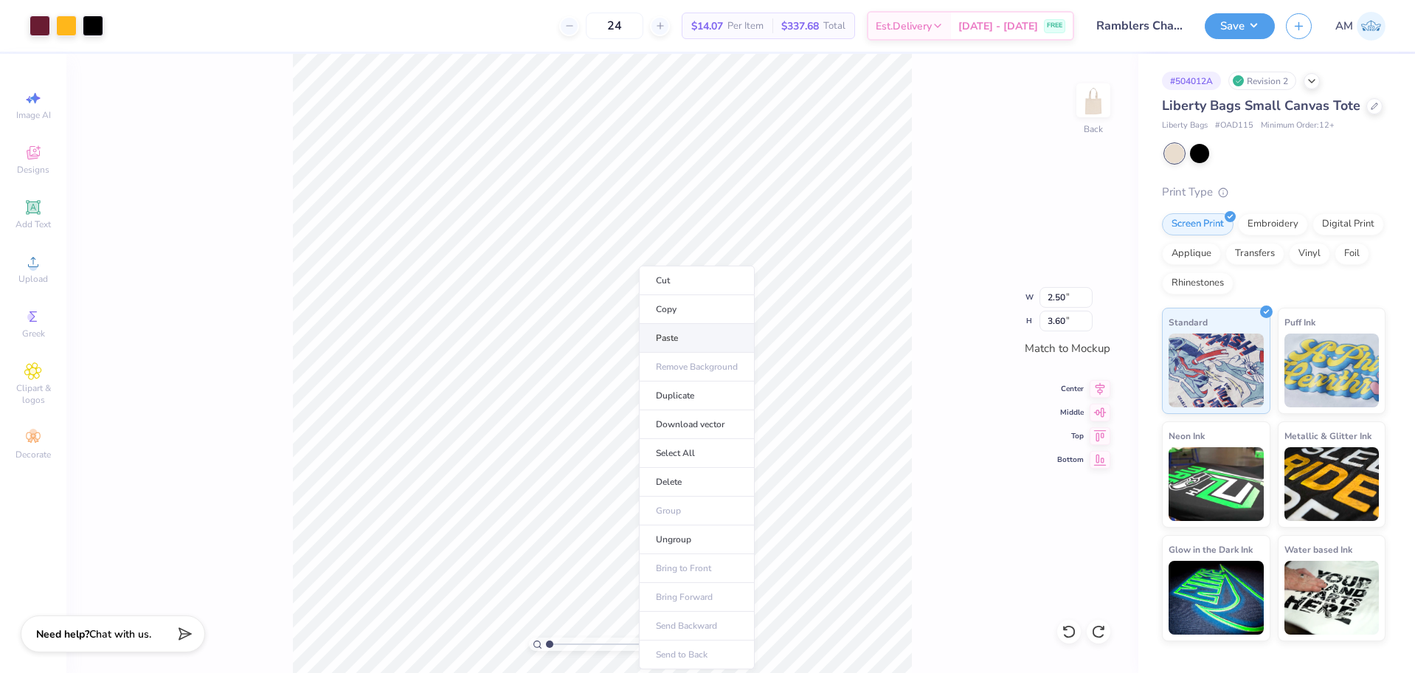
click at [679, 342] on li "Paste" at bounding box center [697, 338] width 116 height 29
type input "2.50"
click at [1096, 385] on icon at bounding box center [1101, 387] width 10 height 13
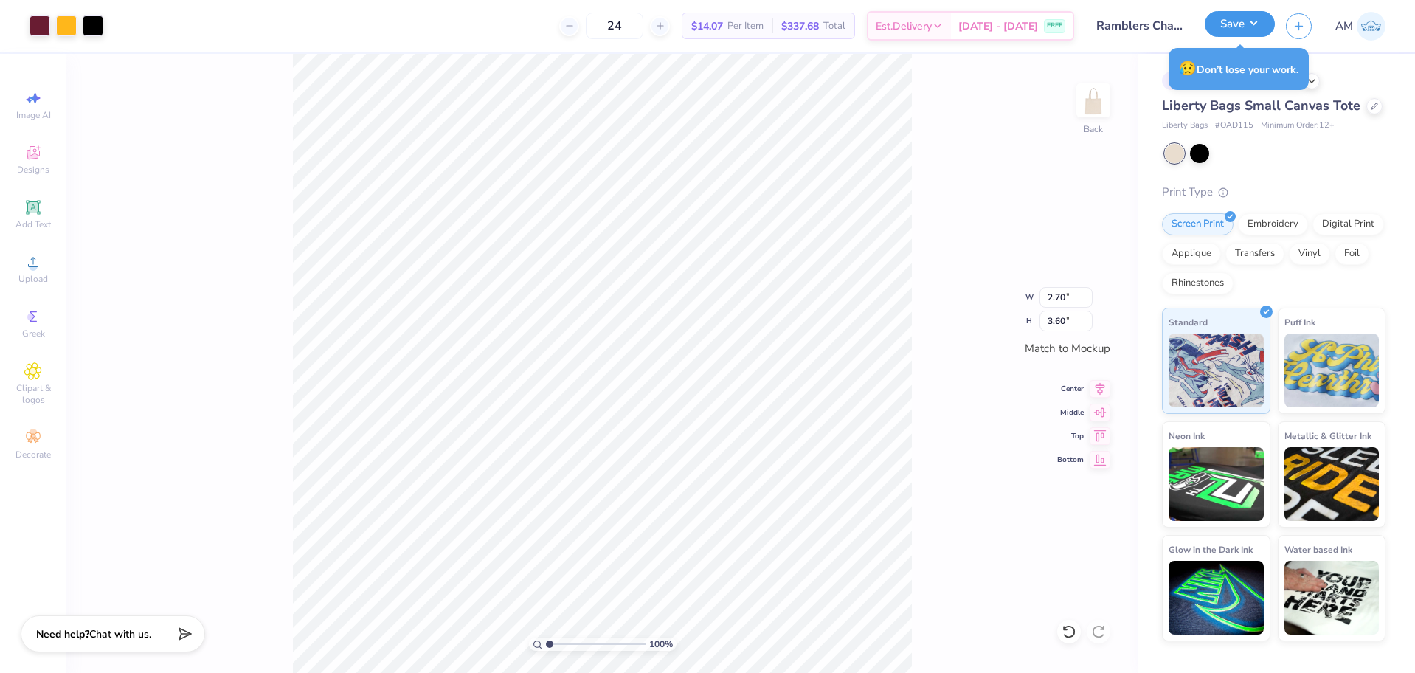
drag, startPoint x: 1233, startPoint y: 18, endPoint x: 1226, endPoint y: 24, distance: 9.5
click at [1234, 18] on button "Save" at bounding box center [1240, 24] width 70 height 26
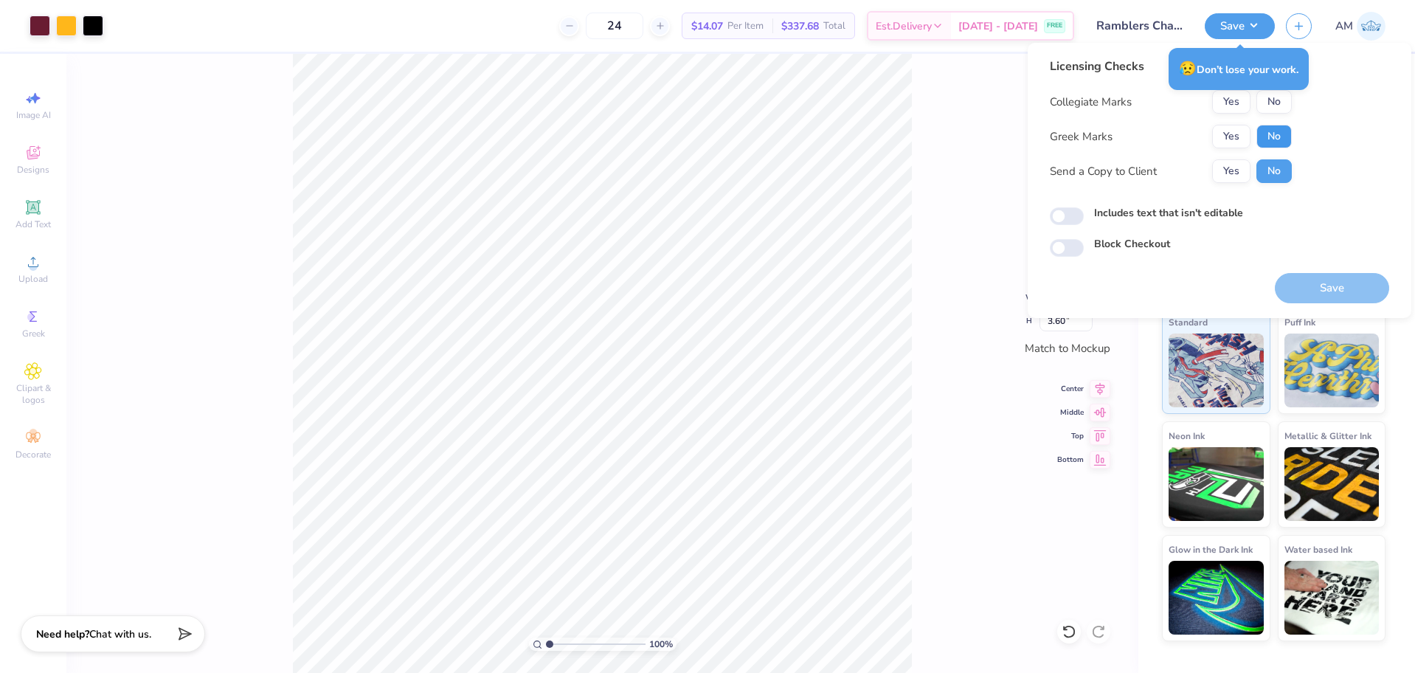
click at [1276, 133] on button "No" at bounding box center [1274, 137] width 35 height 24
click at [1239, 100] on button "Yes" at bounding box center [1232, 102] width 38 height 24
click at [1232, 169] on button "Yes" at bounding box center [1232, 171] width 38 height 24
click at [1072, 219] on input "Includes text that isn't editable" at bounding box center [1067, 216] width 34 height 18
checkbox input "true"
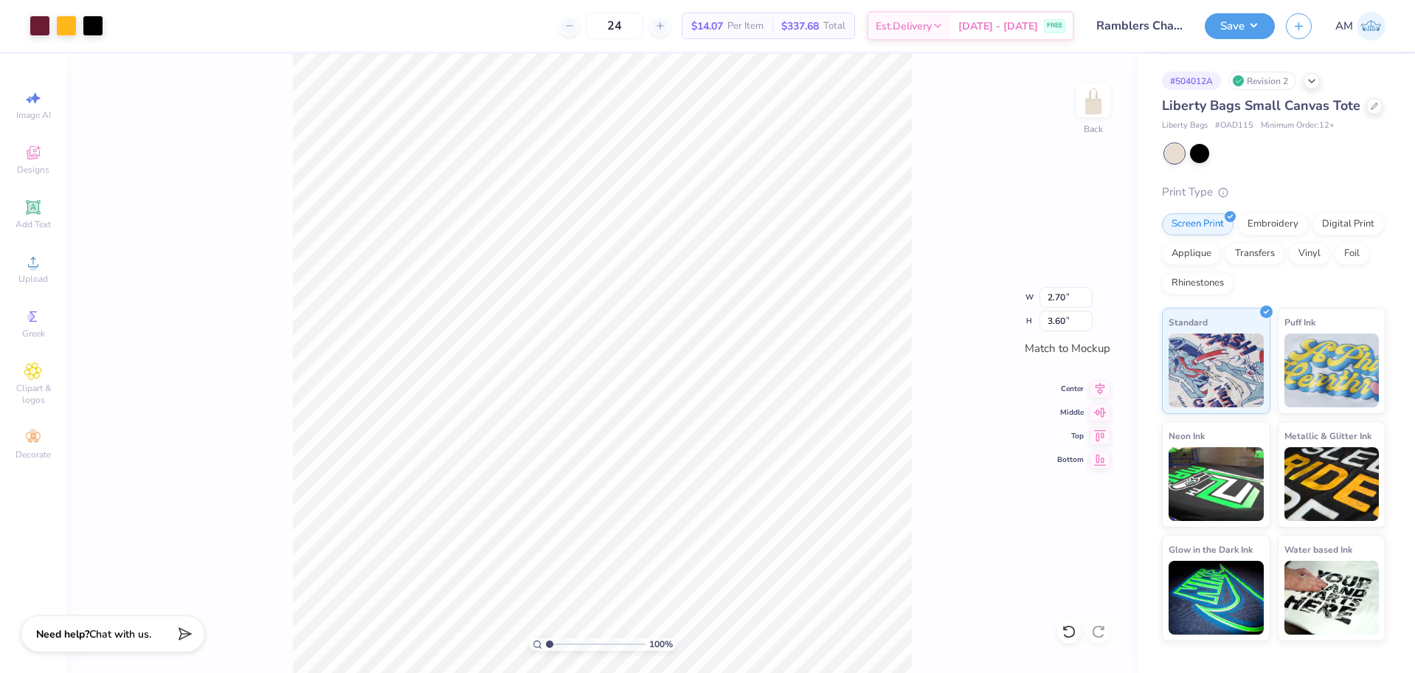
click at [1244, 9] on div "Save AM" at bounding box center [1310, 26] width 210 height 52
click at [1240, 15] on button "Save" at bounding box center [1240, 24] width 70 height 26
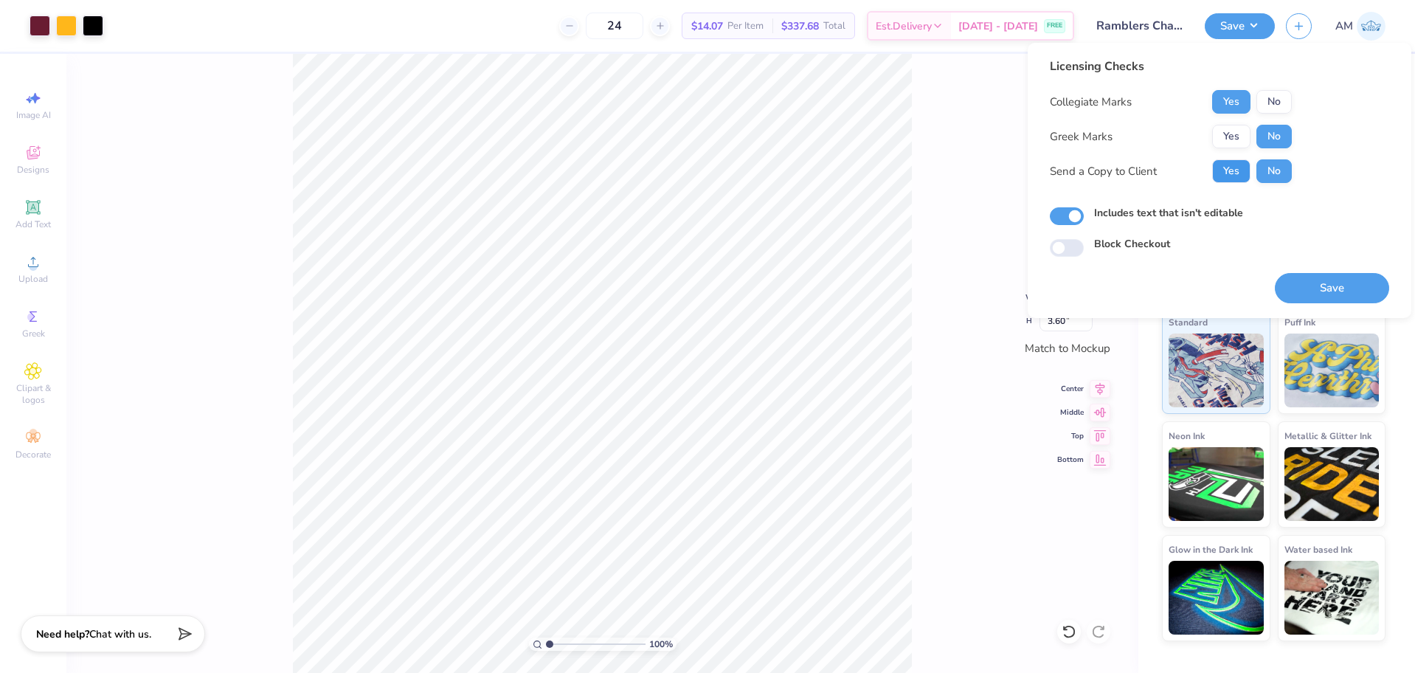
click at [1232, 179] on button "Yes" at bounding box center [1232, 171] width 38 height 24
click at [1322, 290] on button "Save" at bounding box center [1332, 288] width 114 height 30
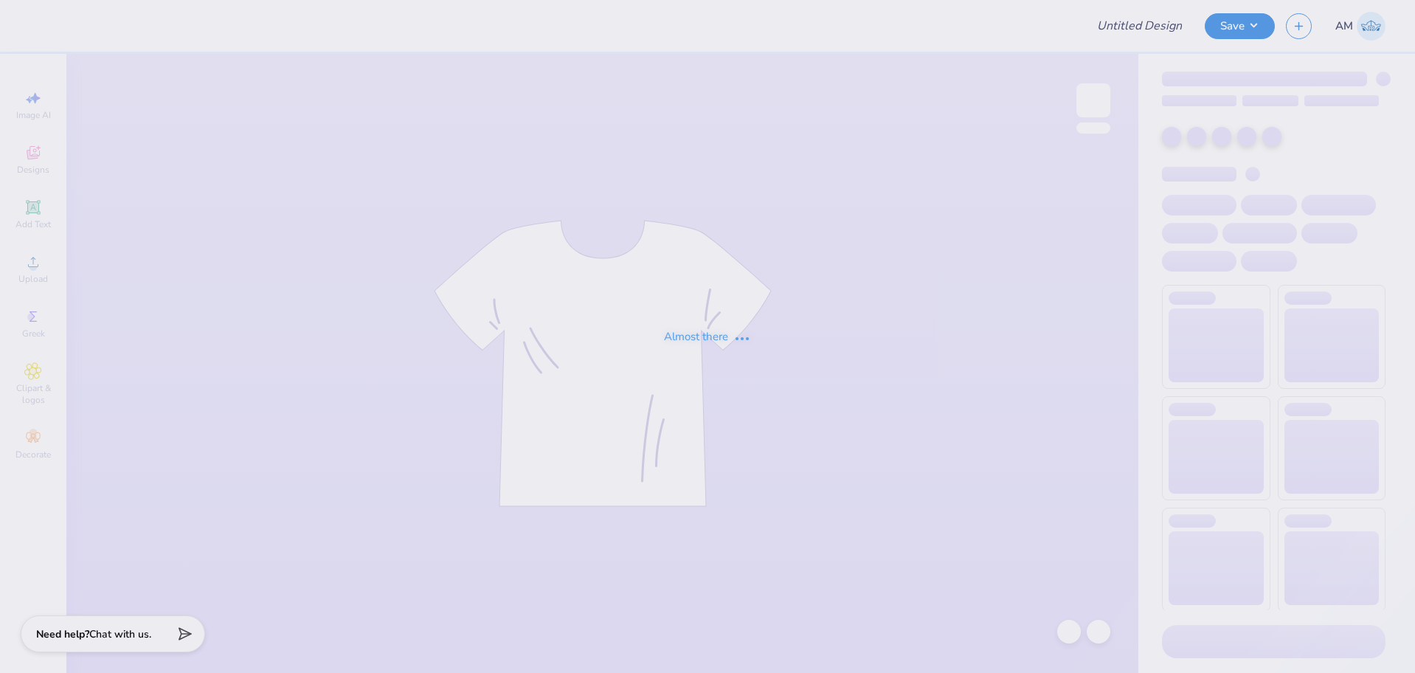
type input "[PERSON_NAME] Bid Day"
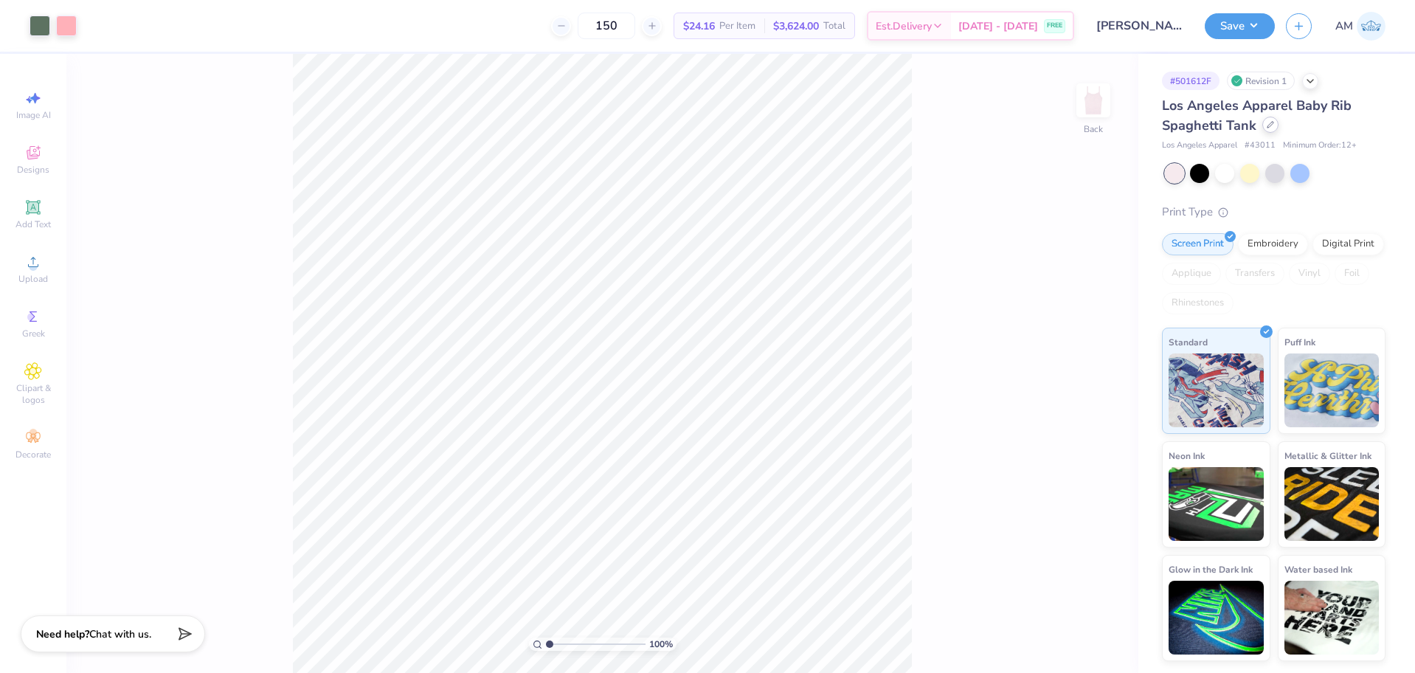
click at [1273, 128] on div at bounding box center [1271, 125] width 16 height 16
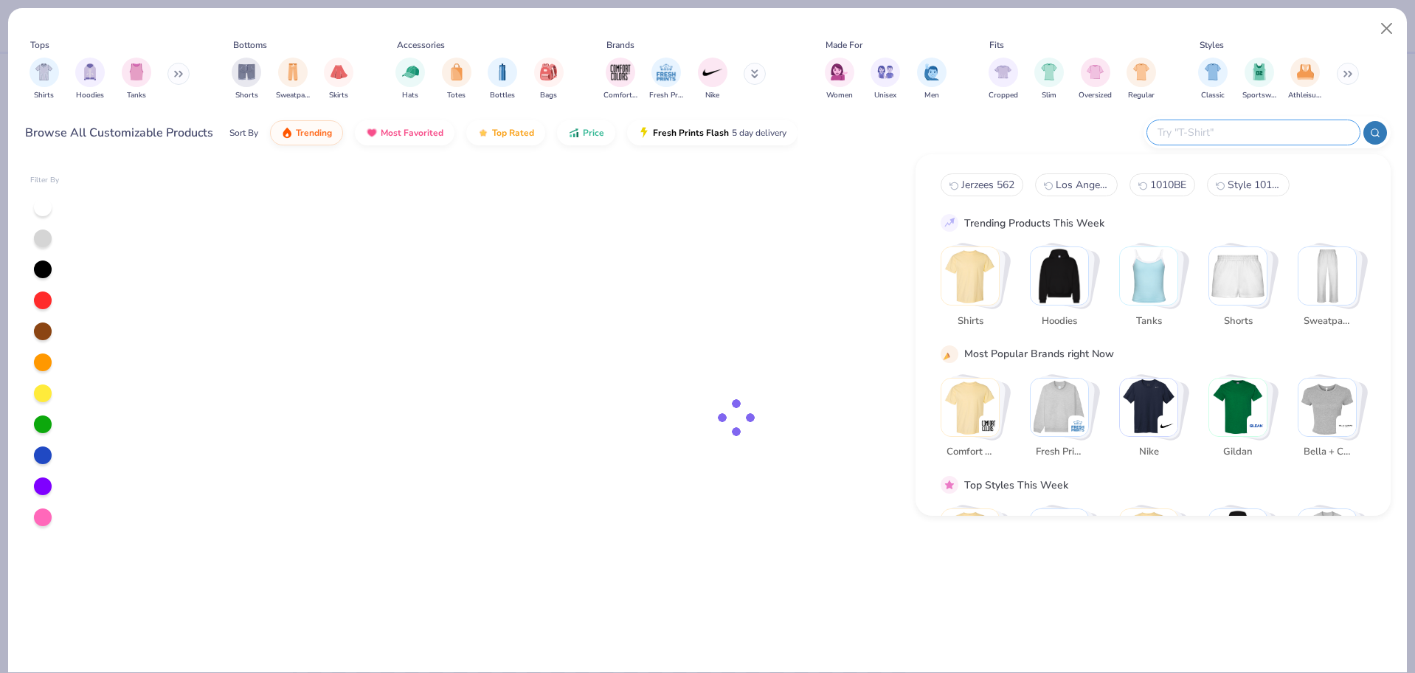
click at [1292, 135] on input "text" at bounding box center [1252, 132] width 193 height 17
paste input "83293GD"
type input "83293GD"
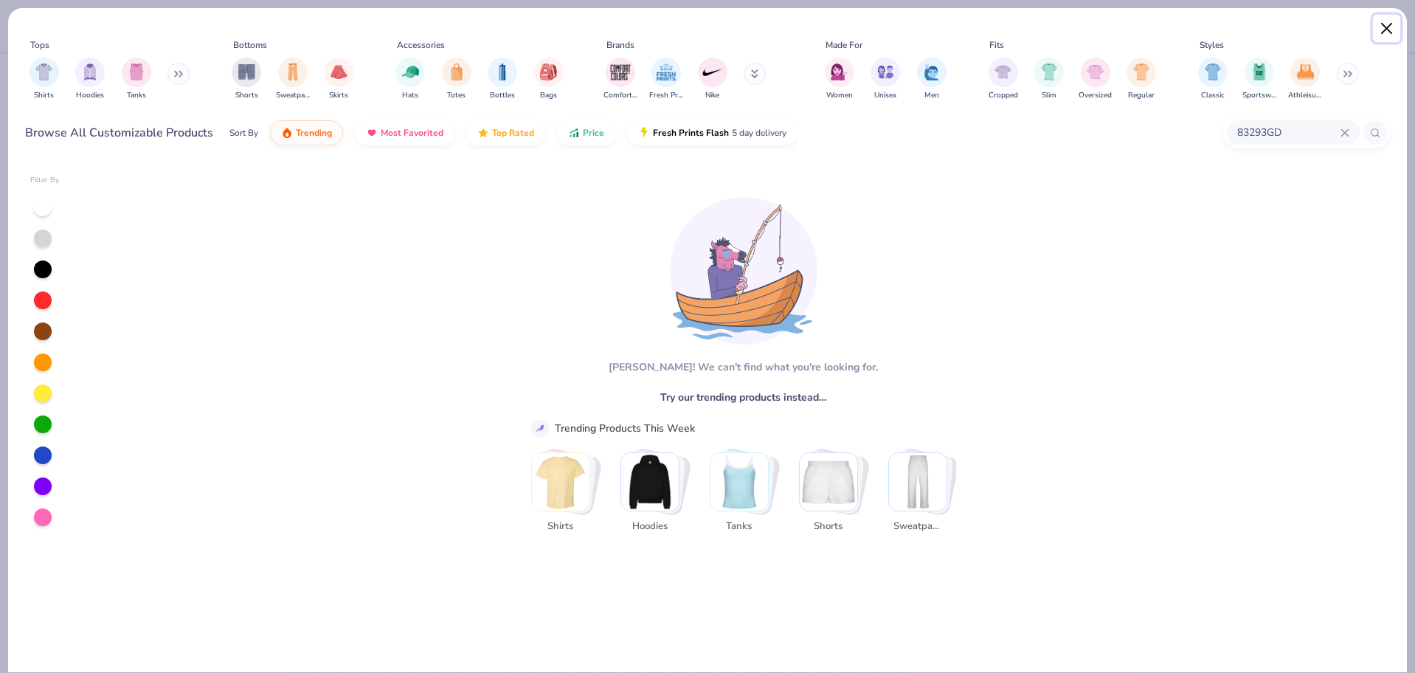
click at [1380, 32] on button "Close" at bounding box center [1387, 29] width 28 height 28
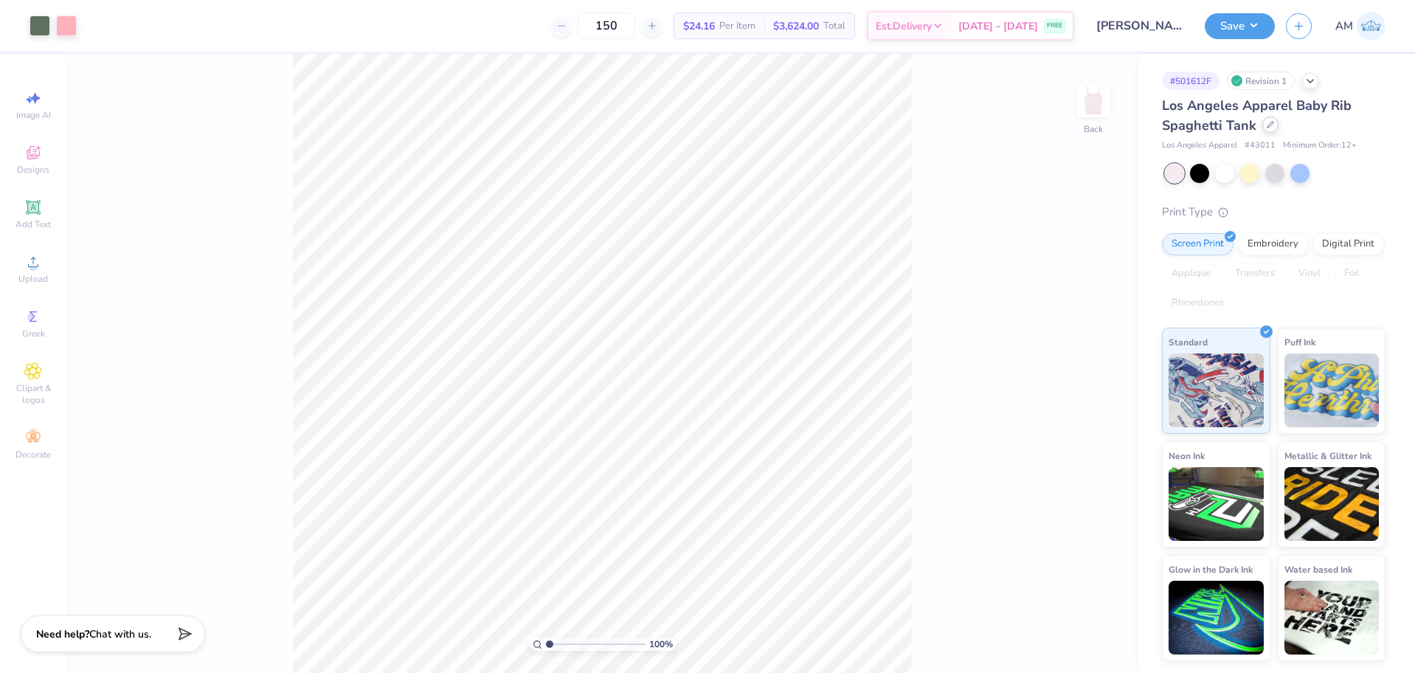
click at [1275, 126] on div at bounding box center [1271, 125] width 16 height 16
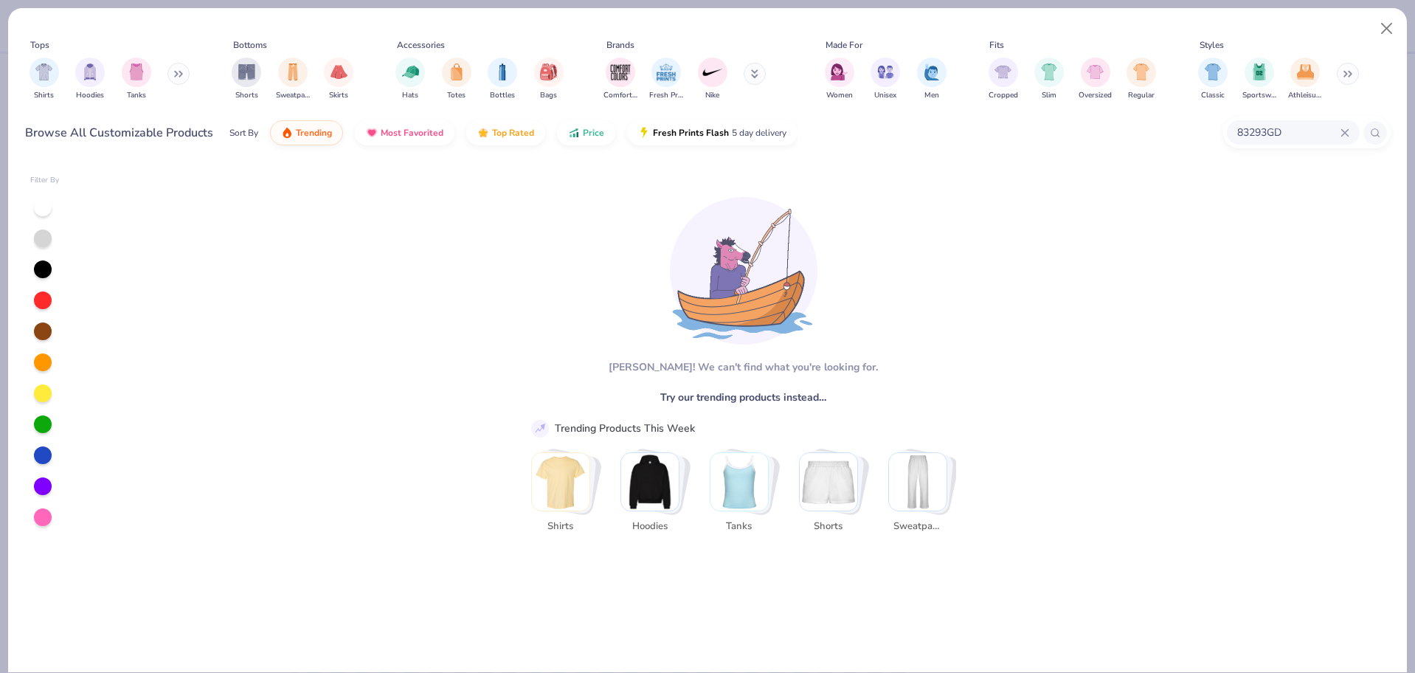
click at [1273, 140] on input "83293GD" at bounding box center [1288, 132] width 105 height 17
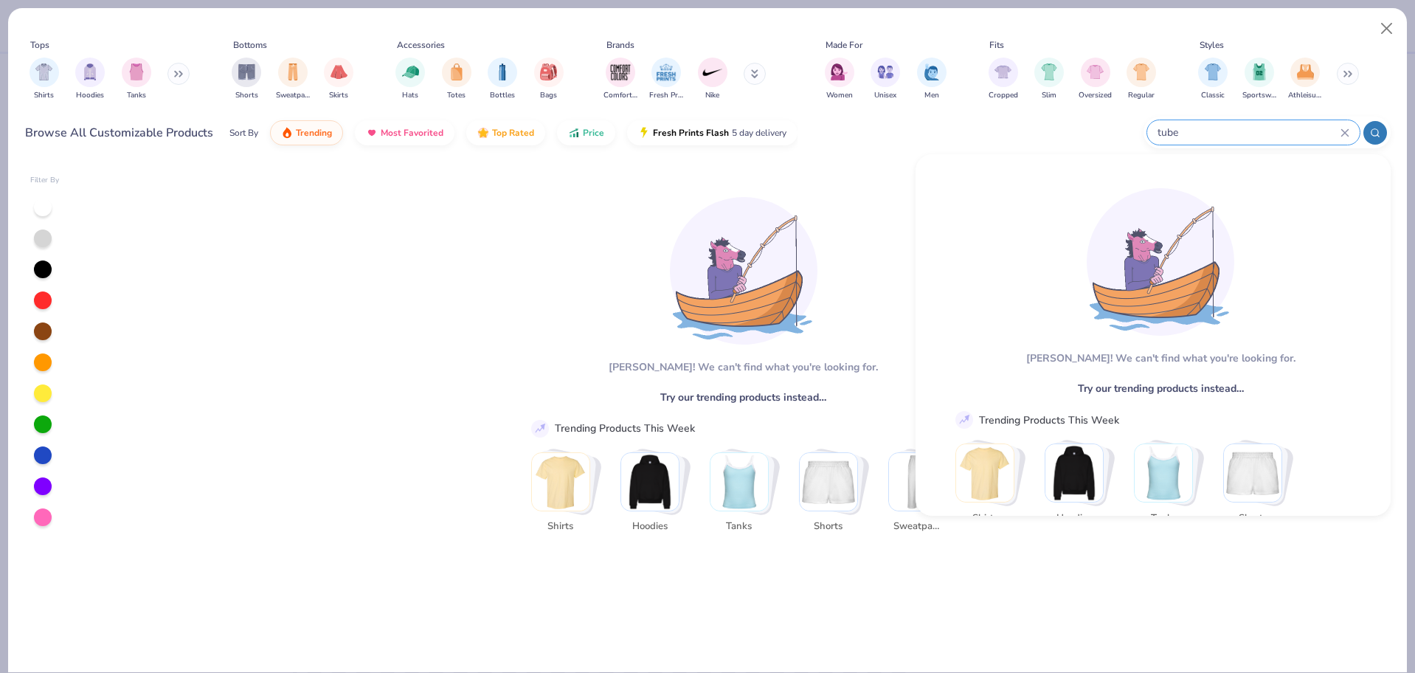
type input "tube"
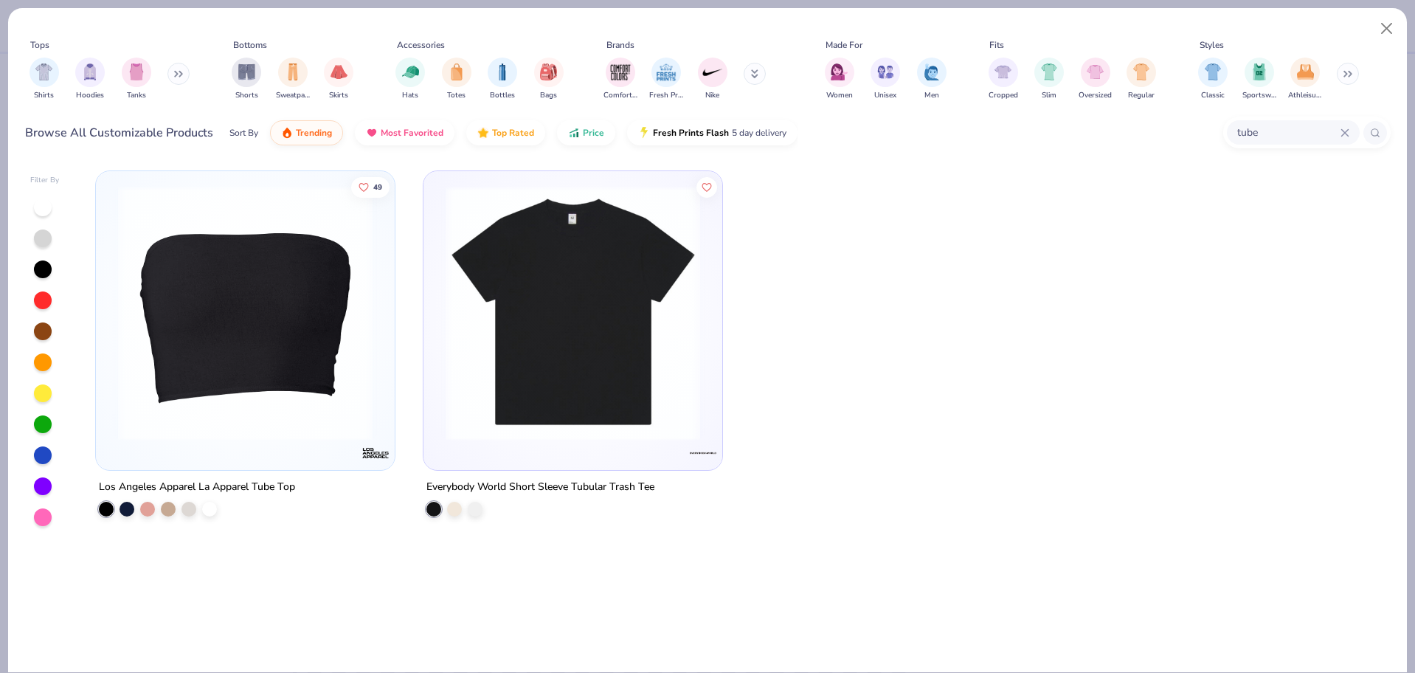
click at [360, 286] on img at bounding box center [245, 313] width 269 height 255
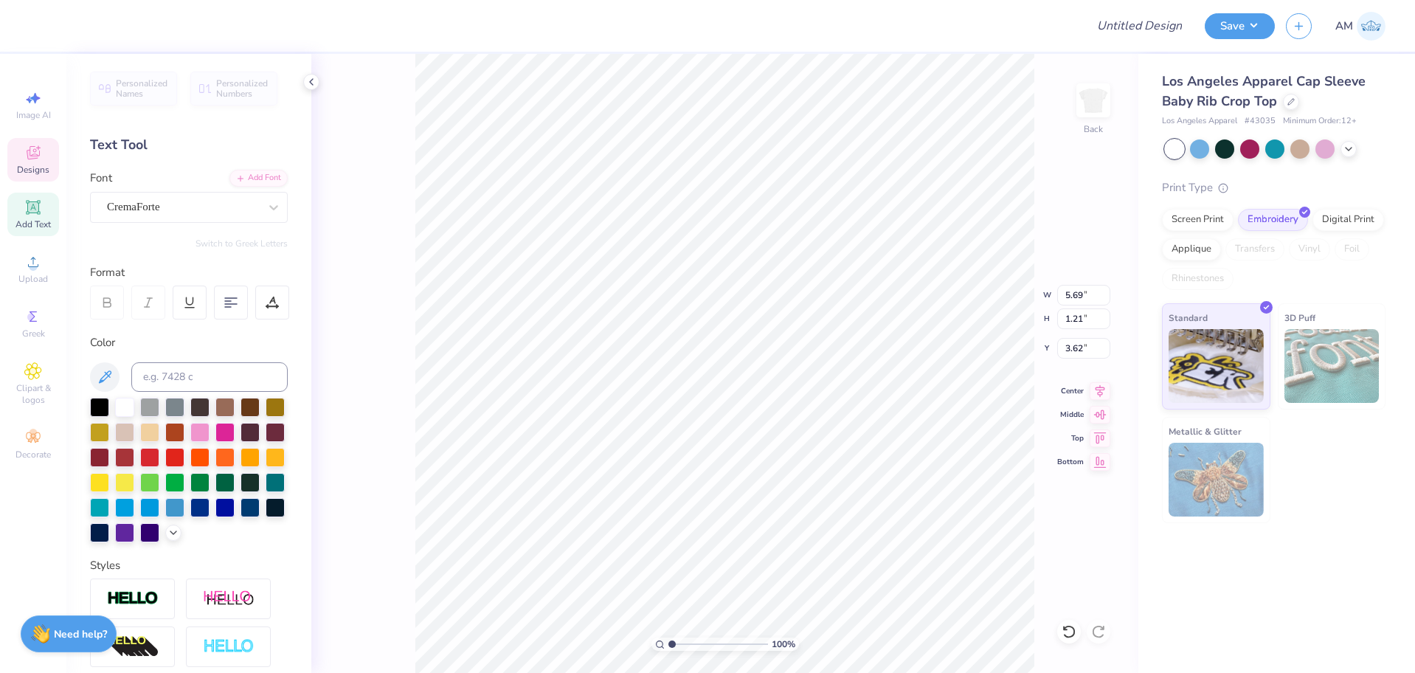
scroll to position [13, 1]
type textarea "Alpha Xi"
type input "3.81"
type input "4.70"
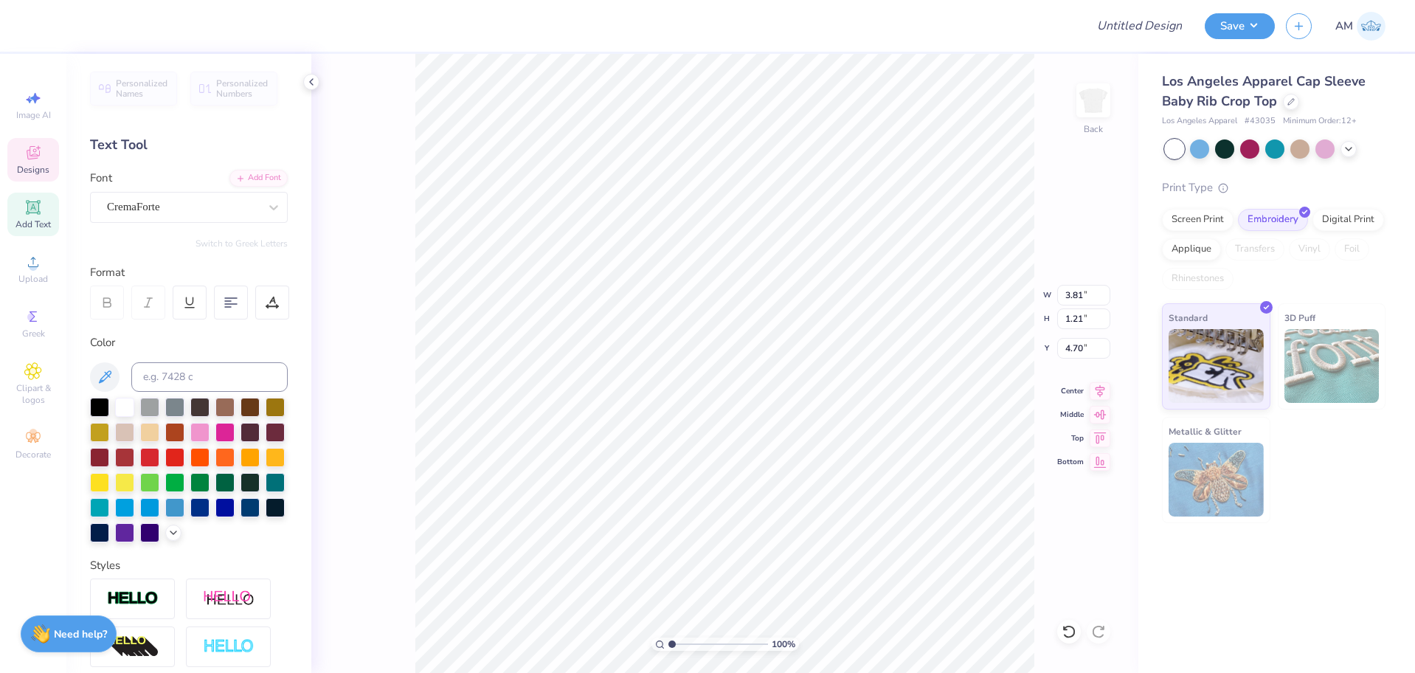
scroll to position [13, 2]
type textarea "Delta"
type input "2.57"
type input "2.08"
type input "2.57"
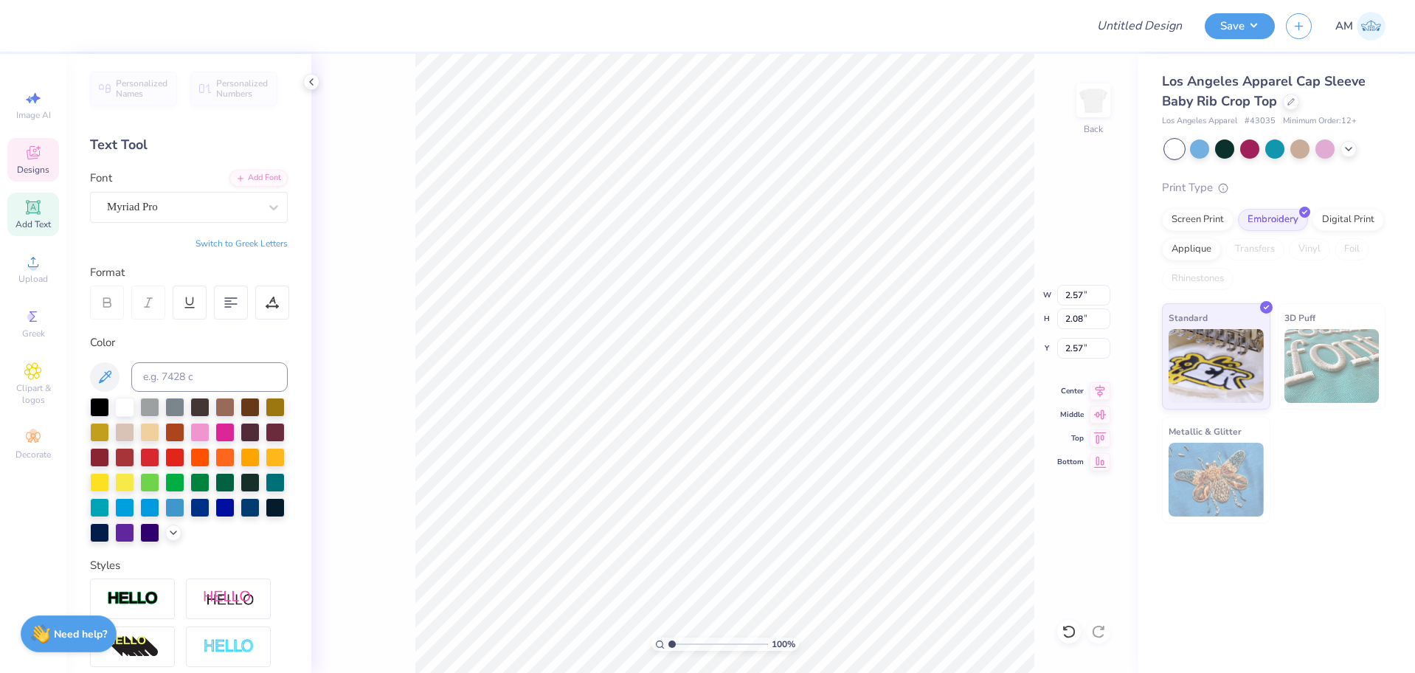
scroll to position [13, 4]
type textarea "Epsilon Nu"
type input "1.95"
type input "1.04"
type input "6.03"
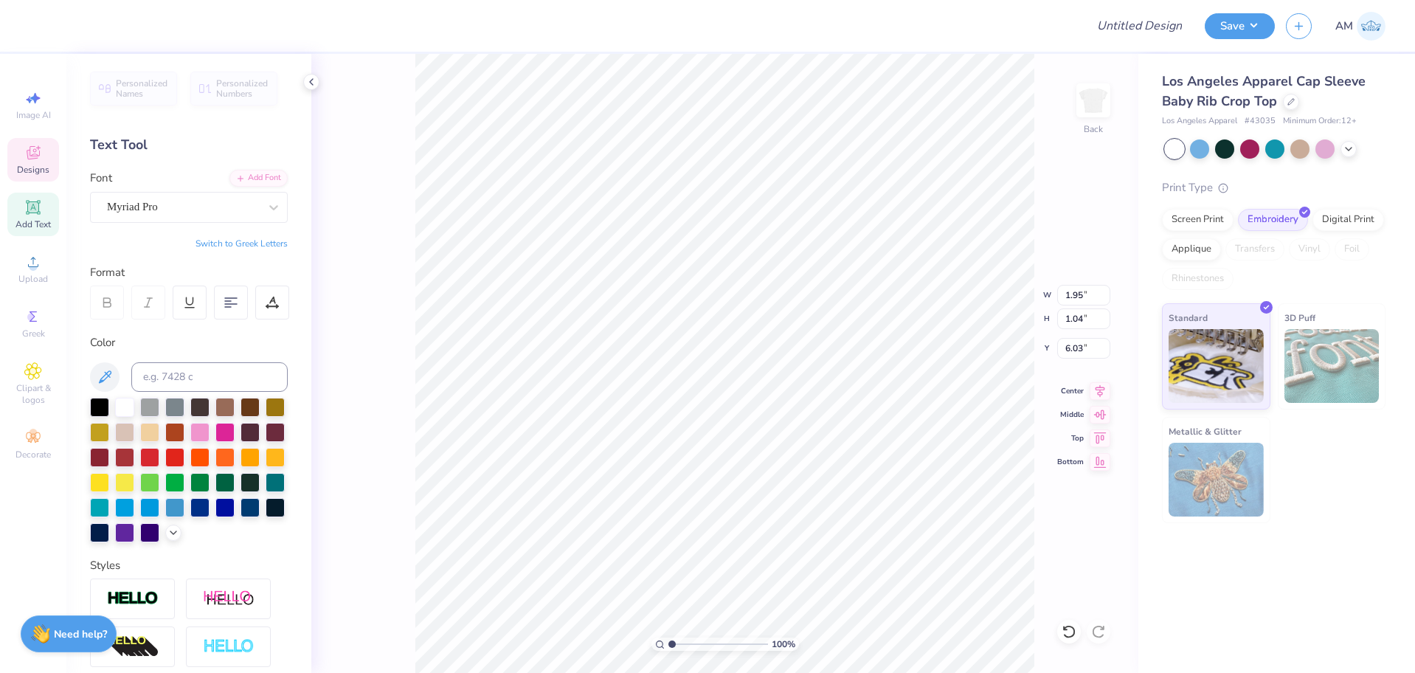
scroll to position [13, 1]
type textarea "est. 1985."
type input "2.61"
type input "1.37"
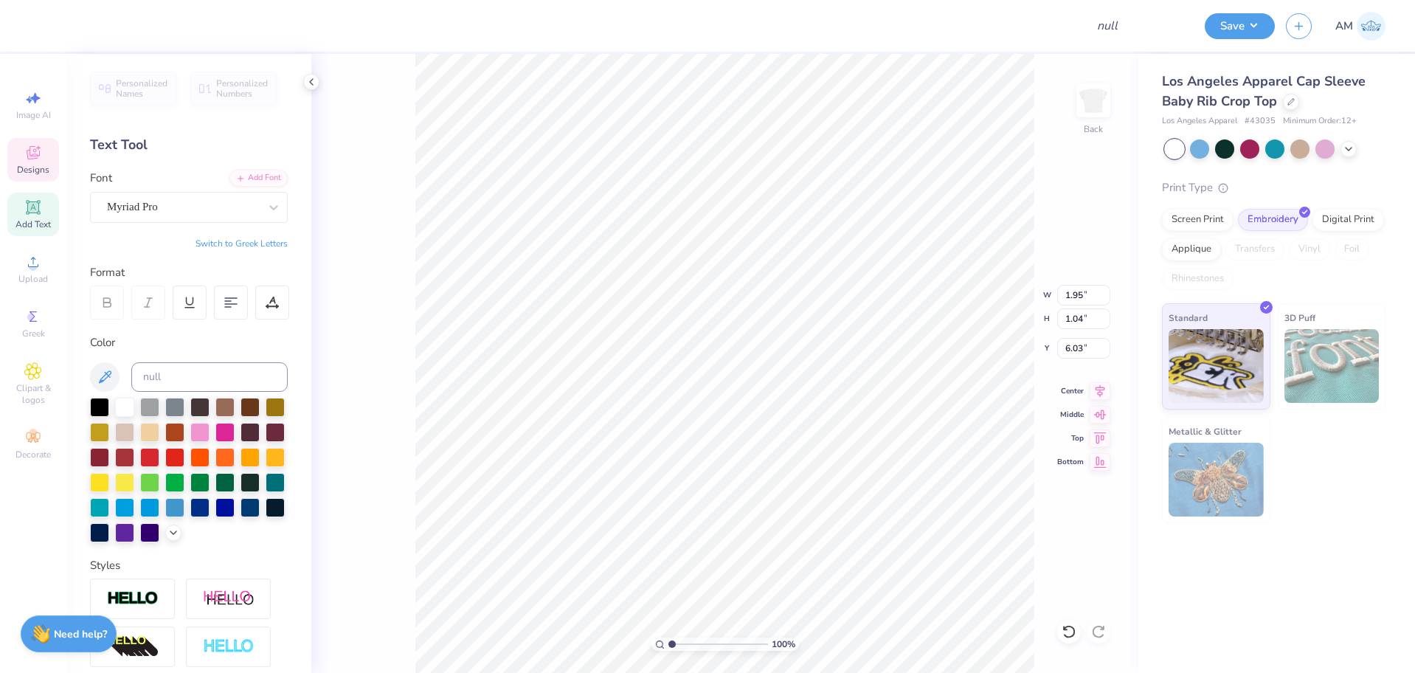
type input "5.91"
click at [316, 82] on icon at bounding box center [312, 82] width 12 height 12
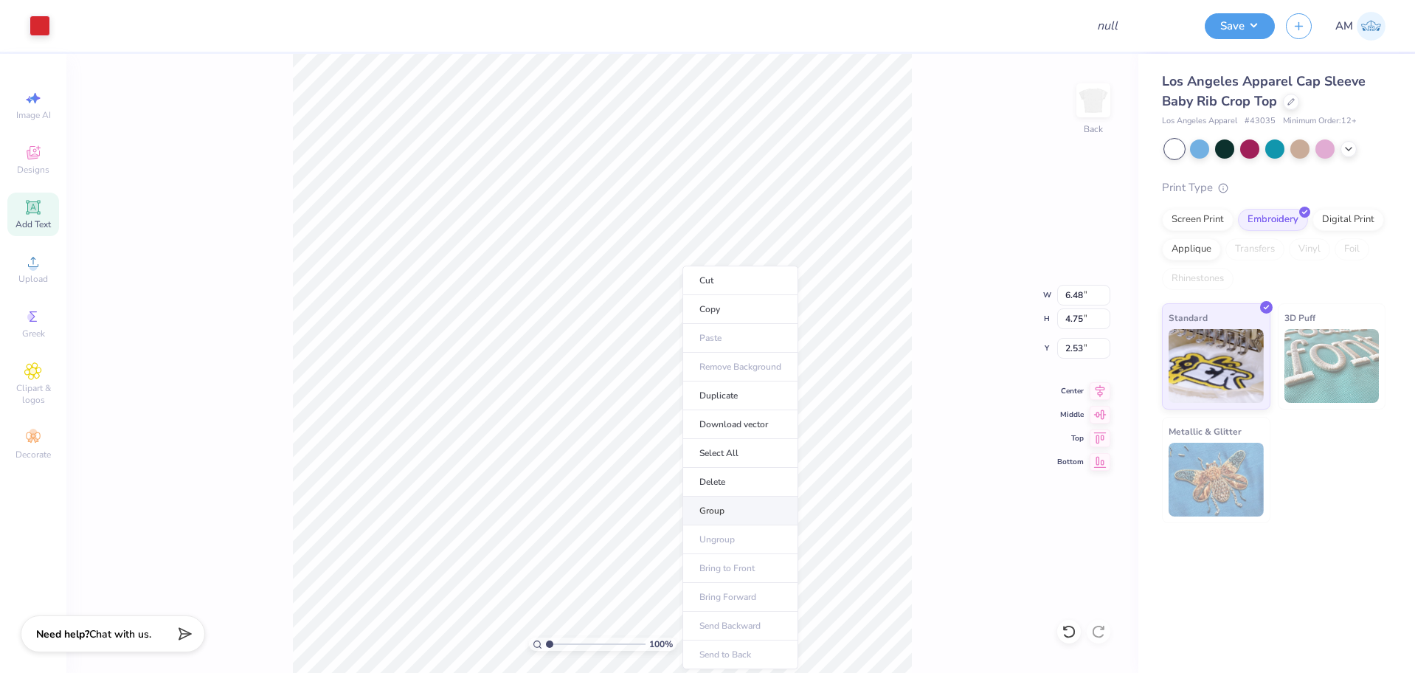
click at [718, 511] on li "Group" at bounding box center [741, 511] width 116 height 29
click at [683, 304] on li "Copy" at bounding box center [705, 309] width 116 height 29
click at [1078, 632] on div at bounding box center [1070, 632] width 24 height 24
click at [1078, 631] on div at bounding box center [1070, 632] width 24 height 24
click at [1071, 630] on icon at bounding box center [1069, 631] width 15 height 15
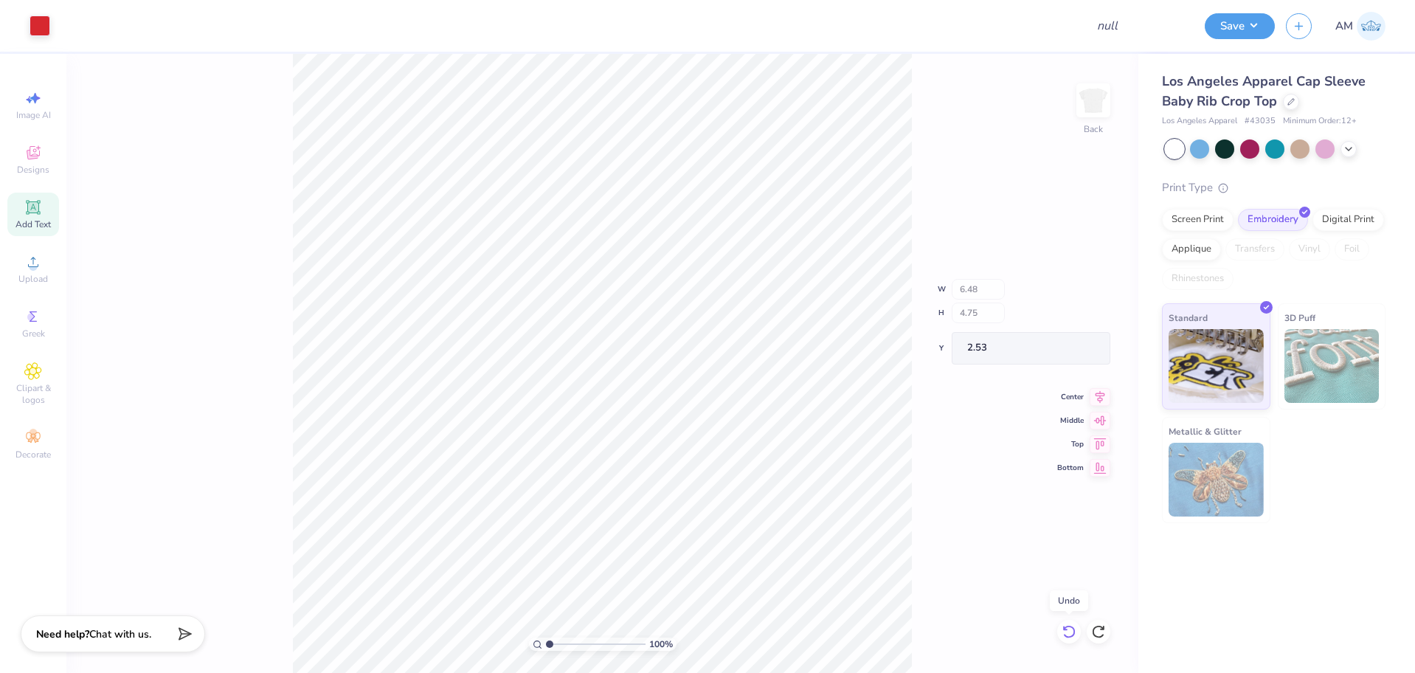
click at [1071, 630] on icon at bounding box center [1069, 631] width 15 height 15
click at [1071, 630] on div "100 % Back W 6.48 H 4.75 Y 2.53 Center Middle Top Bottom" at bounding box center [602, 363] width 1072 height 619
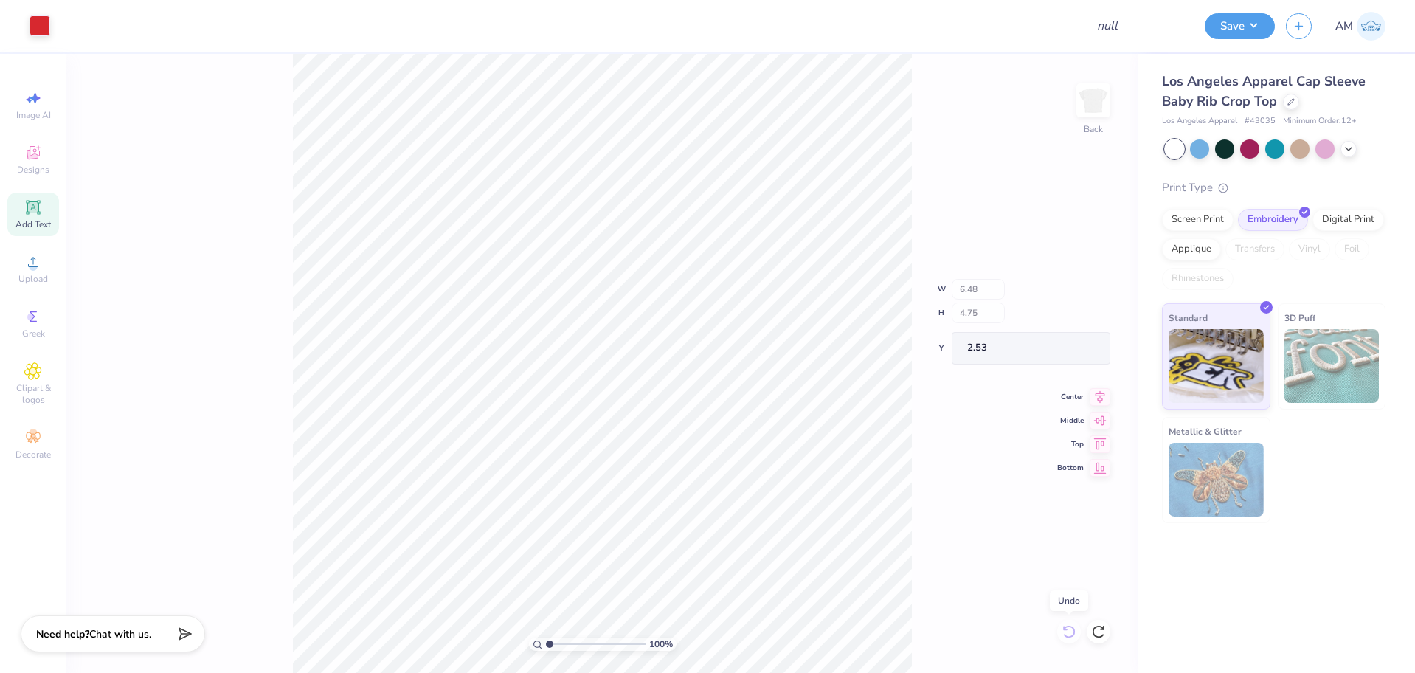
click at [1071, 630] on div "100 % Back W 6.48 H 4.75 Y 2.53 Center Middle Top Bottom" at bounding box center [602, 363] width 1072 height 619
click at [1071, 630] on div "100 % Back" at bounding box center [602, 363] width 1072 height 619
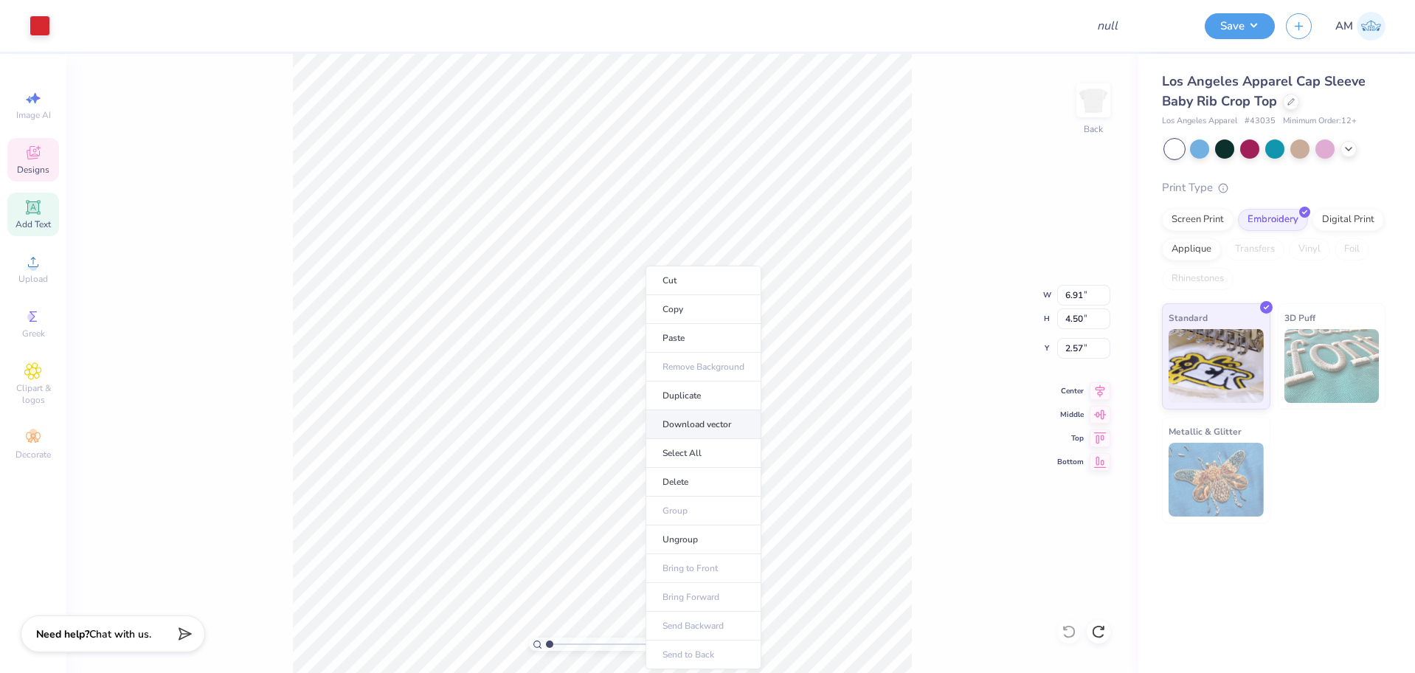
click at [711, 426] on li "Download vector" at bounding box center [704, 424] width 116 height 29
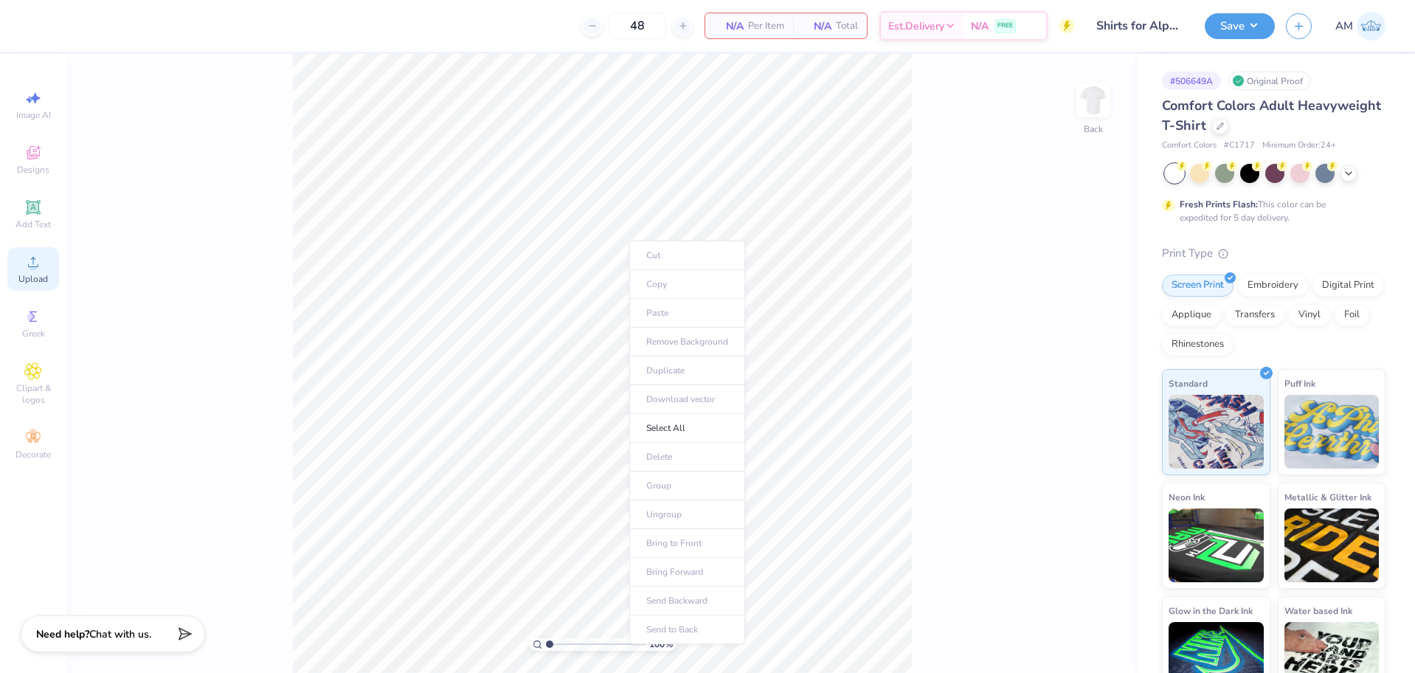
click at [36, 260] on icon at bounding box center [33, 262] width 18 height 18
click at [31, 154] on icon at bounding box center [33, 153] width 18 height 18
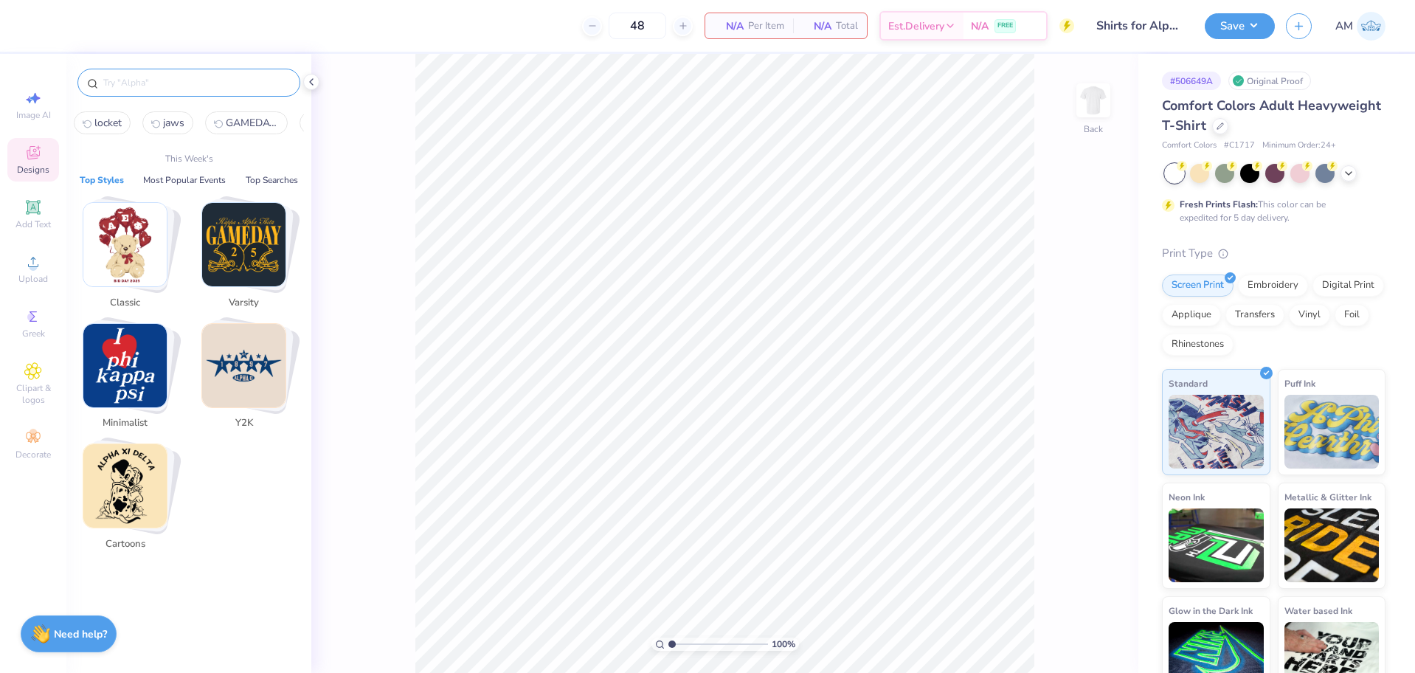
click at [159, 79] on input "text" at bounding box center [196, 82] width 189 height 15
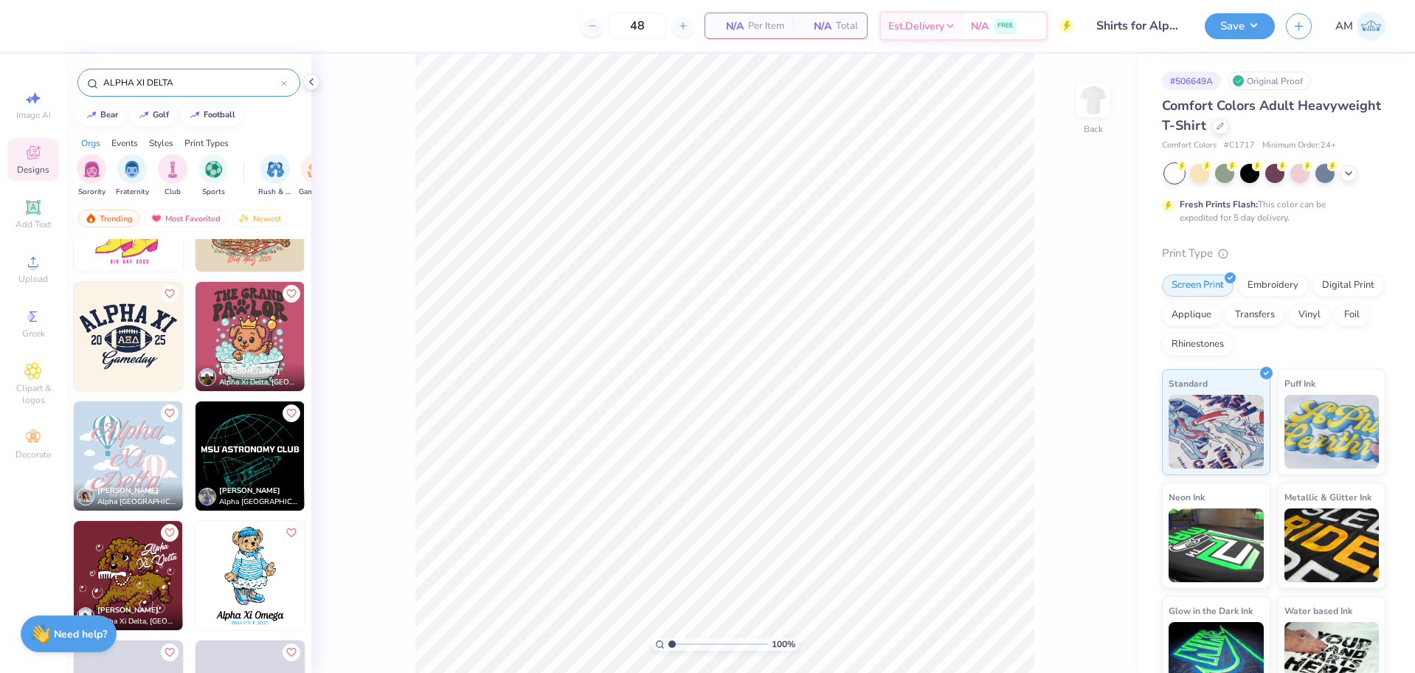
scroll to position [1514, 0]
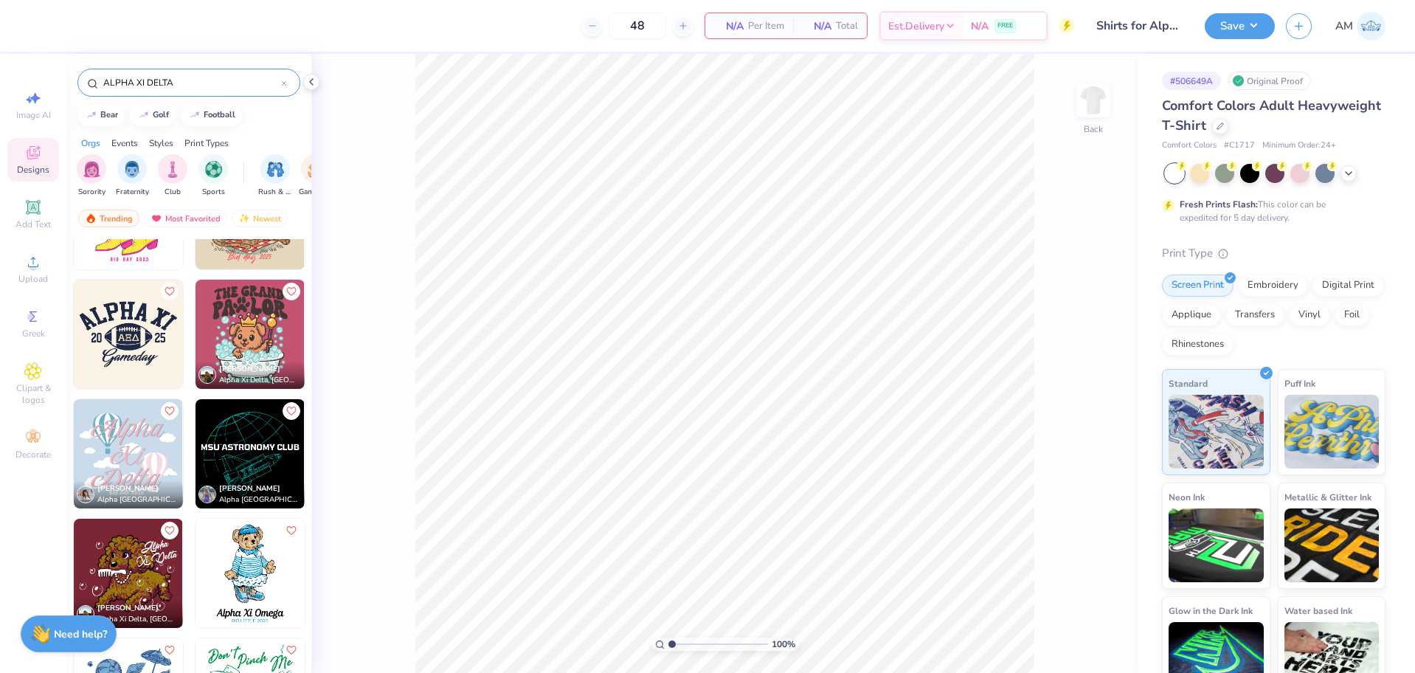
drag, startPoint x: 184, startPoint y: 84, endPoint x: 137, endPoint y: 89, distance: 47.5
click at [137, 89] on input "ALPHA XI DELTA" at bounding box center [191, 82] width 179 height 15
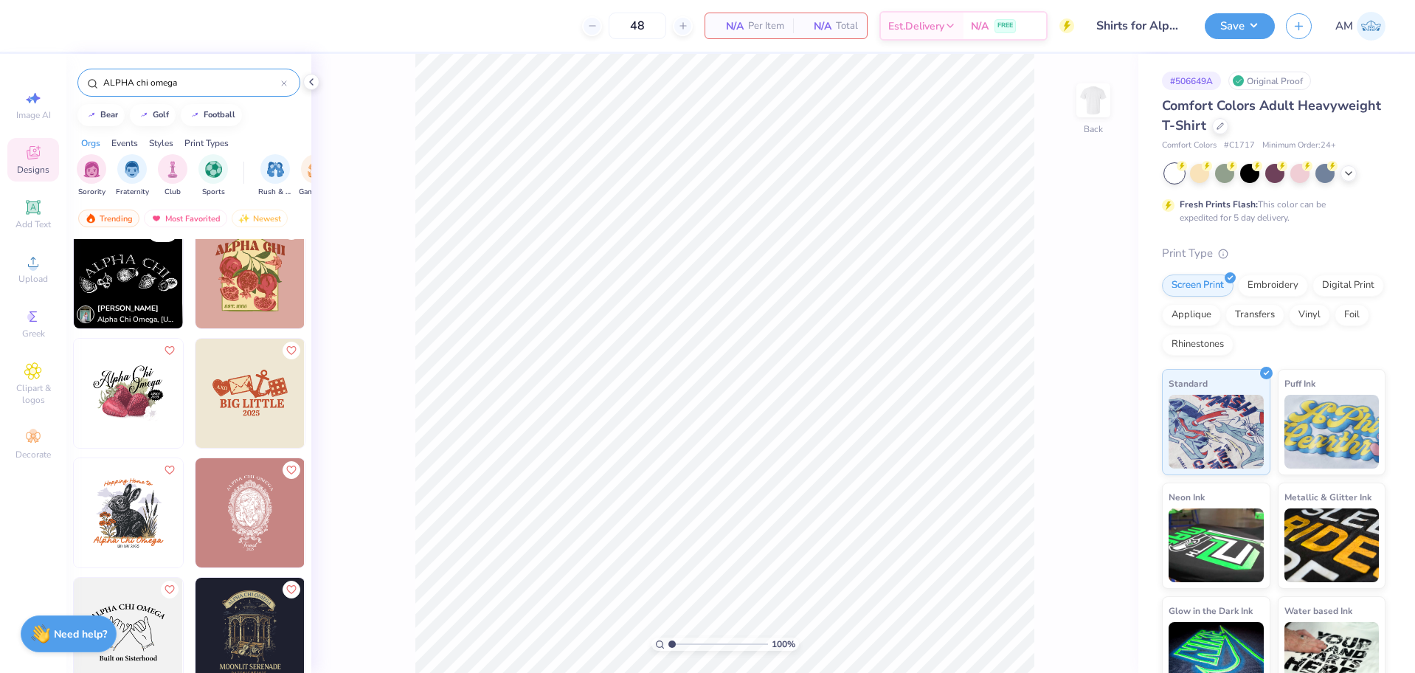
scroll to position [959, 0]
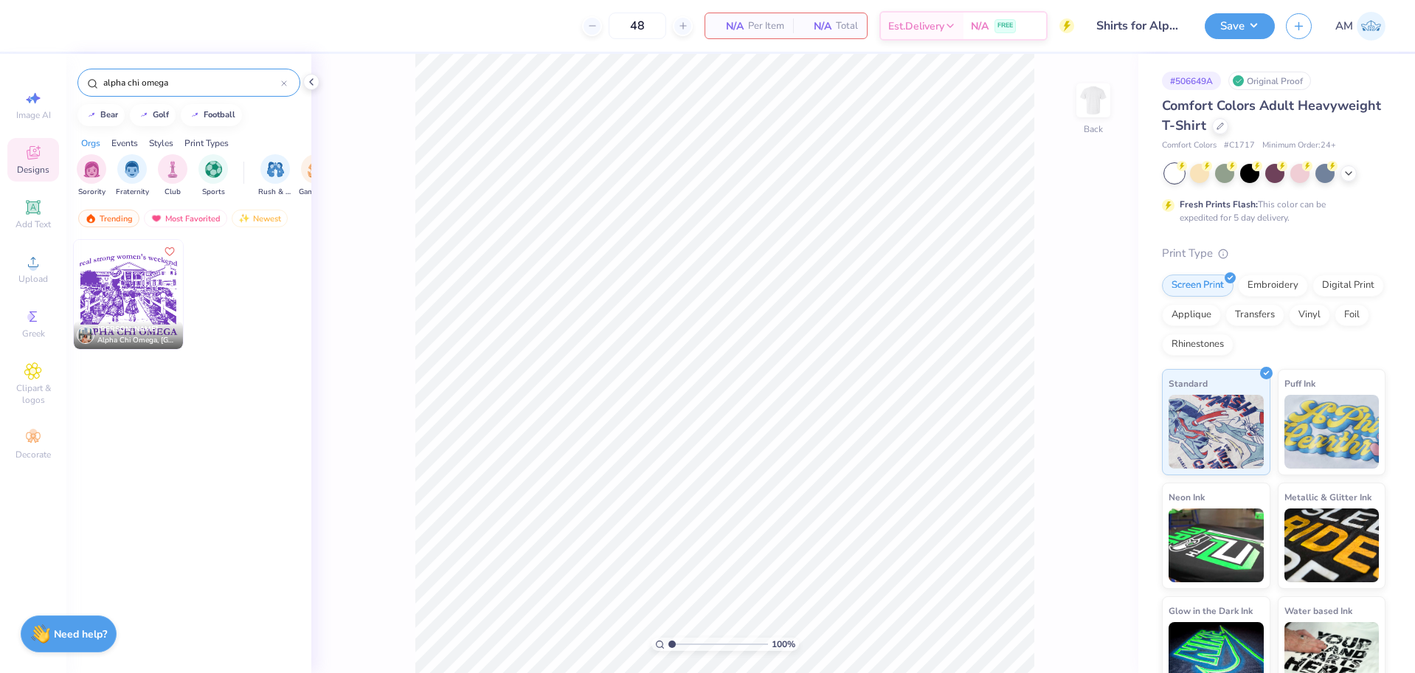
type input "alpha chi omega"
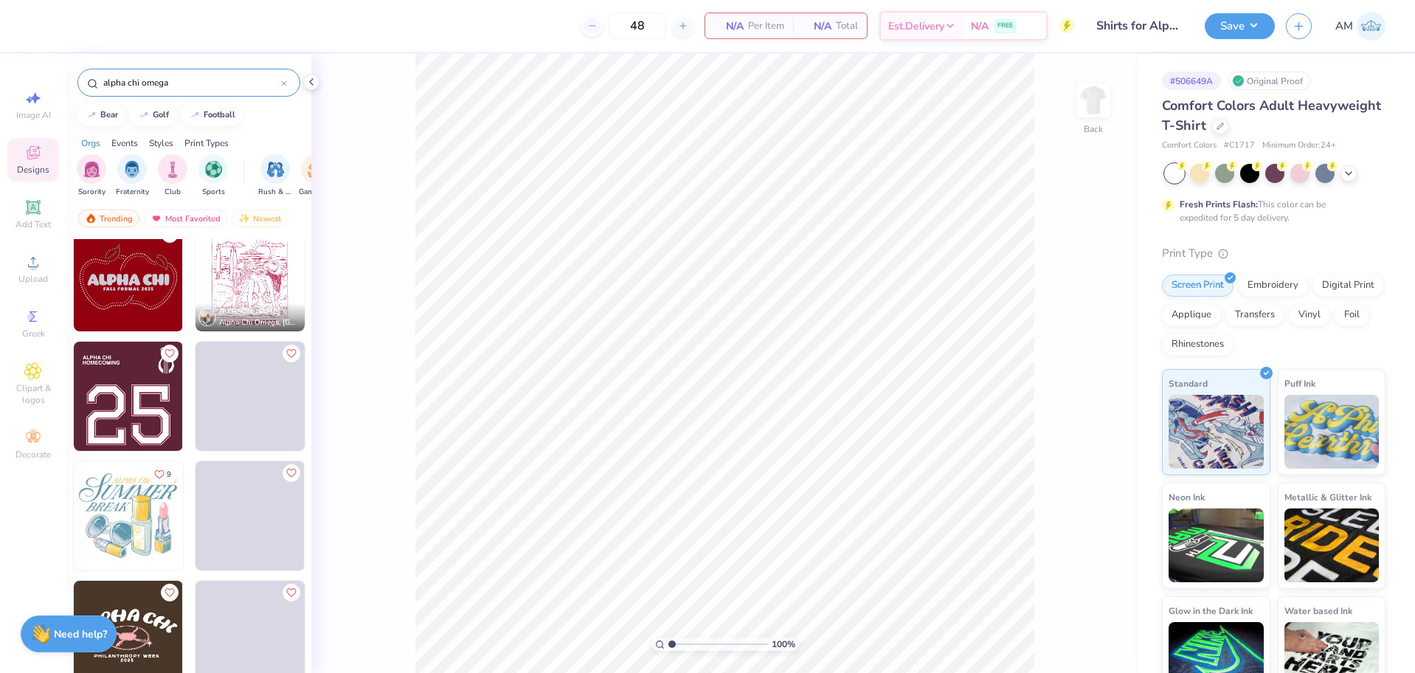
scroll to position [2548, 0]
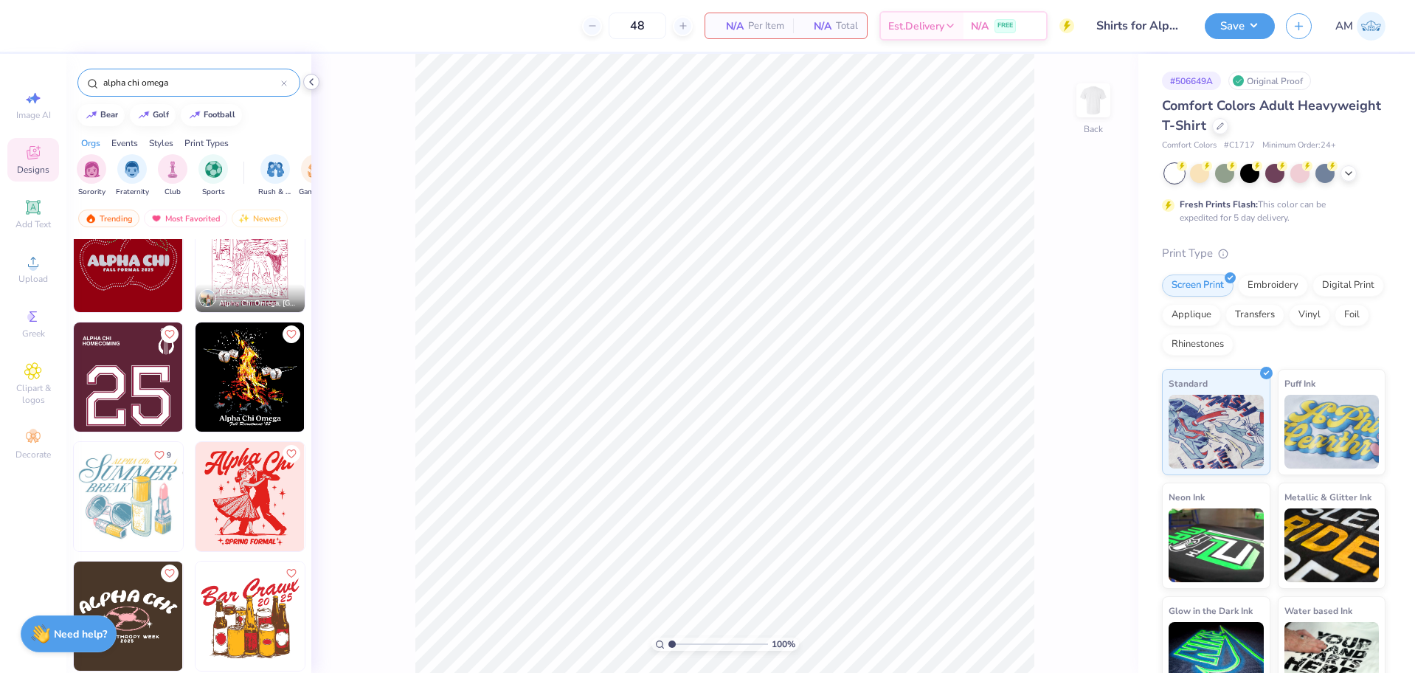
click at [306, 80] on icon at bounding box center [312, 82] width 12 height 12
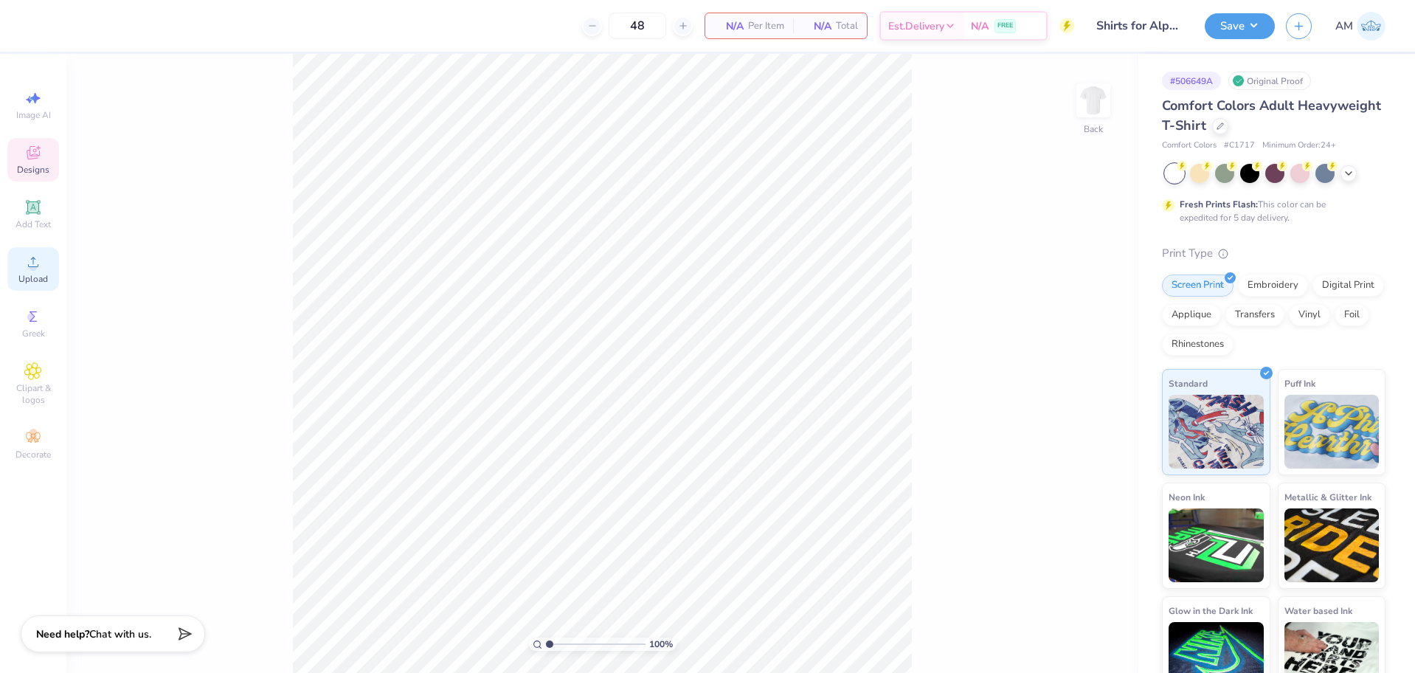
click at [33, 278] on span "Upload" at bounding box center [33, 279] width 30 height 12
click at [46, 270] on div "Upload" at bounding box center [33, 269] width 52 height 44
click at [32, 167] on span "Designs" at bounding box center [33, 170] width 32 height 12
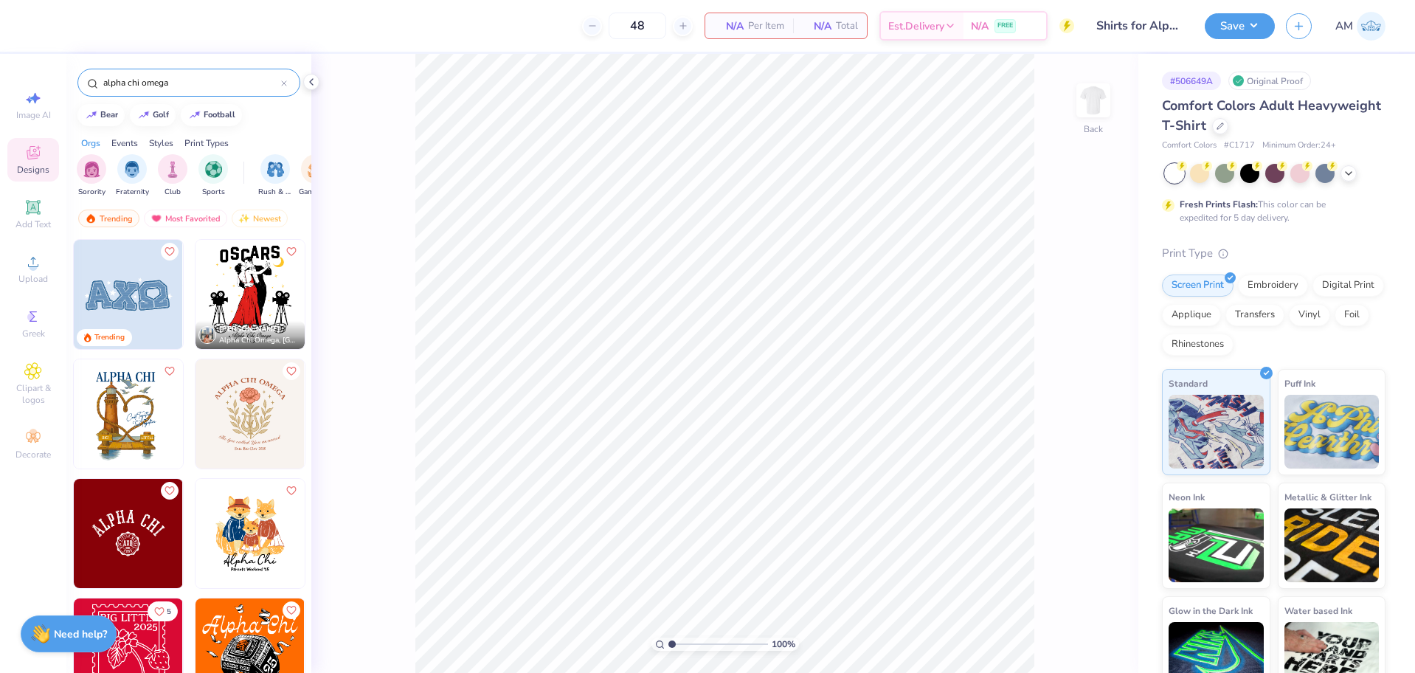
click at [162, 77] on input "alpha chi omega" at bounding box center [191, 82] width 179 height 15
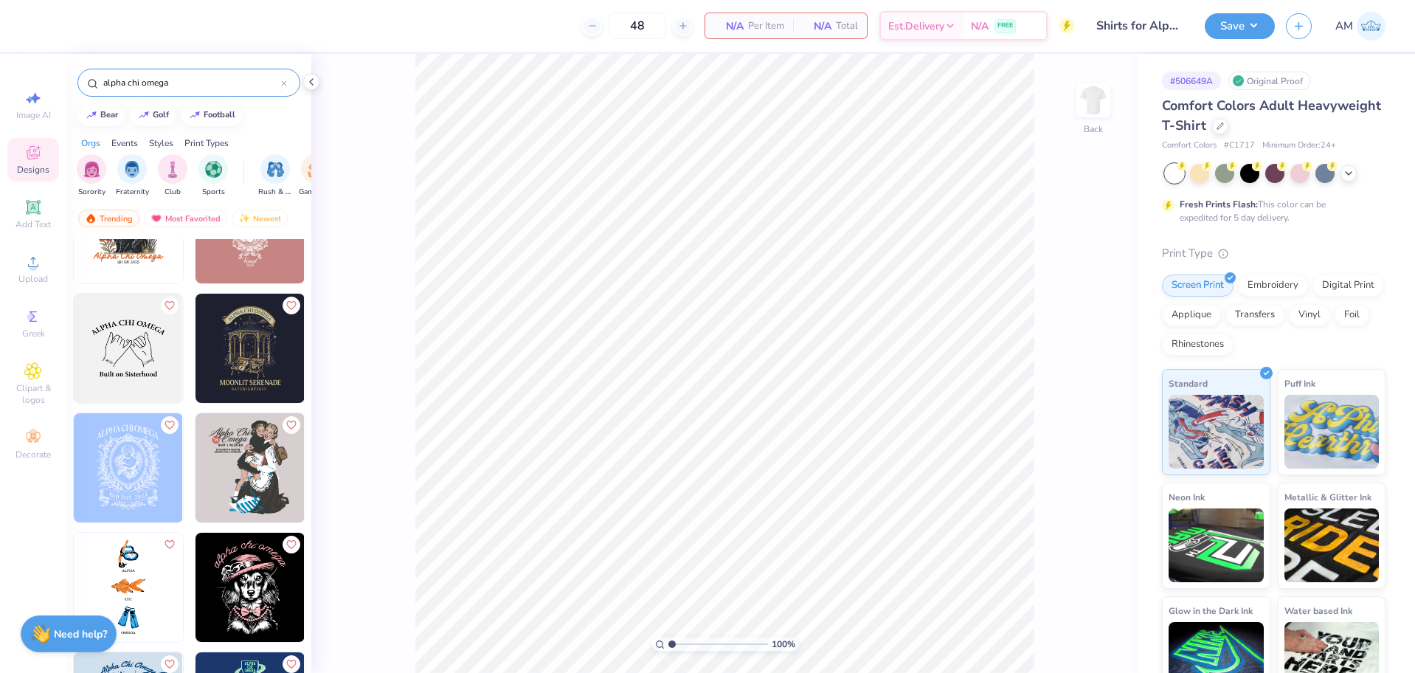
scroll to position [867, 0]
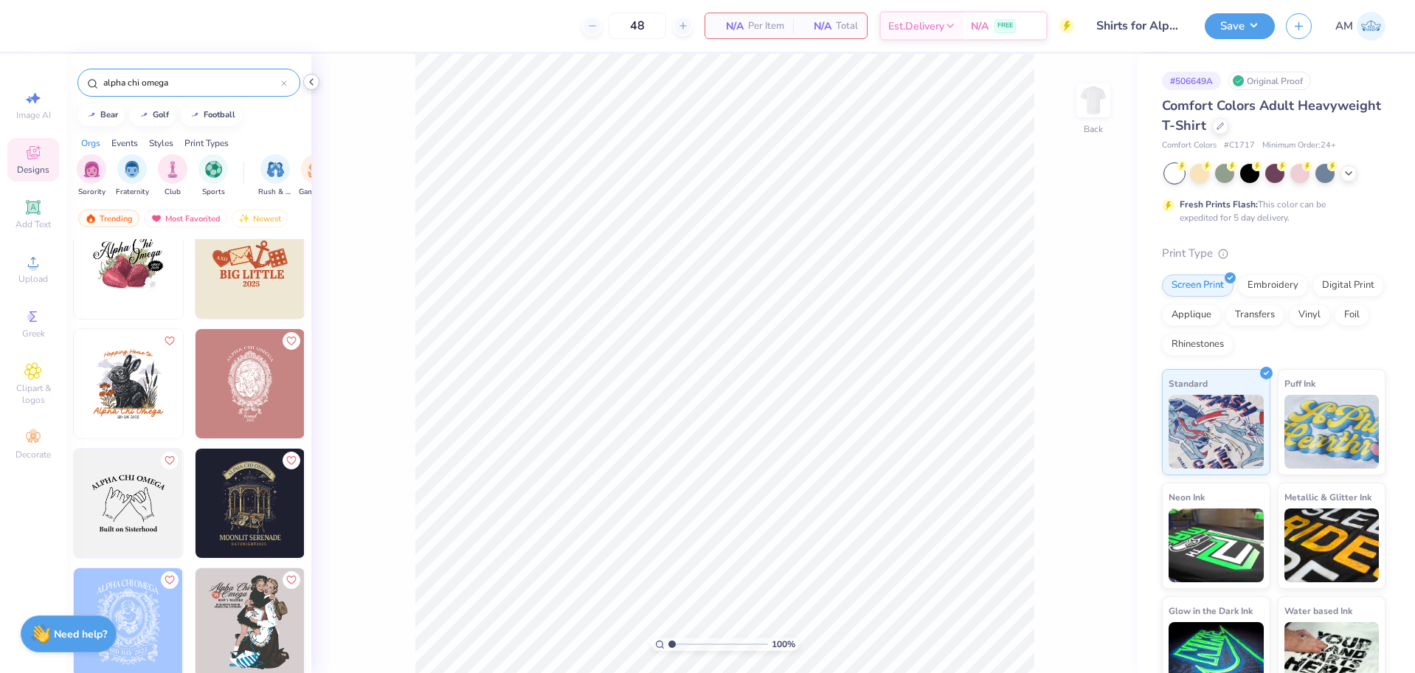
click at [315, 87] on icon at bounding box center [312, 82] width 12 height 12
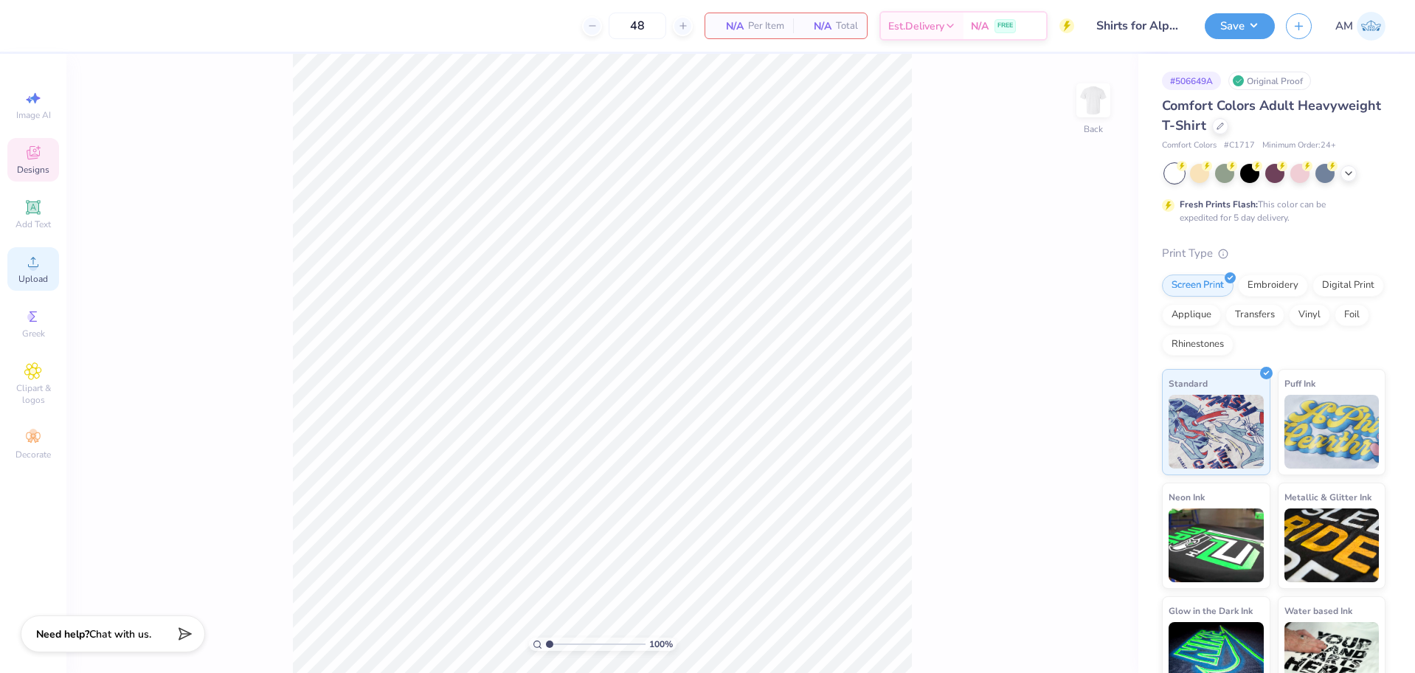
click at [13, 278] on div "Upload" at bounding box center [33, 269] width 52 height 44
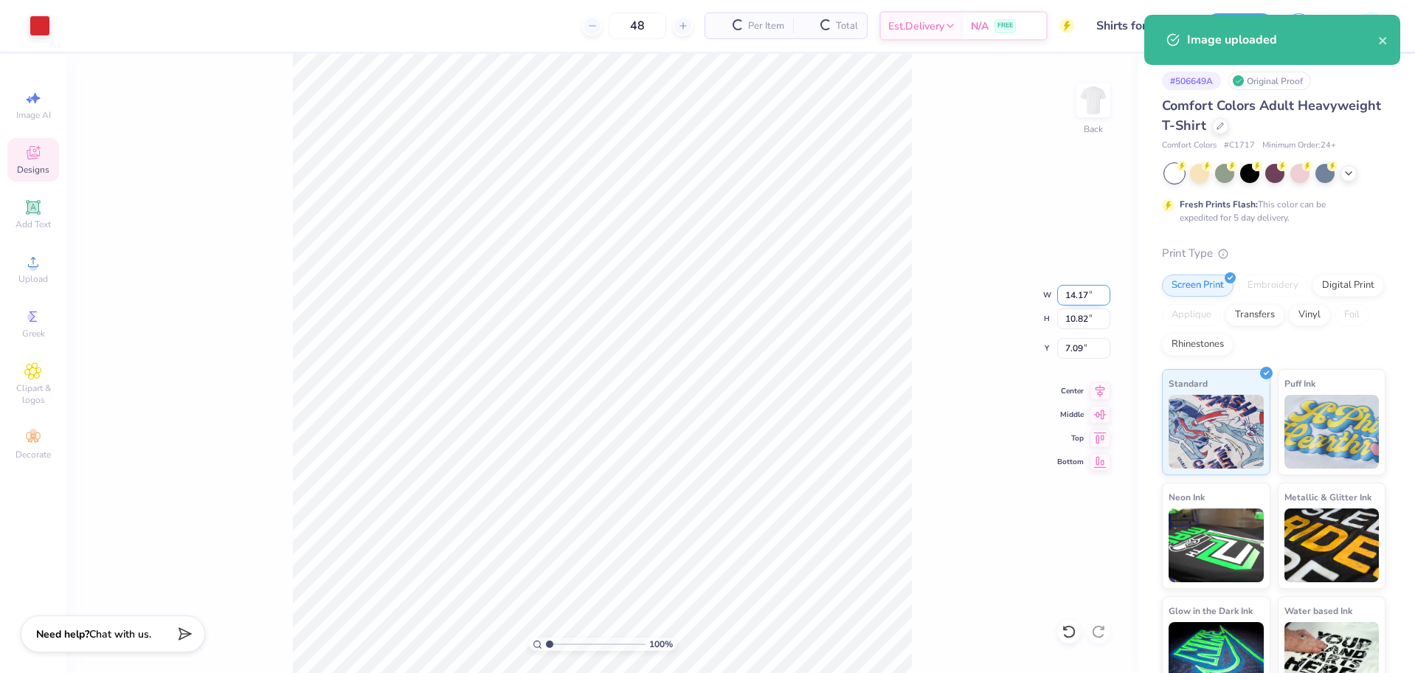
click at [1077, 300] on input "14.17" at bounding box center [1084, 295] width 53 height 21
type input "12.50"
type input "9.54"
type input "7.73"
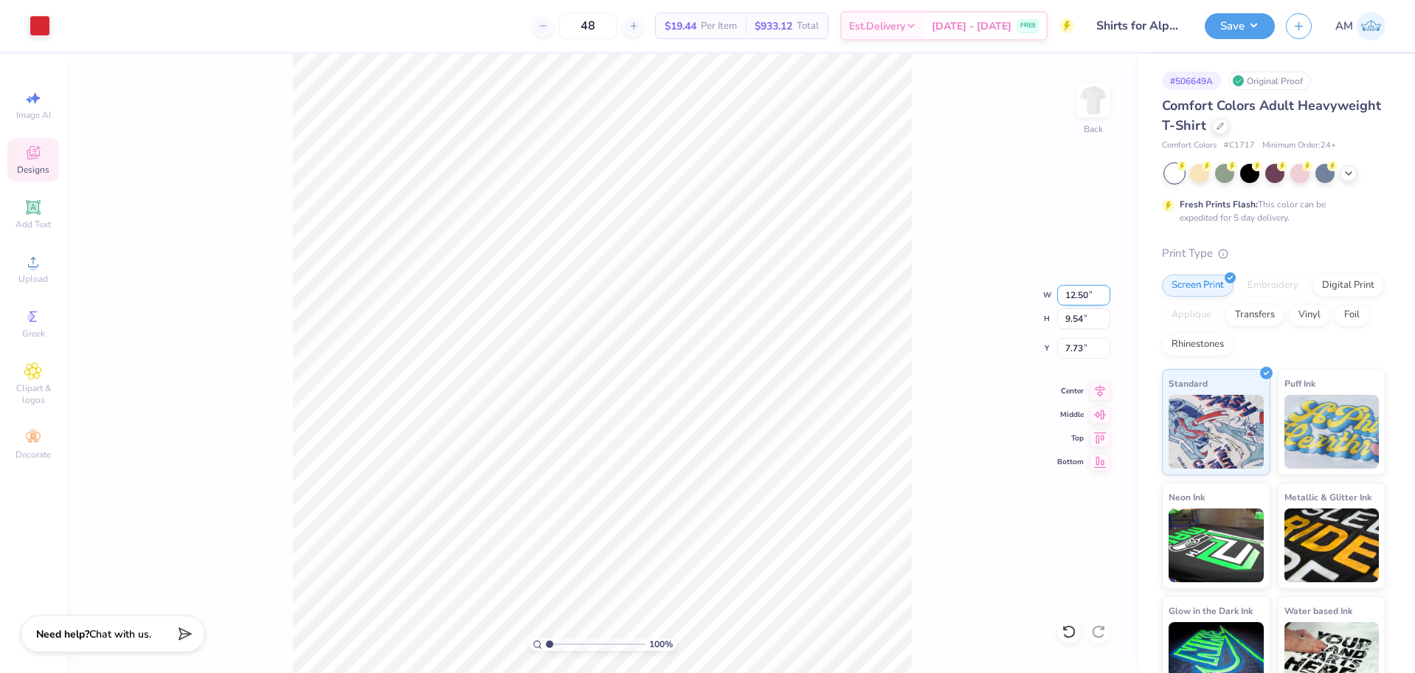
click at [1071, 297] on input "12.50" at bounding box center [1084, 295] width 53 height 21
type input "11.50"
type input "8.78"
click at [1069, 345] on input "8.11" at bounding box center [1084, 348] width 53 height 21
type input "3.00"
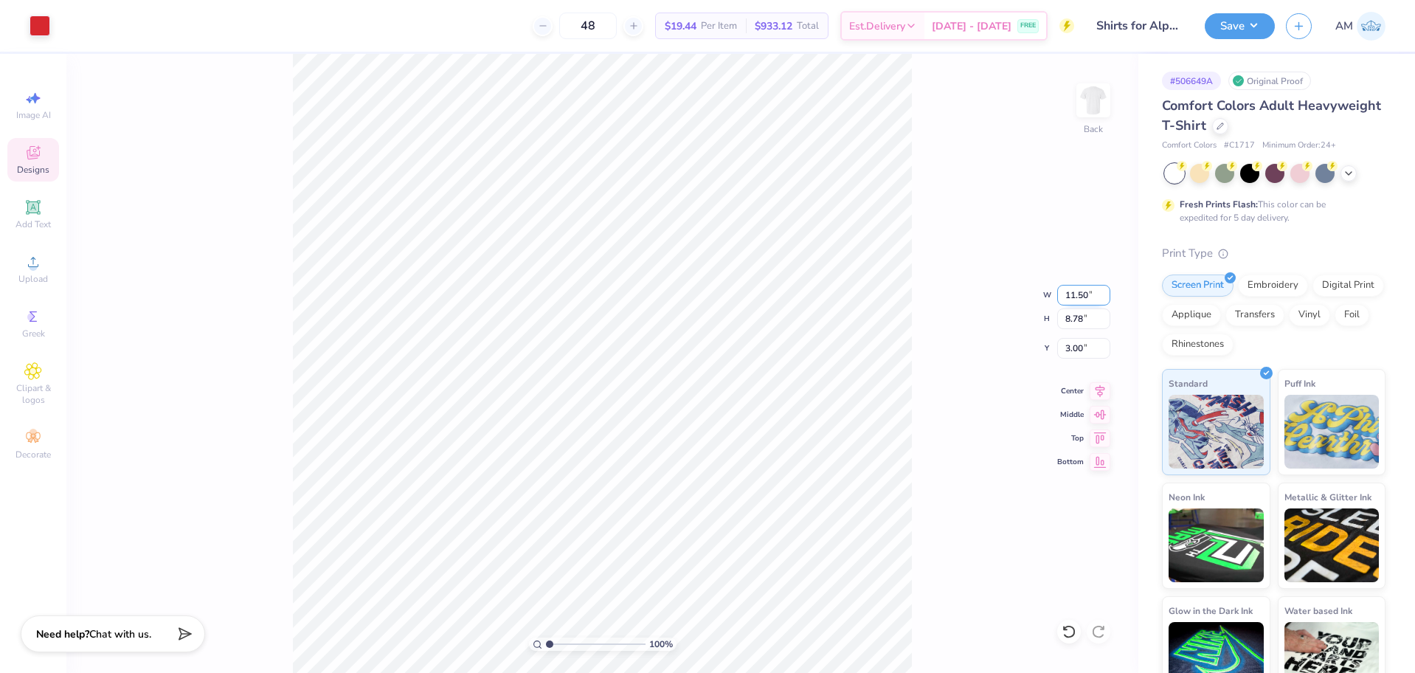
click at [1075, 295] on input "11.50" at bounding box center [1084, 295] width 53 height 21
type input "11.00"
type input "8.39"
type input "3.19"
click at [1066, 295] on input "11.00" at bounding box center [1084, 295] width 53 height 21
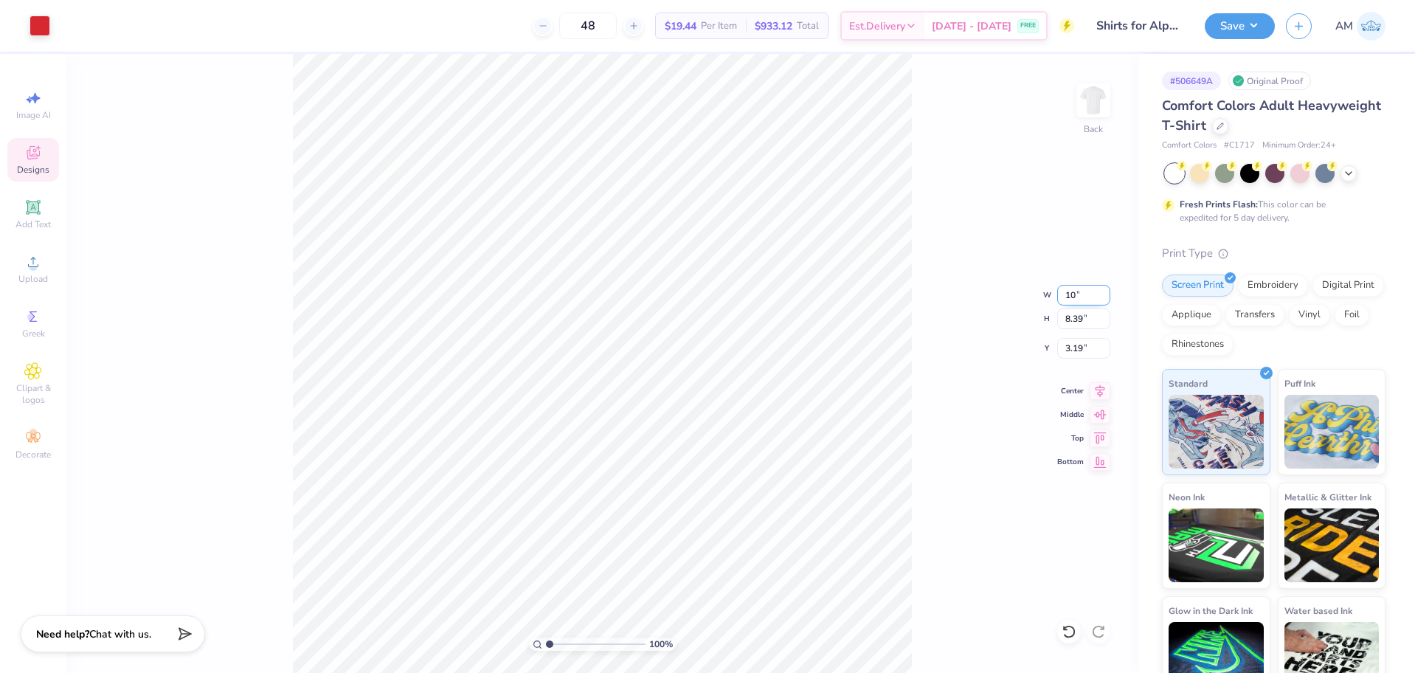
type input "10.00"
type input "7.63"
type input "3.57"
click at [1068, 294] on input "10.00" at bounding box center [1084, 295] width 53 height 21
type input "1"
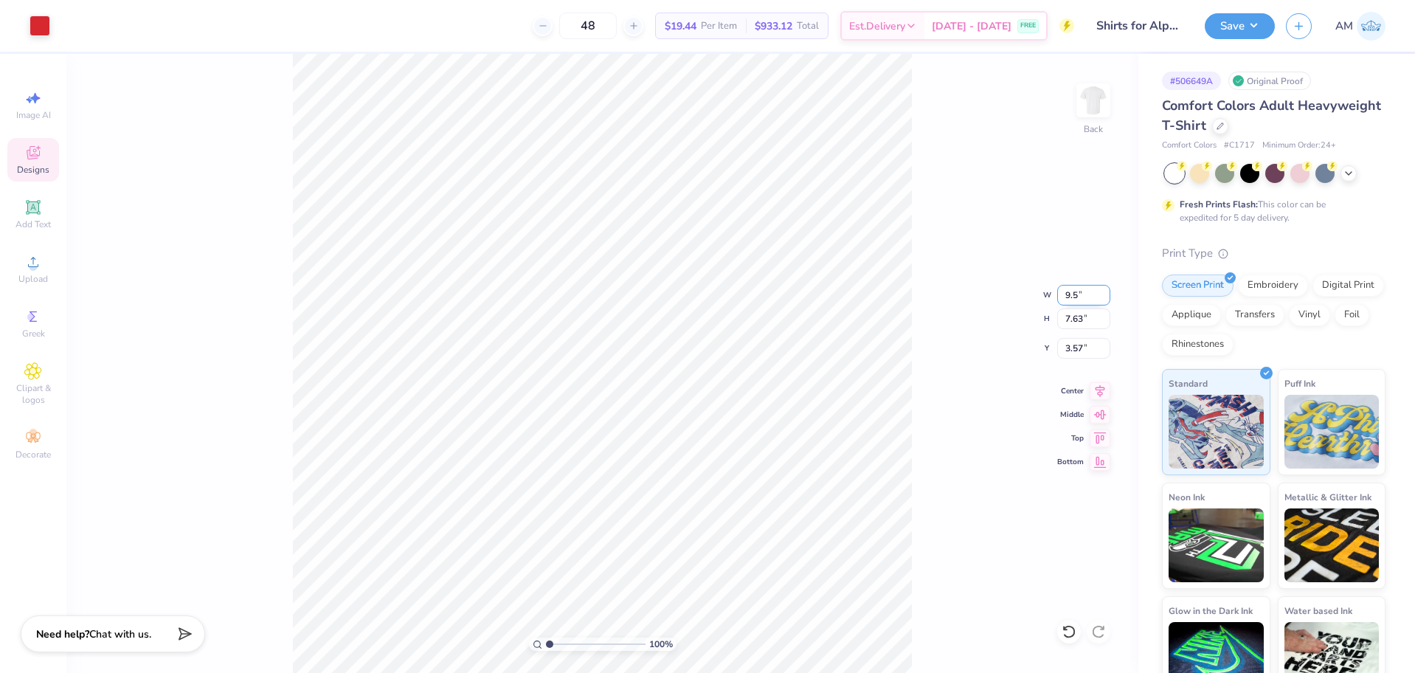
type input "9.50"
type input "7.25"
click at [1070, 345] on input "3.76" at bounding box center [1084, 348] width 53 height 21
type input "3.00"
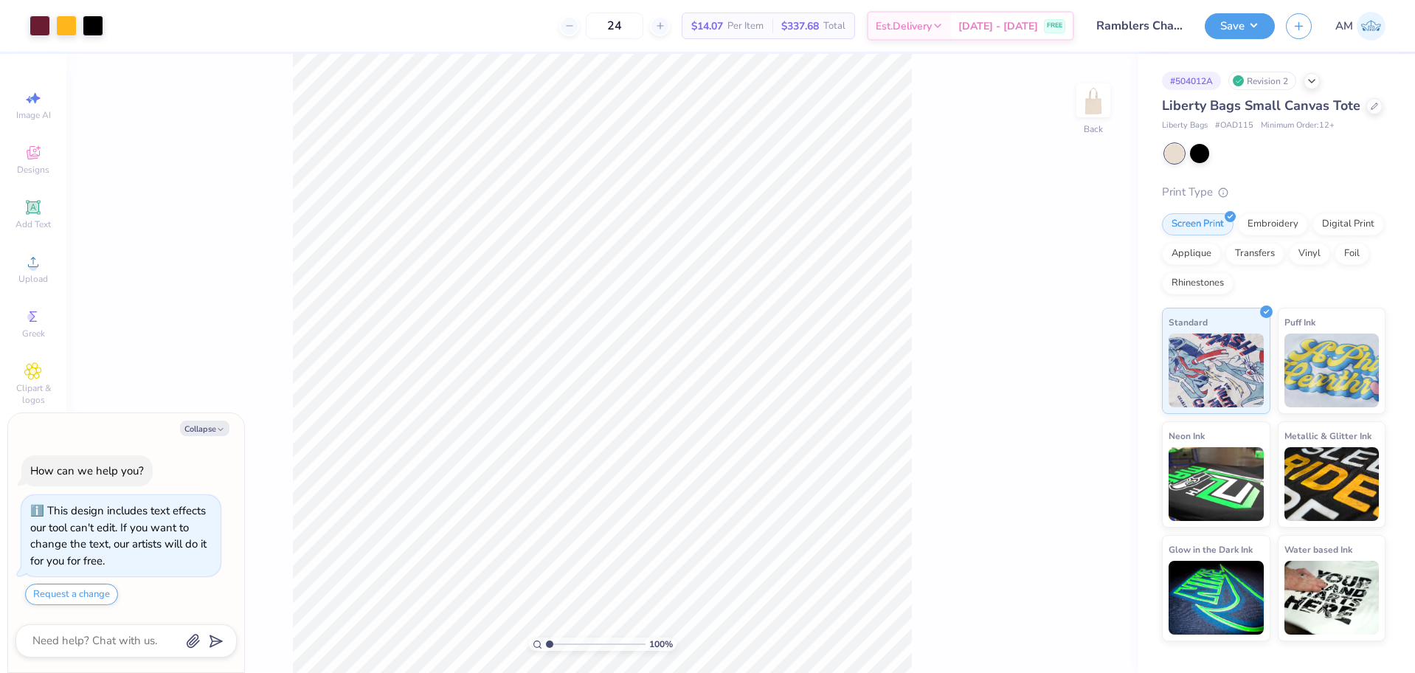
type textarea "x"
drag, startPoint x: 549, startPoint y: 643, endPoint x: 562, endPoint y: 642, distance: 12.6
click at [562, 642] on input "range" at bounding box center [596, 644] width 100 height 13
type input "2.23"
type textarea "x"
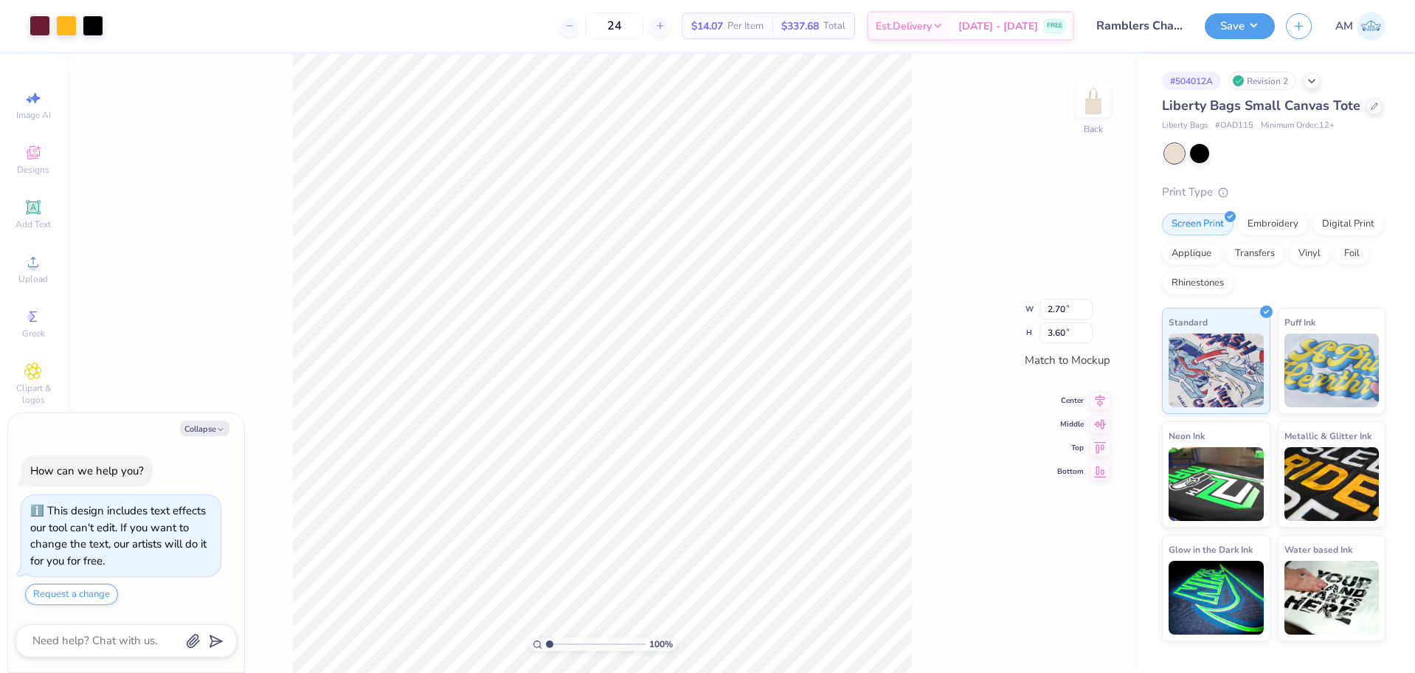
drag, startPoint x: 562, startPoint y: 644, endPoint x: 535, endPoint y: 644, distance: 27.3
type input "1"
click at [546, 644] on input "range" at bounding box center [596, 644] width 100 height 13
click at [1220, 30] on button "Save" at bounding box center [1240, 24] width 70 height 26
type textarea "x"
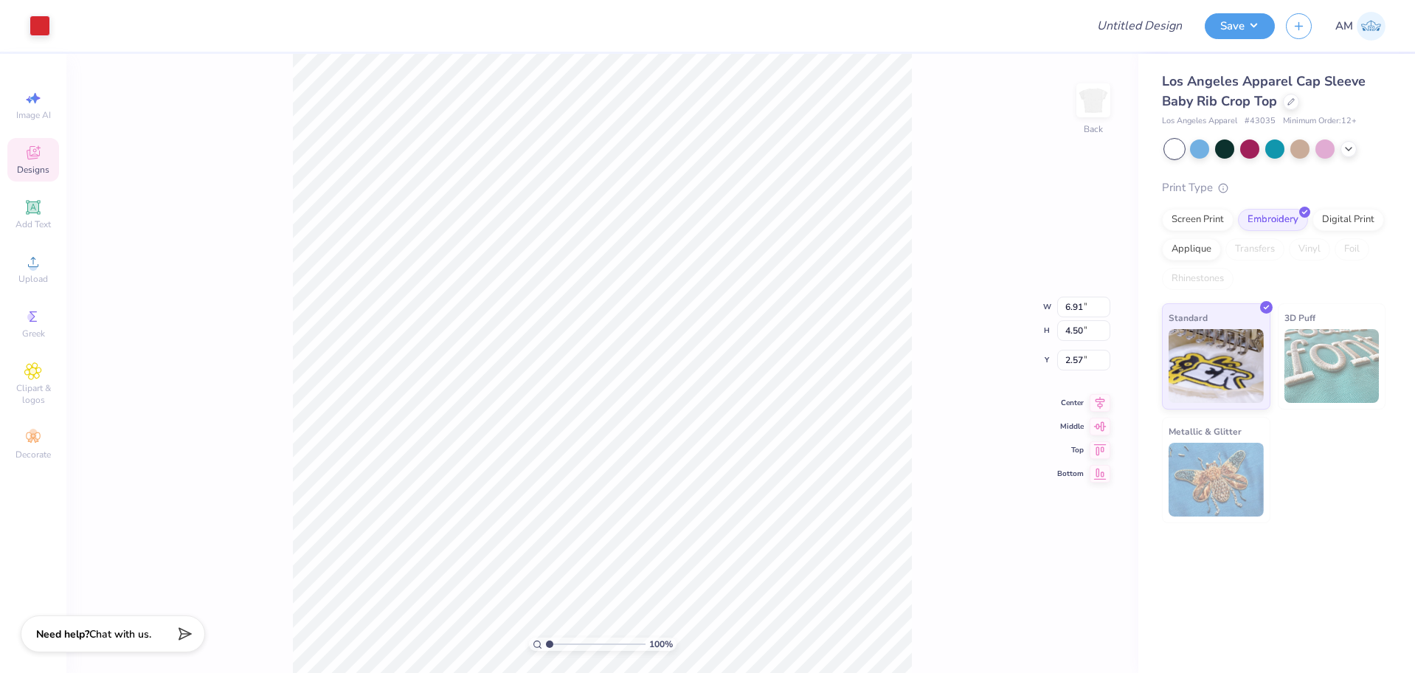
click at [40, 165] on span "Designs" at bounding box center [33, 170] width 32 height 12
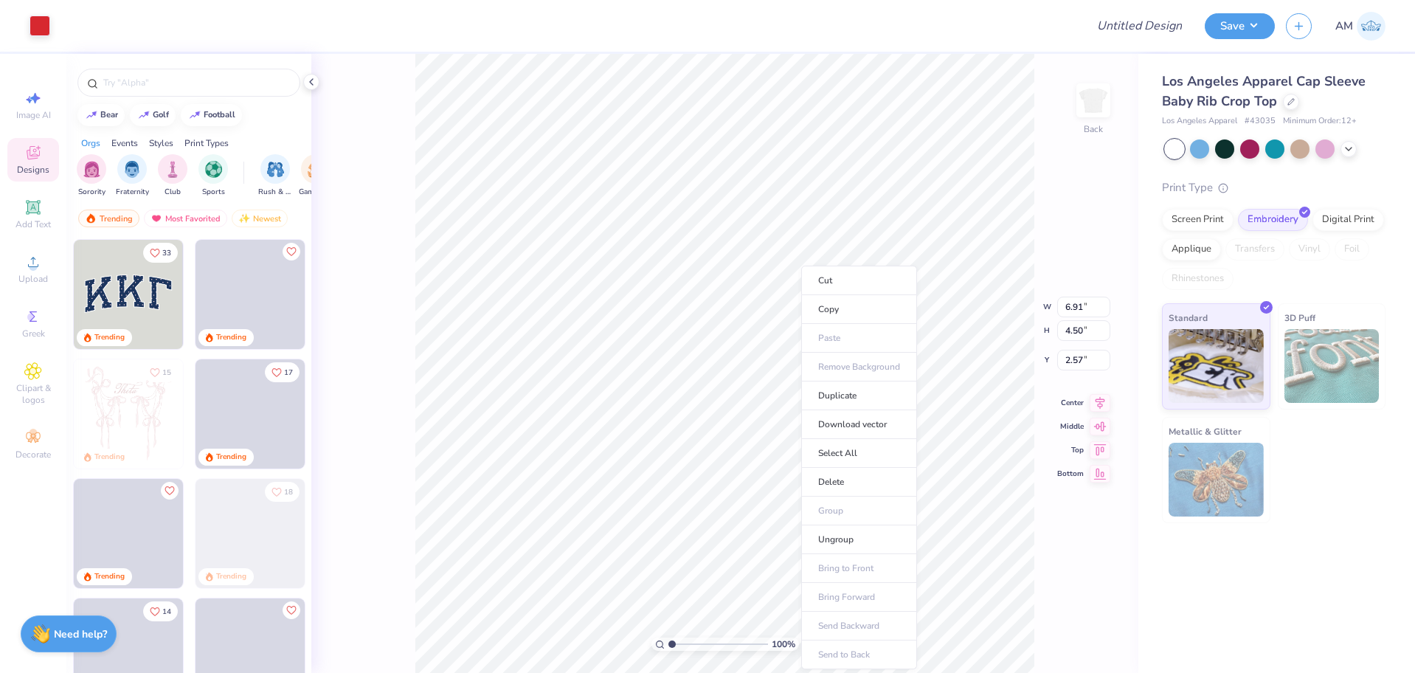
click at [403, 139] on div "100 % Back W 6.91 6.91 " H 4.50 4.50 " Y 2.57 2.57 " Center Middle Top Bottom" at bounding box center [724, 363] width 827 height 619
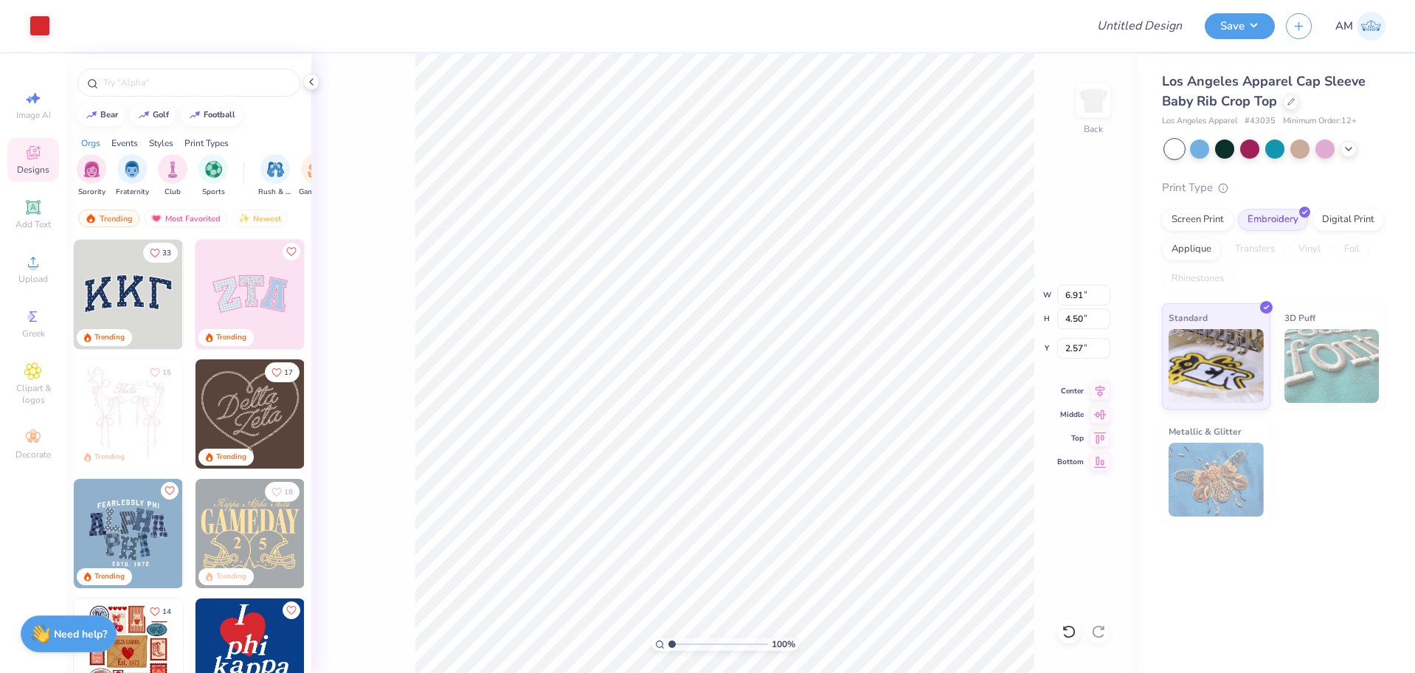
type input "5.69"
type input "1.21"
type input "3.62"
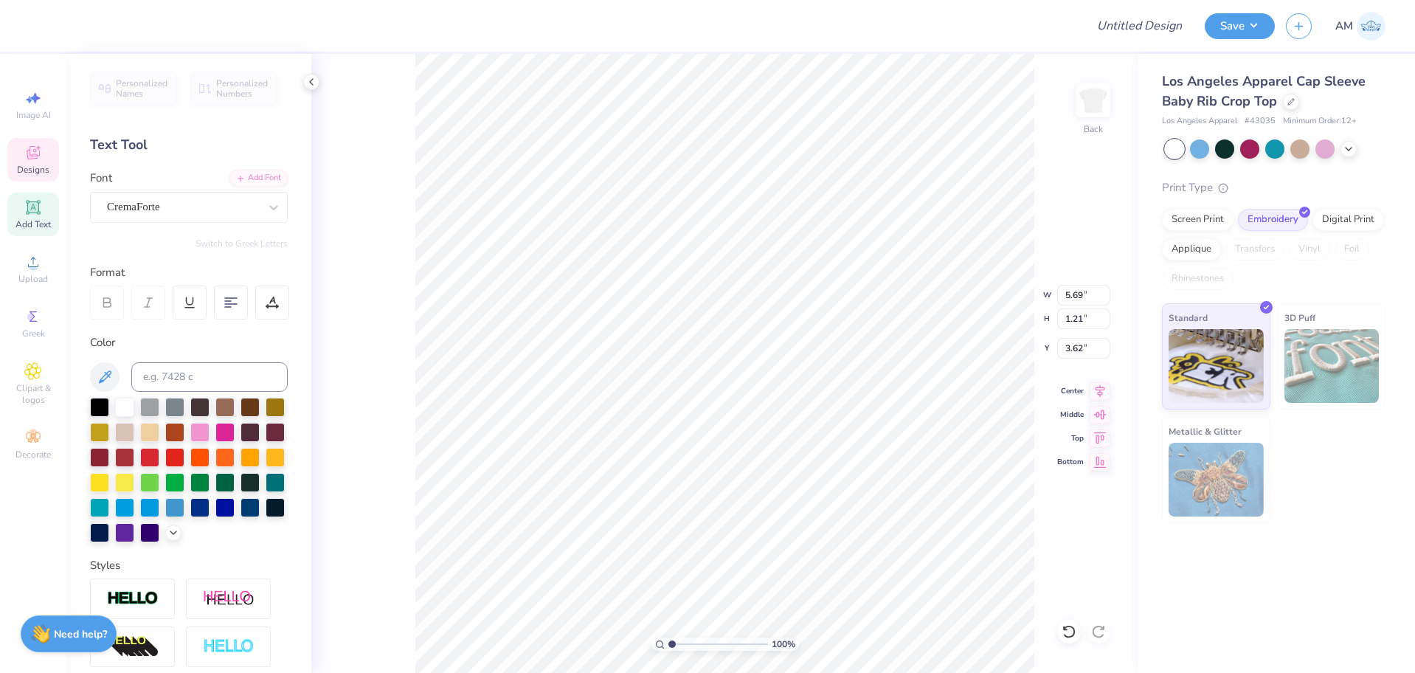
scroll to position [13, 1]
type textarea "Alpha Xi"
type input "3.81"
type input "4.70"
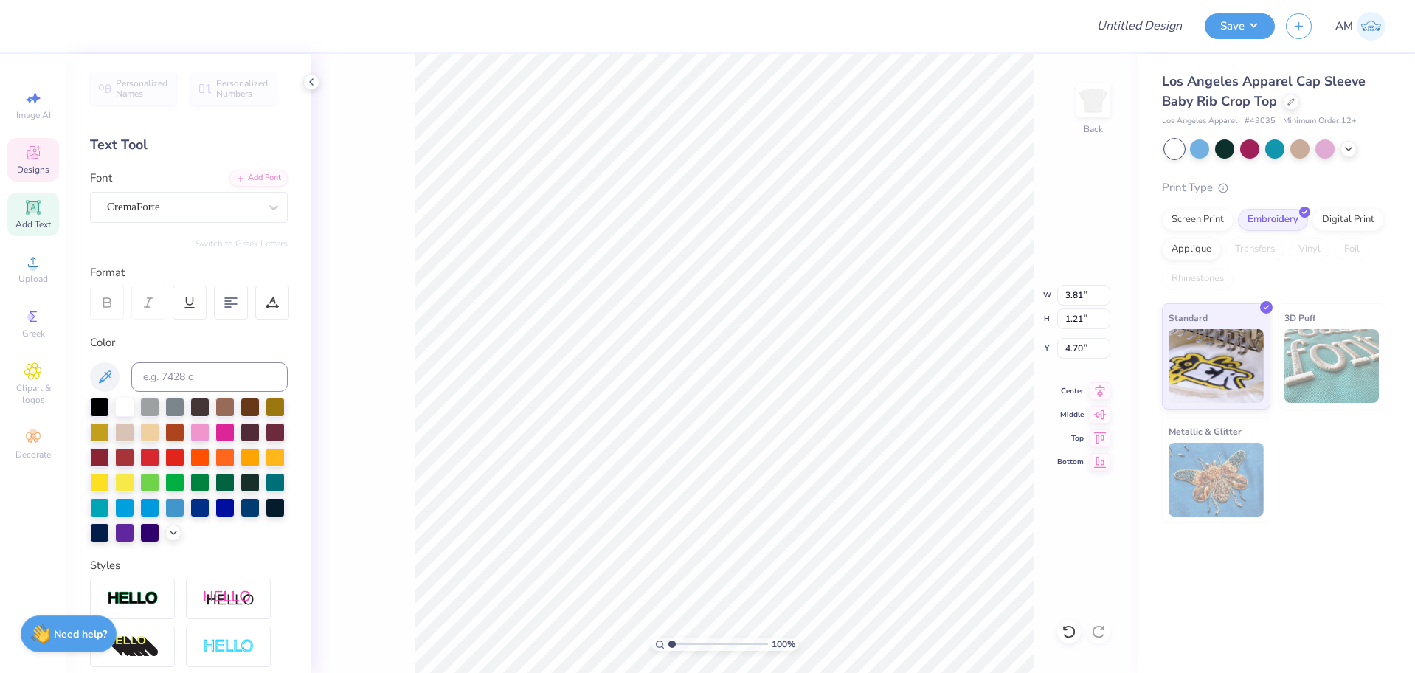
scroll to position [13, 1]
type textarea "Delta"
type input "2.57"
type input "2.08"
type input "2.57"
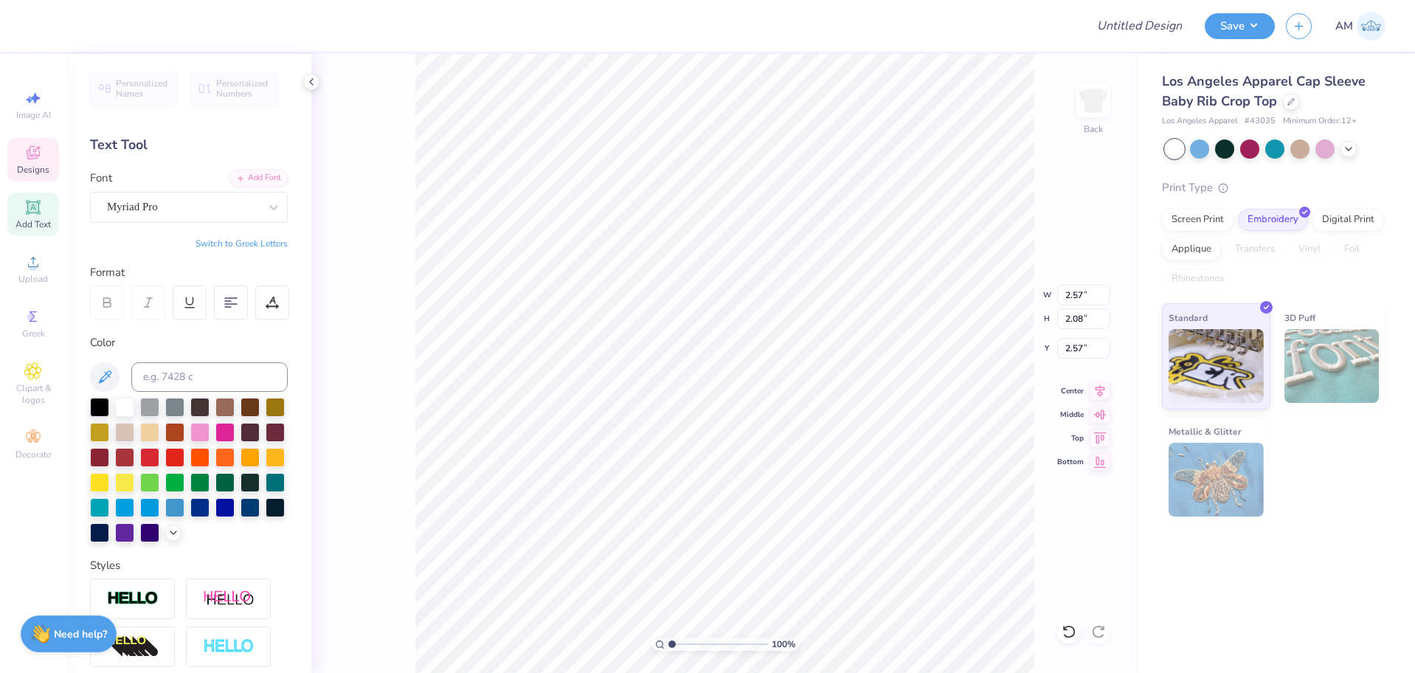
scroll to position [13, 4]
type textarea "Epsilon Nu"
type input "1.95"
type input "1.04"
type input "6.03"
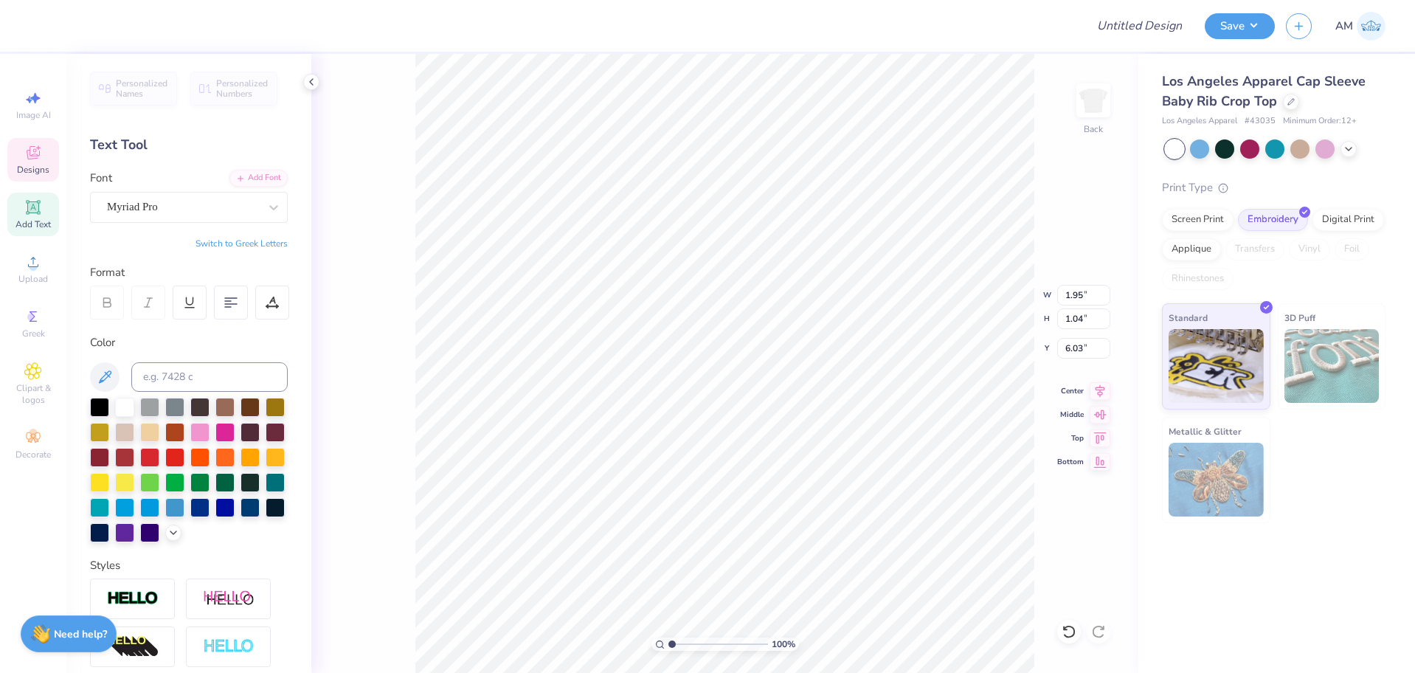
type textarea "est. 1985"
click at [307, 84] on icon at bounding box center [312, 82] width 12 height 12
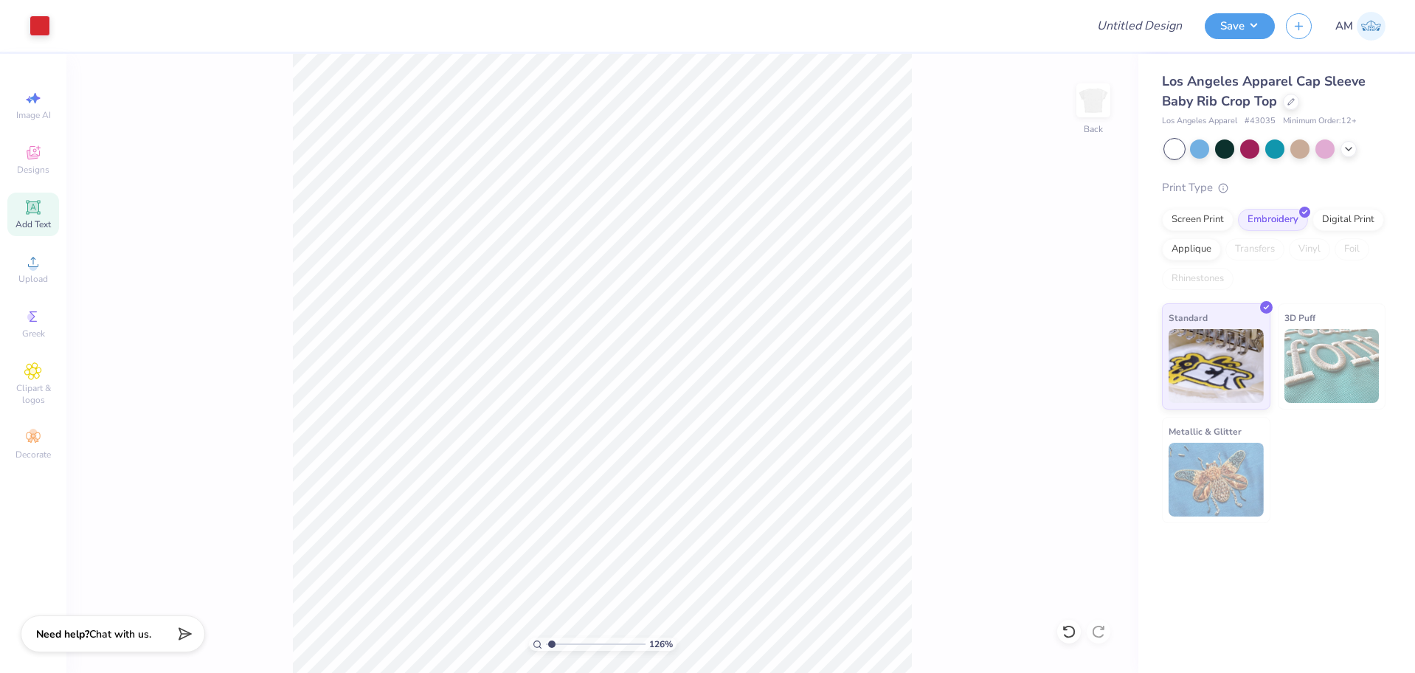
type input "1.26"
click at [552, 644] on input "range" at bounding box center [596, 644] width 100 height 13
click at [728, 511] on li "Group" at bounding box center [739, 511] width 116 height 29
click at [720, 430] on li "Download vector" at bounding box center [723, 424] width 116 height 29
click at [707, 541] on li "Ungroup" at bounding box center [727, 539] width 116 height 29
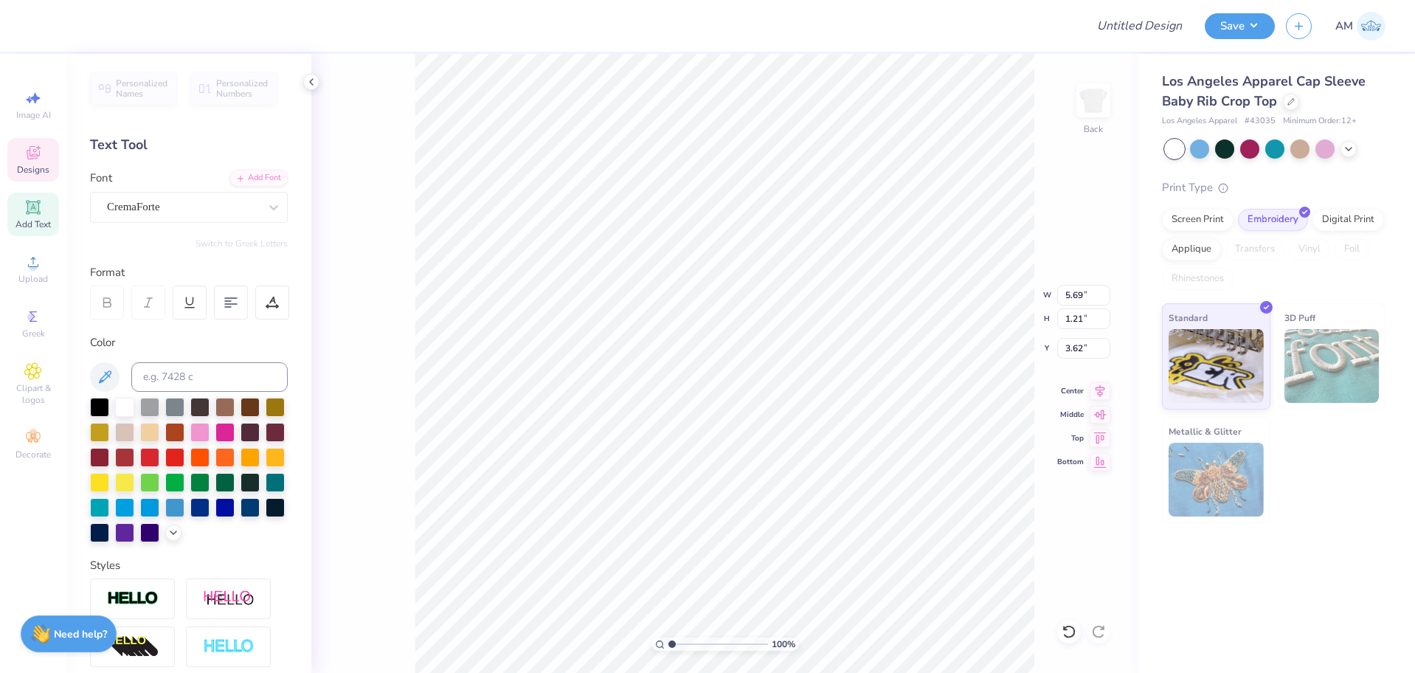
type input "2.57"
type input "2.08"
type input "2.57"
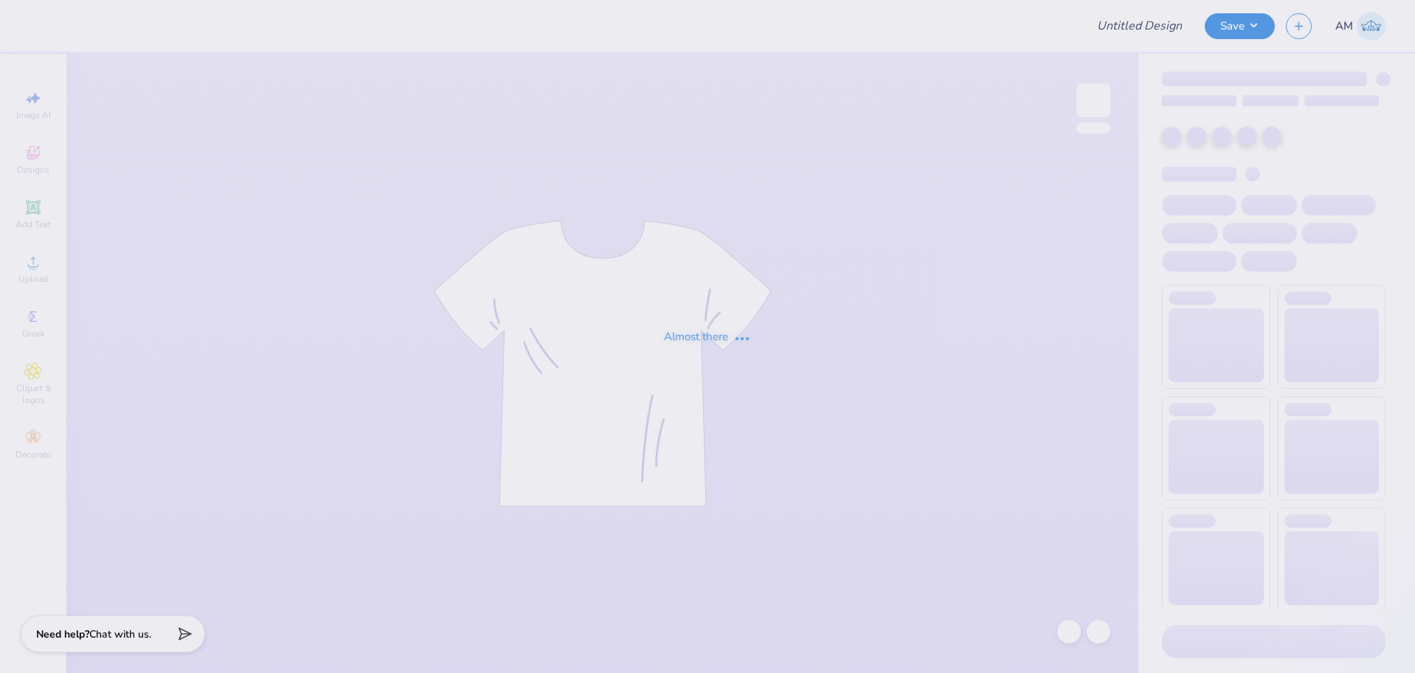
type input "Shirts for Alpha Xi"
